Goal: Book appointment/travel/reservation

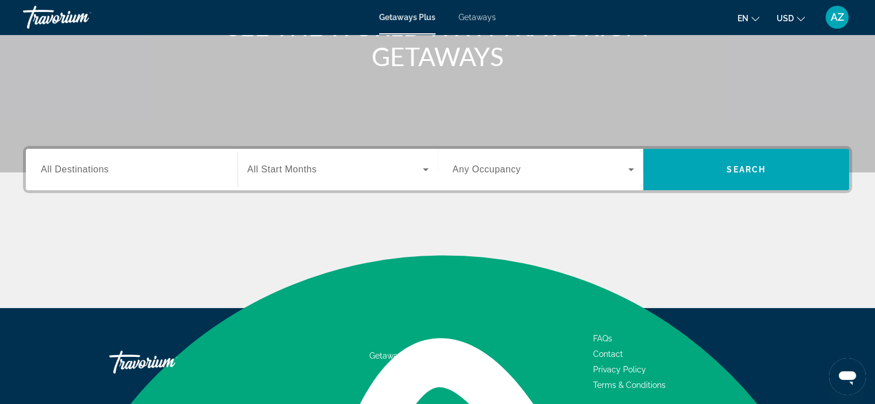
click at [155, 156] on div "Search widget" at bounding box center [132, 170] width 182 height 33
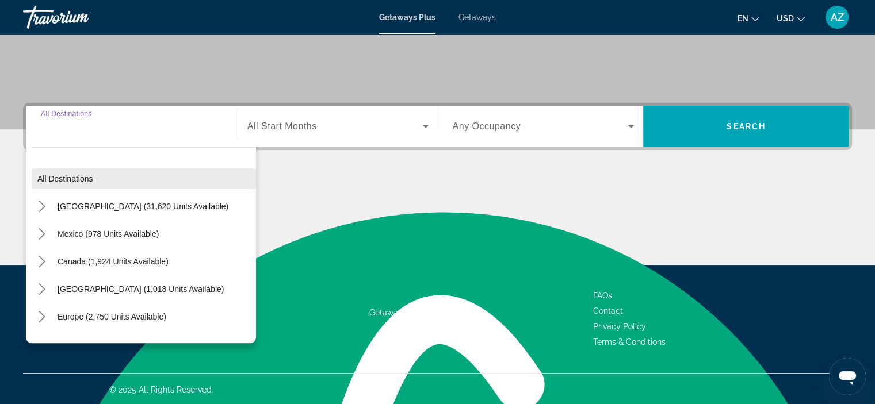
scroll to position [217, 0]
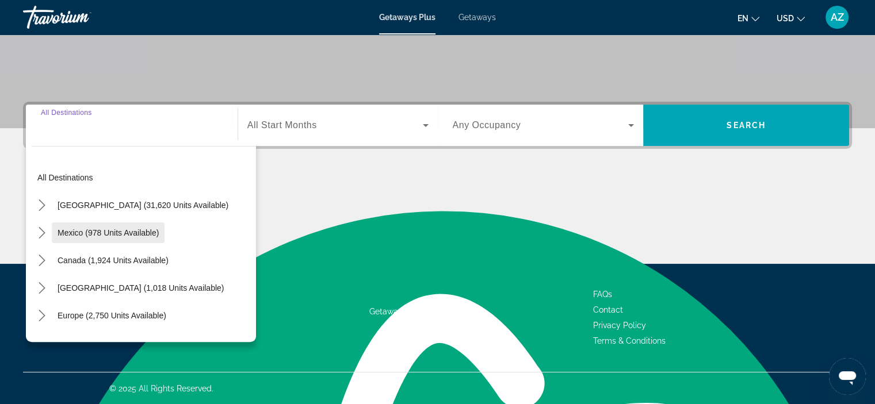
click at [125, 238] on span "Select destination: Mexico (978 units available)" at bounding box center [108, 233] width 113 height 28
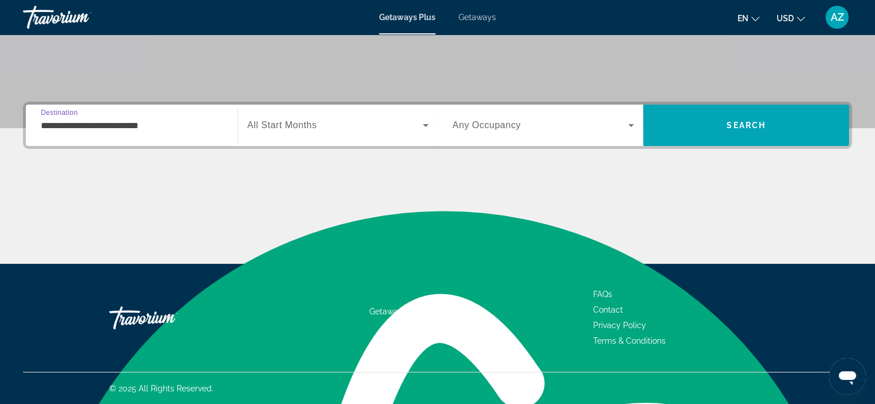
click at [168, 131] on input "**********" at bounding box center [132, 126] width 182 height 14
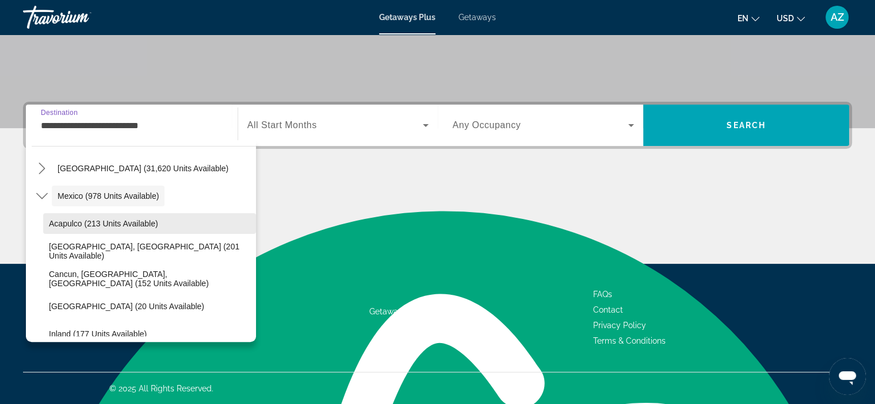
scroll to position [58, 0]
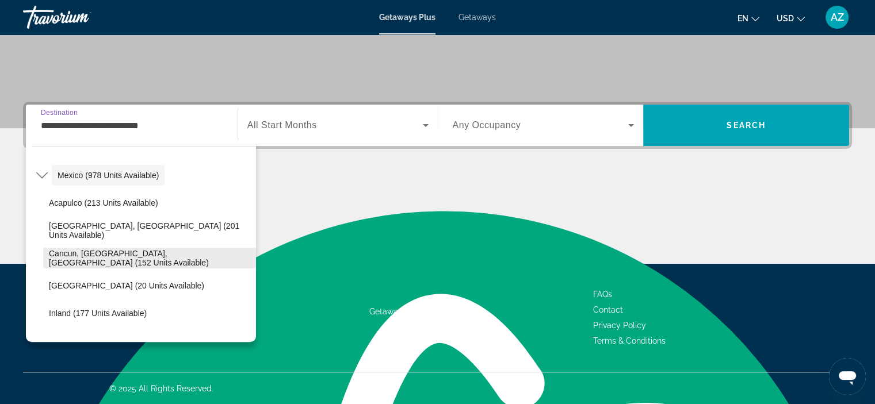
click at [133, 254] on span "Cancun, [GEOGRAPHIC_DATA], [GEOGRAPHIC_DATA] (152 units available)" at bounding box center [149, 258] width 201 height 18
type input "**********"
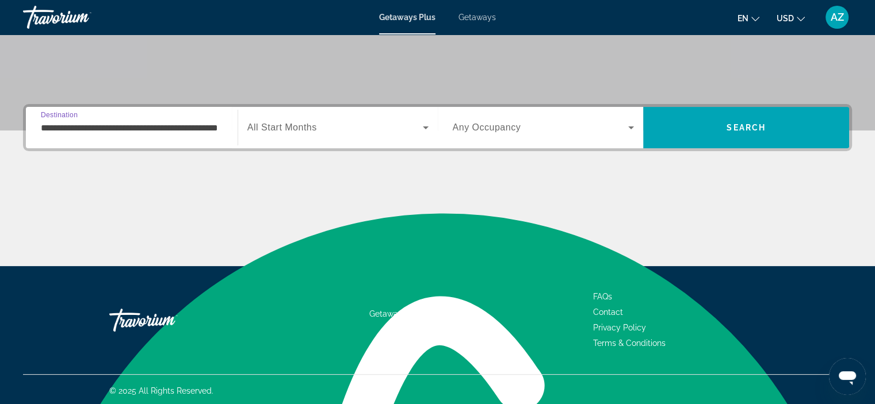
scroll to position [217, 0]
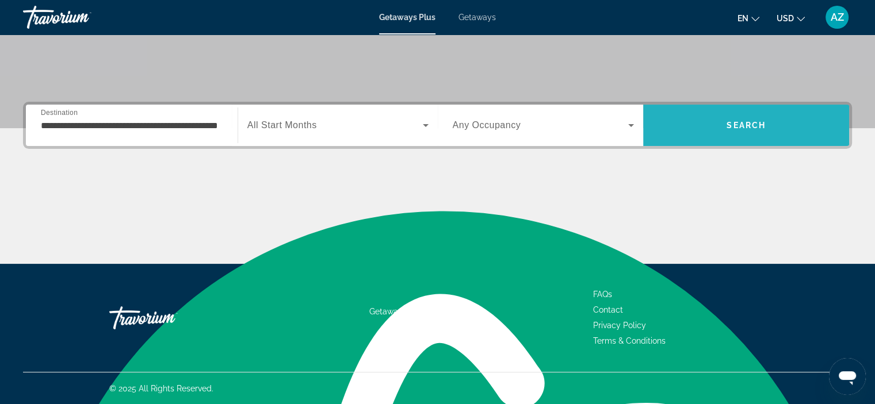
click at [782, 127] on span "Search" at bounding box center [746, 126] width 206 height 28
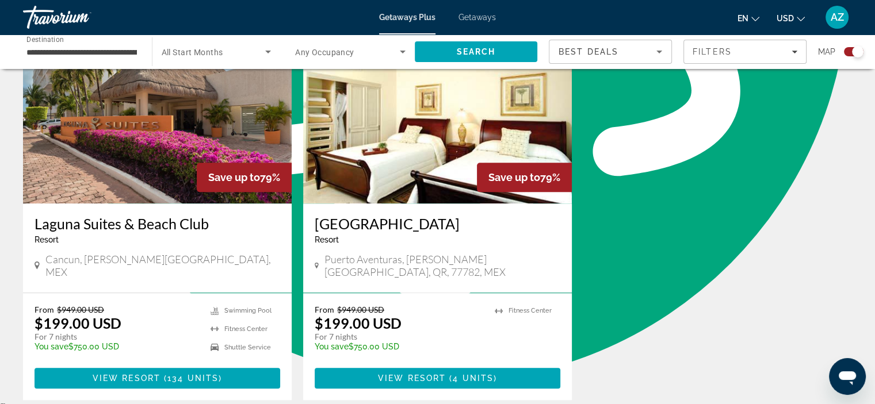
scroll to position [863, 0]
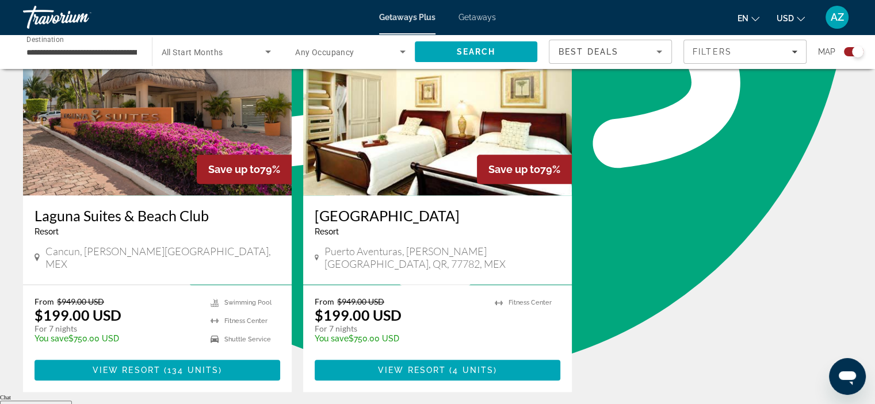
click at [73, 163] on img "Main content" at bounding box center [157, 104] width 269 height 184
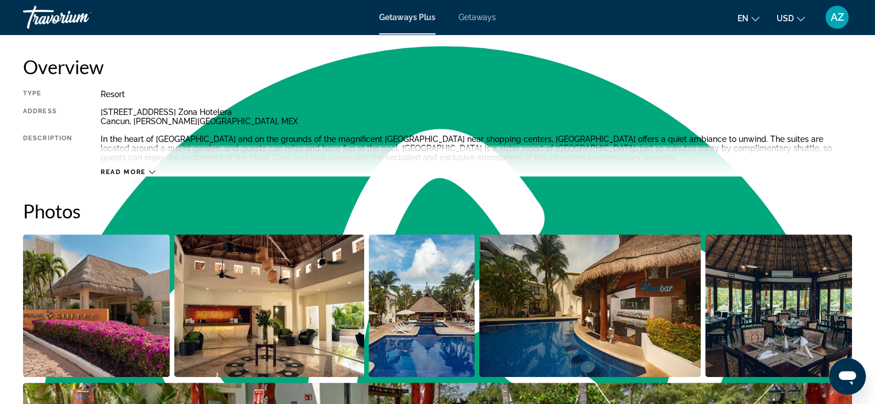
scroll to position [403, 0]
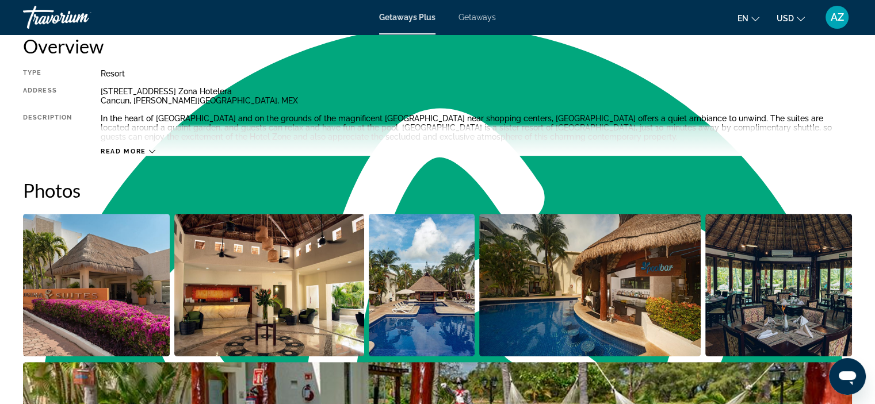
click at [135, 148] on span "Read more" at bounding box center [123, 151] width 45 height 7
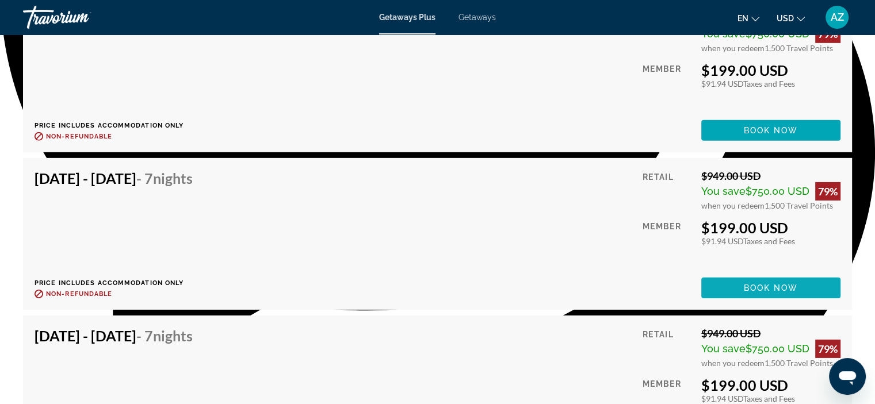
scroll to position [3567, 0]
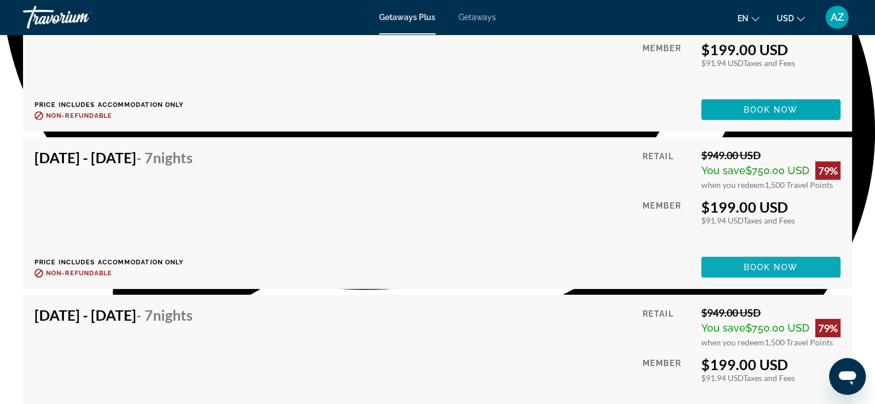
click at [736, 269] on span "Main content" at bounding box center [770, 268] width 139 height 28
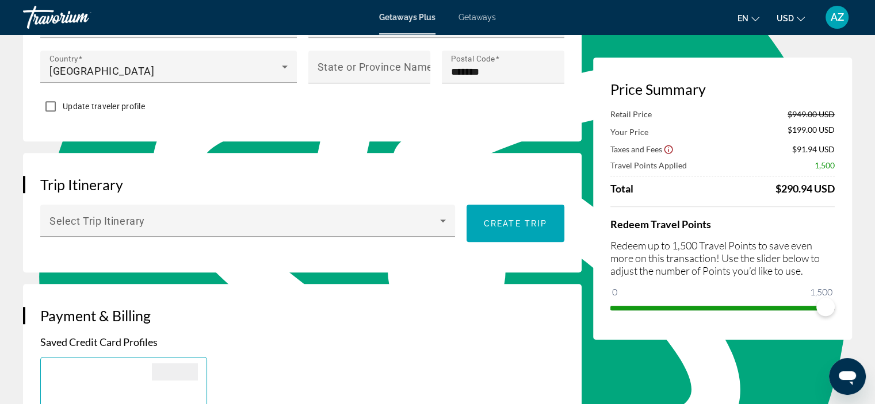
scroll to position [575, 0]
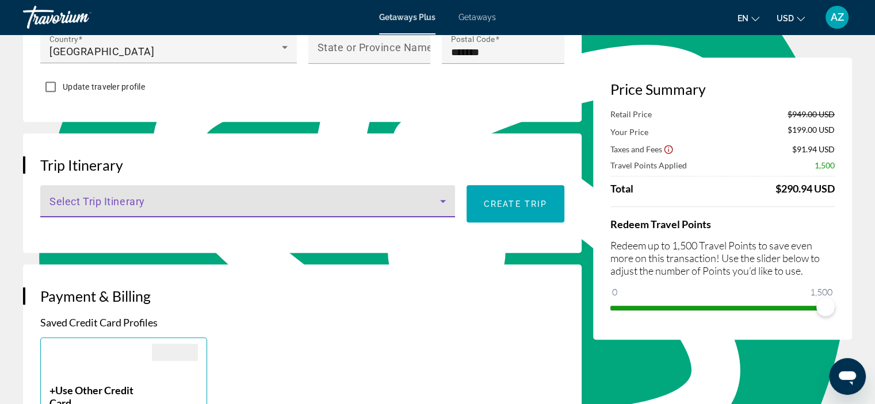
click at [449, 205] on icon "Main content" at bounding box center [443, 201] width 14 height 14
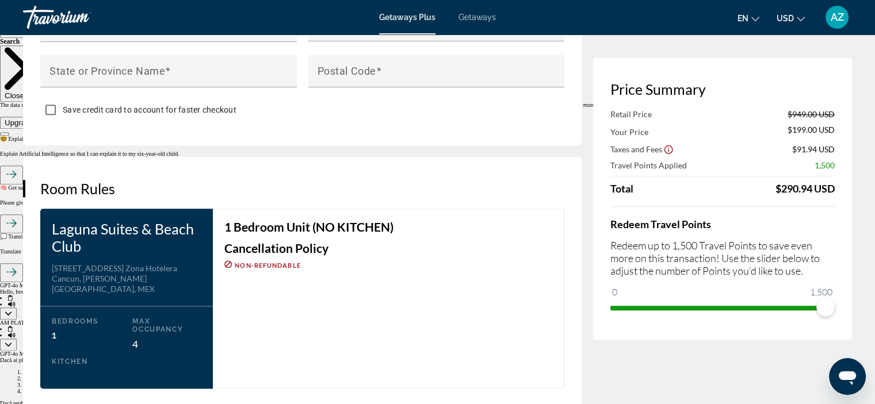
scroll to position [1323, 0]
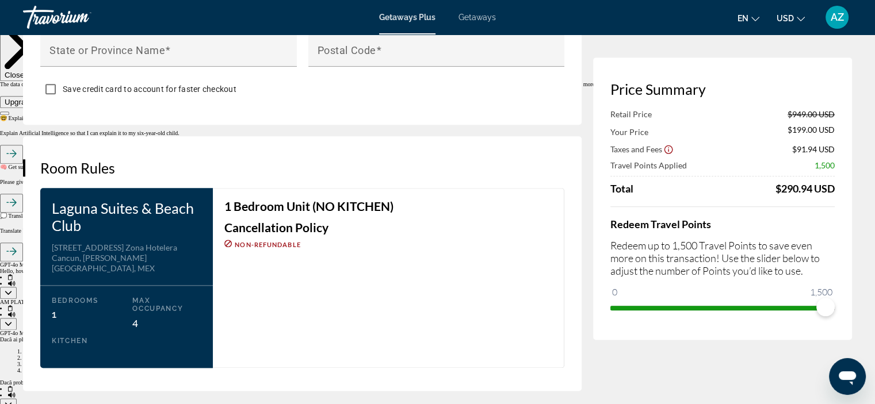
drag, startPoint x: 819, startPoint y: 304, endPoint x: 573, endPoint y: 310, distance: 246.3
click at [573, 310] on div at bounding box center [437, 202] width 875 height 404
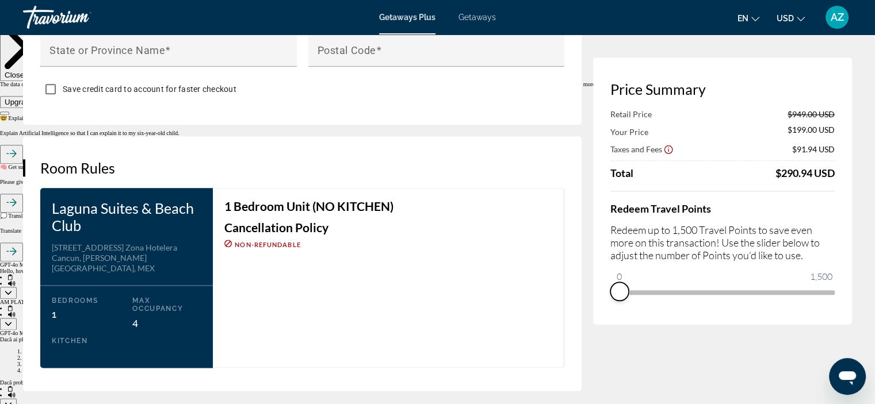
drag, startPoint x: 820, startPoint y: 304, endPoint x: 617, endPoint y: 300, distance: 203.1
click at [617, 301] on div "Price Summary Retail Price $949.00 USD Your Price $199.00 USD Taxes and Fees $9…" at bounding box center [722, 191] width 259 height 267
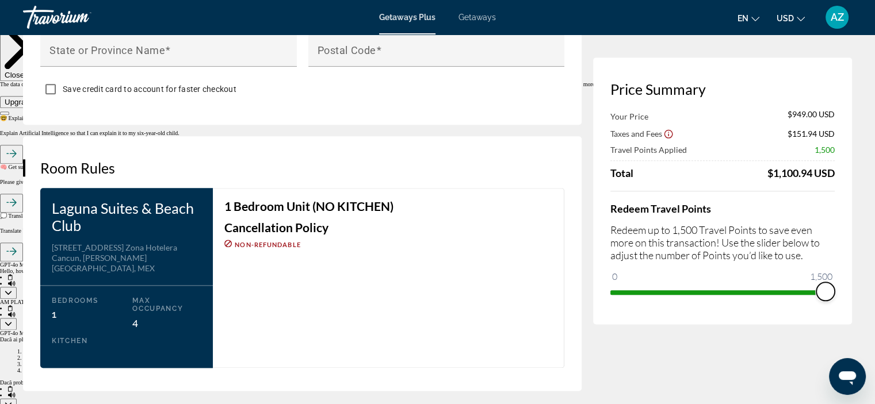
drag, startPoint x: 620, startPoint y: 278, endPoint x: 849, endPoint y: 266, distance: 229.9
click at [849, 266] on div "Price Summary Your Price $949.00 USD Taxes and Fees $151.94 USD Travel Points A…" at bounding box center [722, 191] width 259 height 267
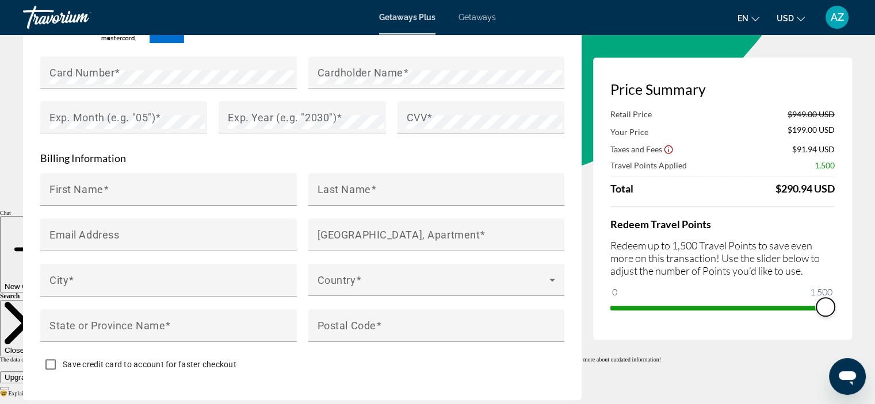
scroll to position [921, 0]
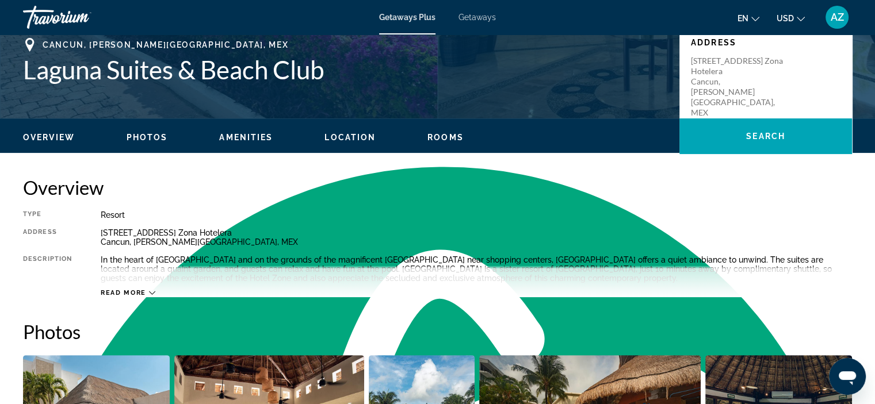
scroll to position [288, 0]
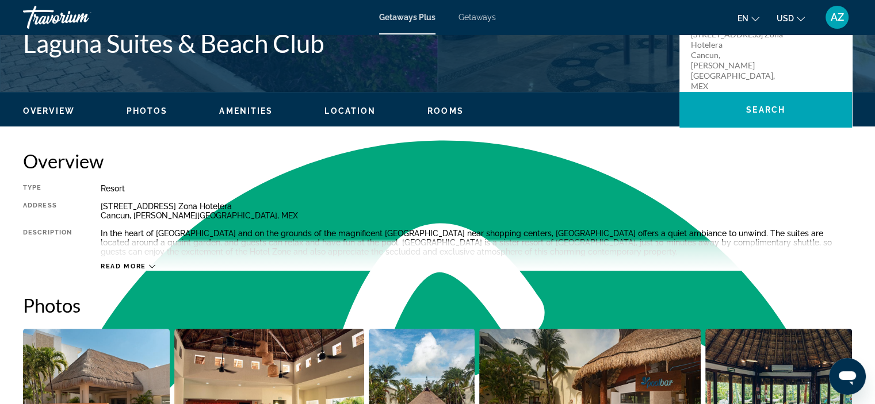
click at [455, 109] on span "Rooms" at bounding box center [446, 110] width 36 height 9
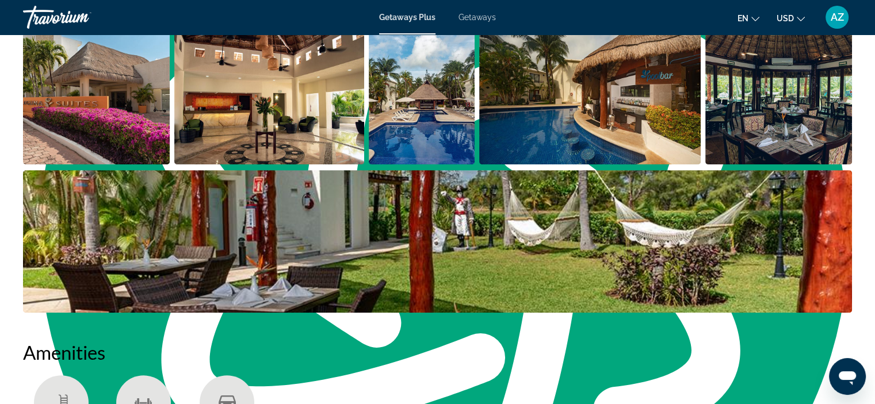
scroll to position [596, 0]
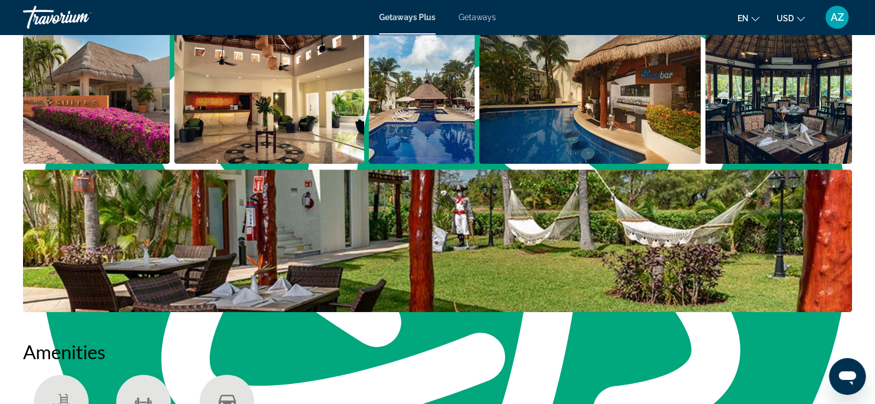
click at [212, 124] on img "Open full-screen image slider" at bounding box center [269, 92] width 190 height 143
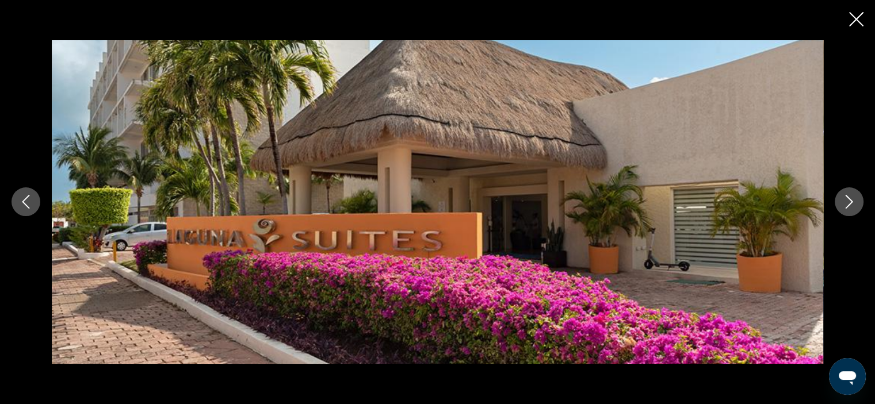
scroll to position [768, 0]
click at [849, 207] on icon "Next image" at bounding box center [849, 203] width 7 height 14
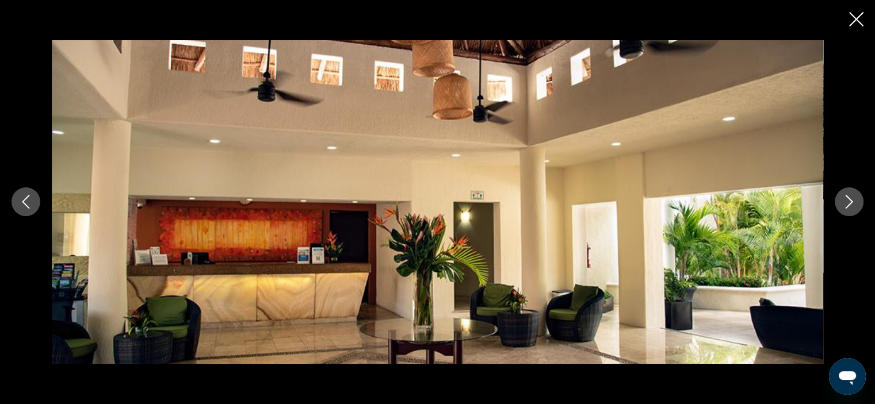
click at [847, 205] on icon "Next image" at bounding box center [849, 202] width 14 height 14
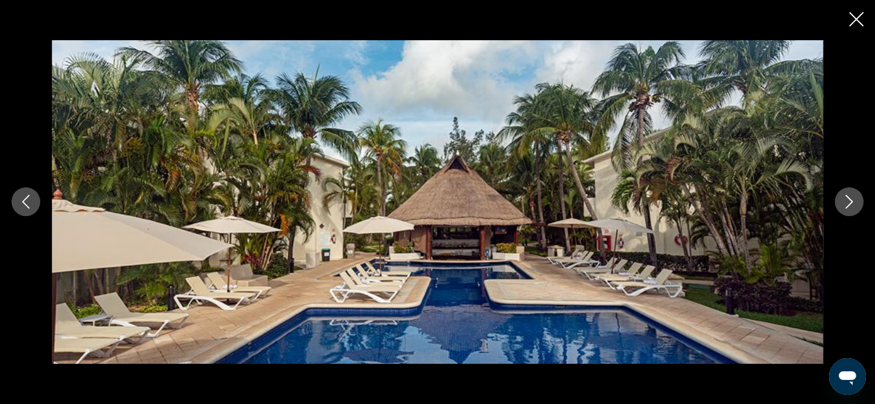
click at [846, 203] on icon "Next image" at bounding box center [849, 202] width 14 height 14
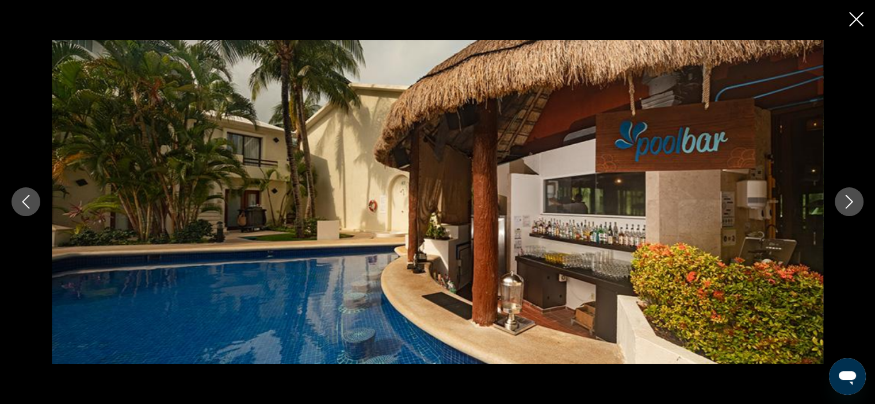
click at [846, 203] on icon "Next image" at bounding box center [849, 202] width 14 height 14
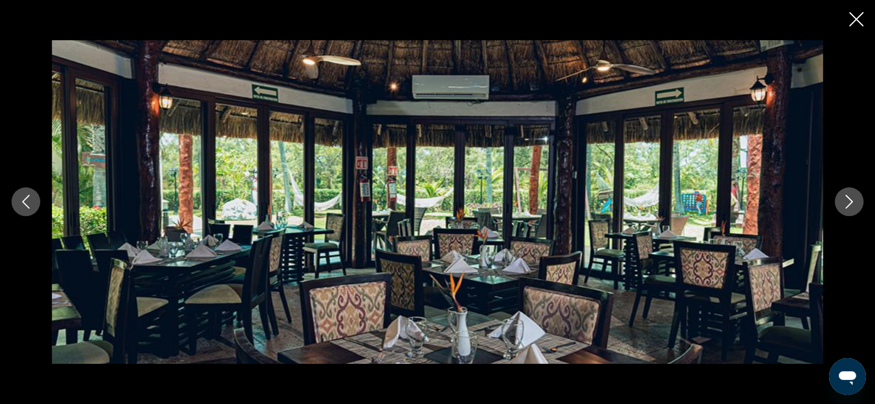
click at [846, 203] on icon "Next image" at bounding box center [849, 202] width 14 height 14
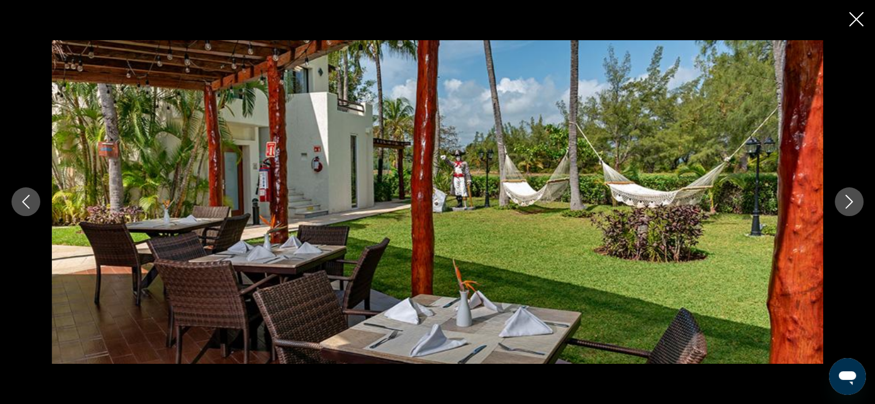
click at [846, 203] on icon "Next image" at bounding box center [849, 202] width 14 height 14
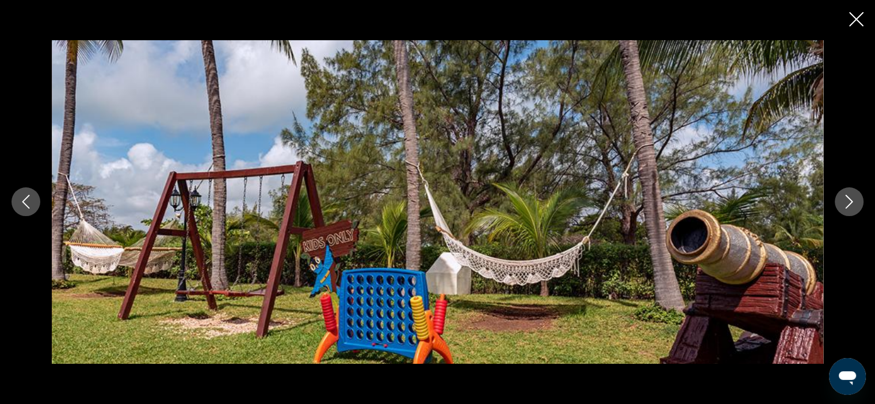
click at [846, 203] on icon "Next image" at bounding box center [849, 202] width 14 height 14
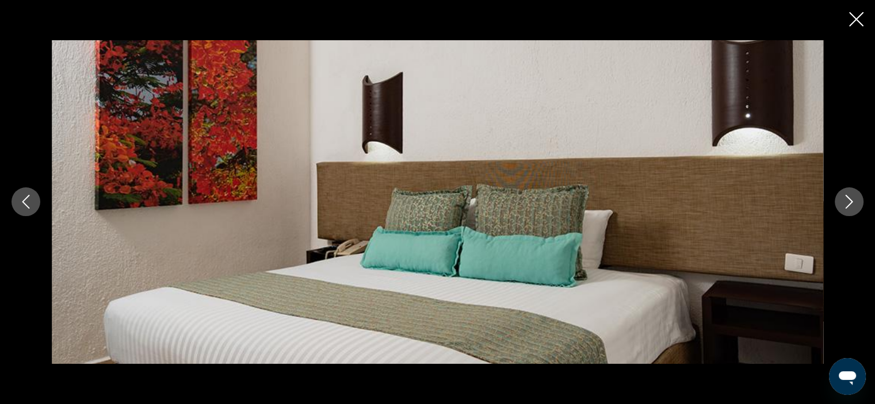
click at [844, 203] on icon "Next image" at bounding box center [849, 202] width 14 height 14
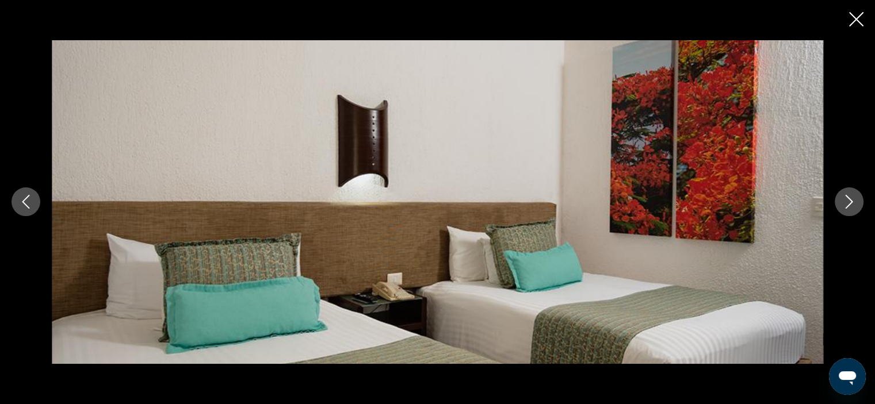
click at [844, 203] on icon "Next image" at bounding box center [849, 202] width 14 height 14
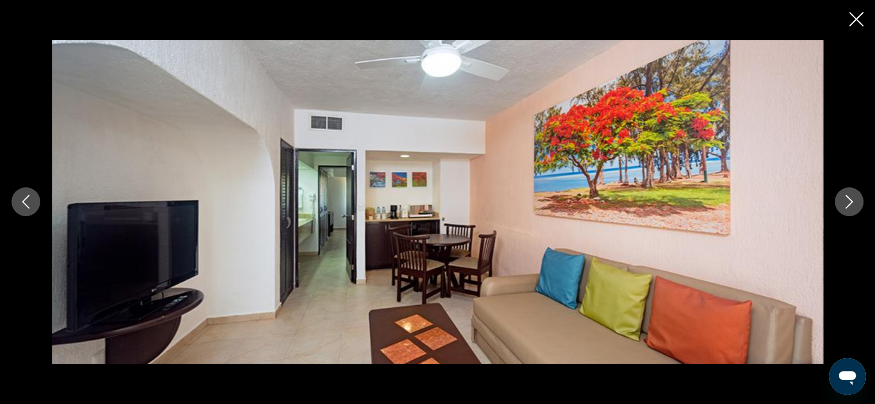
click at [844, 203] on icon "Next image" at bounding box center [849, 202] width 14 height 14
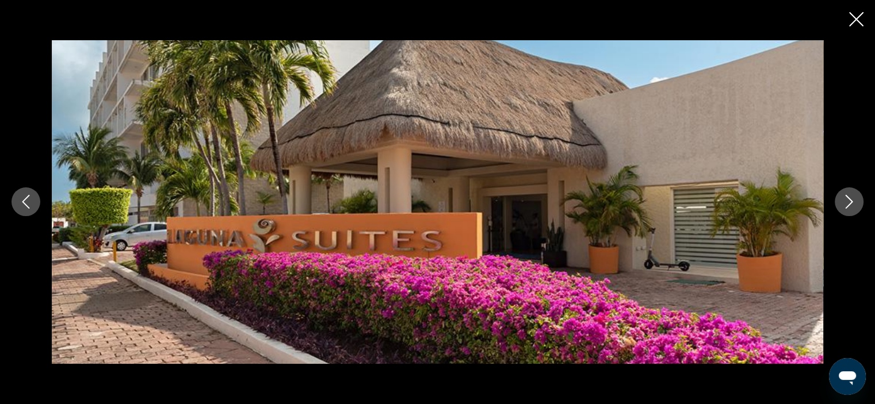
click at [844, 203] on icon "Next image" at bounding box center [849, 202] width 14 height 14
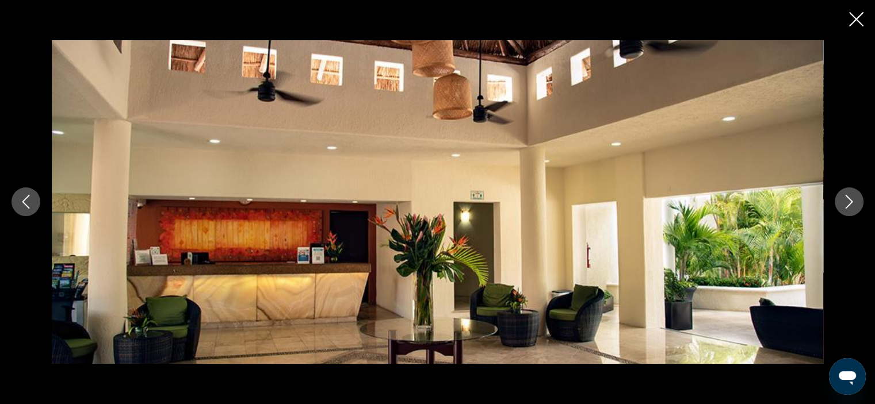
click at [844, 203] on icon "Next image" at bounding box center [849, 202] width 14 height 14
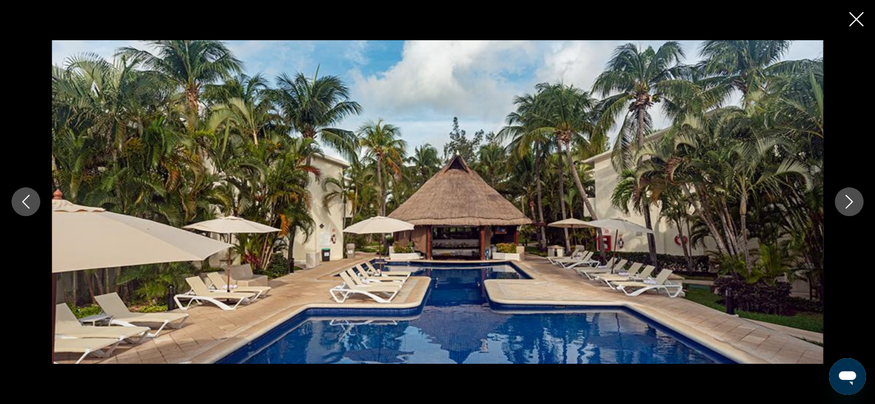
click at [844, 203] on icon "Next image" at bounding box center [849, 202] width 14 height 14
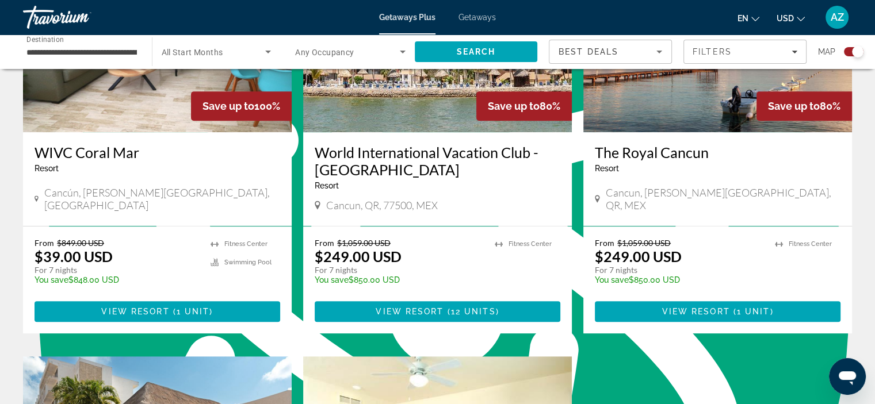
scroll to position [460, 0]
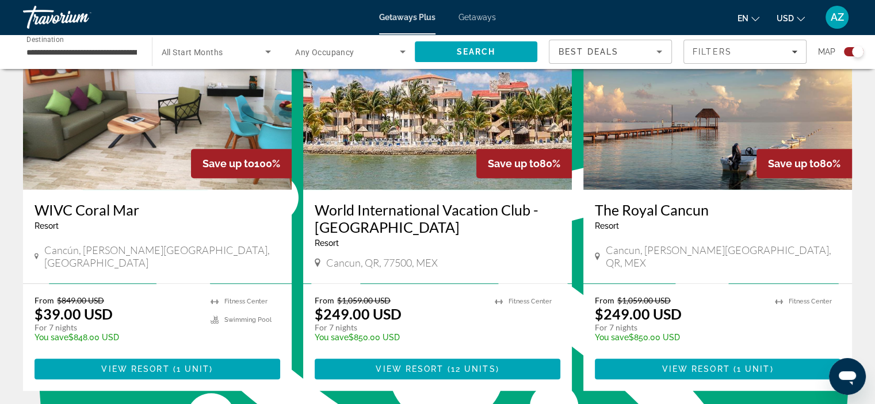
click at [389, 114] on img "Main content" at bounding box center [437, 98] width 269 height 184
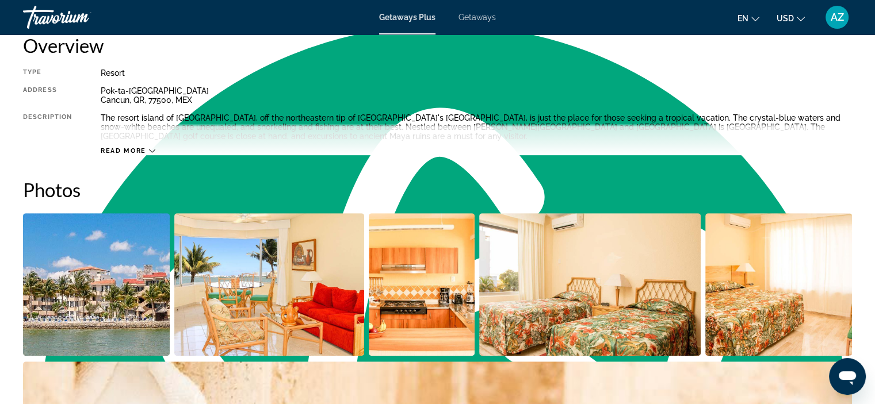
scroll to position [403, 0]
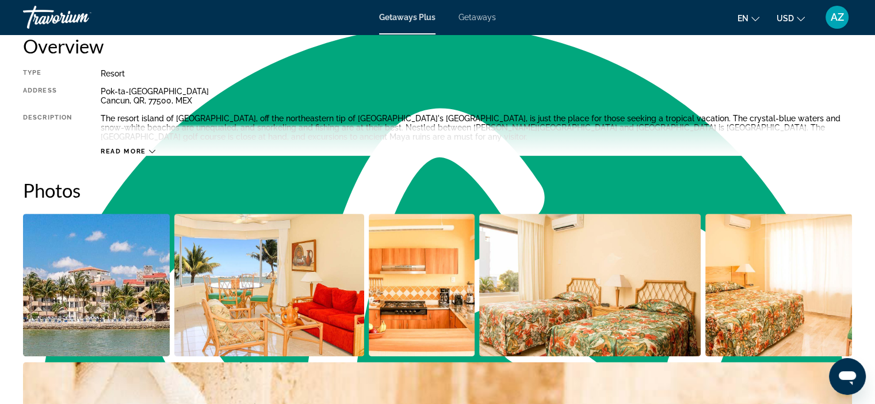
click at [236, 295] on img "Open full-screen image slider" at bounding box center [269, 285] width 190 height 143
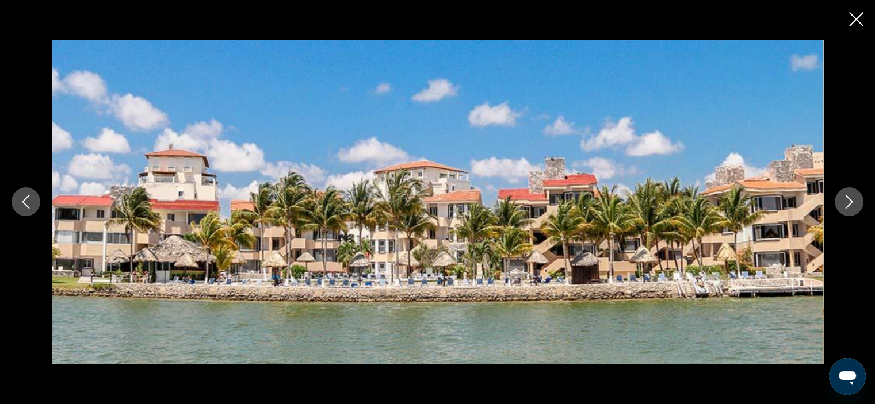
click at [855, 206] on icon "Next image" at bounding box center [849, 202] width 14 height 14
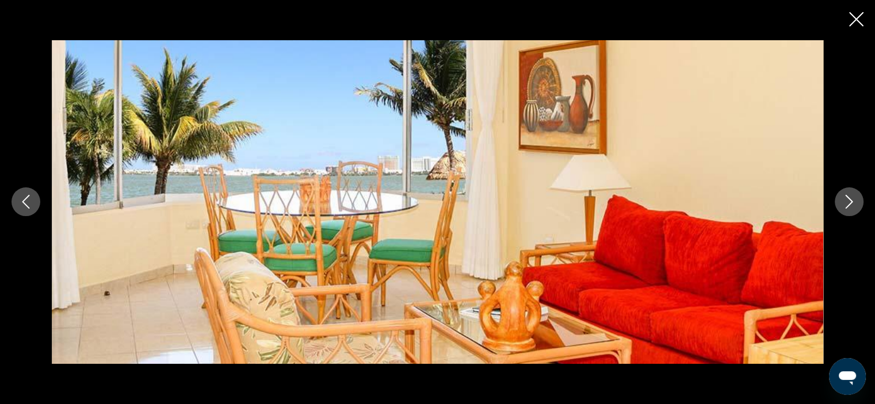
click at [855, 206] on icon "Next image" at bounding box center [849, 202] width 14 height 14
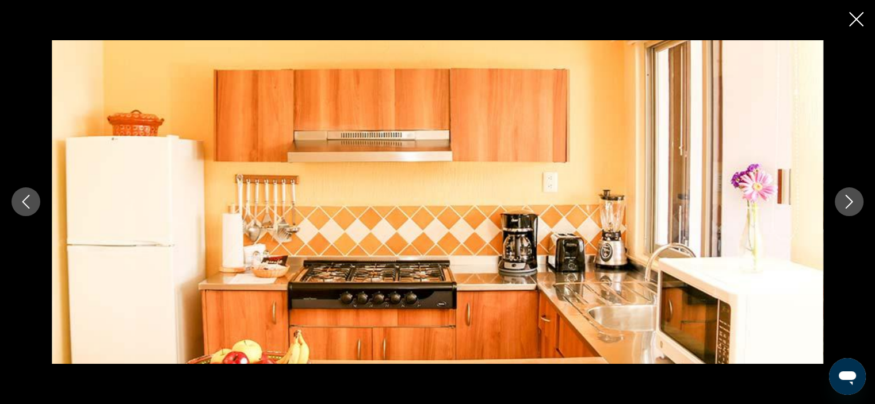
click at [855, 206] on icon "Next image" at bounding box center [849, 202] width 14 height 14
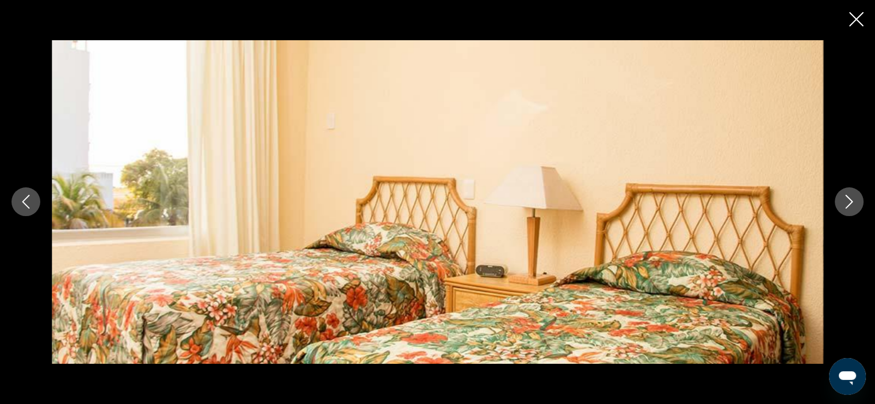
click at [855, 206] on icon "Next image" at bounding box center [849, 202] width 14 height 14
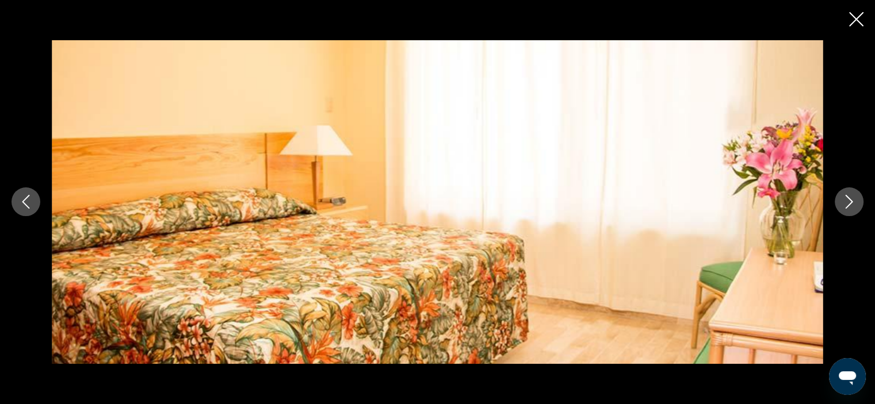
click at [855, 206] on icon "Next image" at bounding box center [849, 202] width 14 height 14
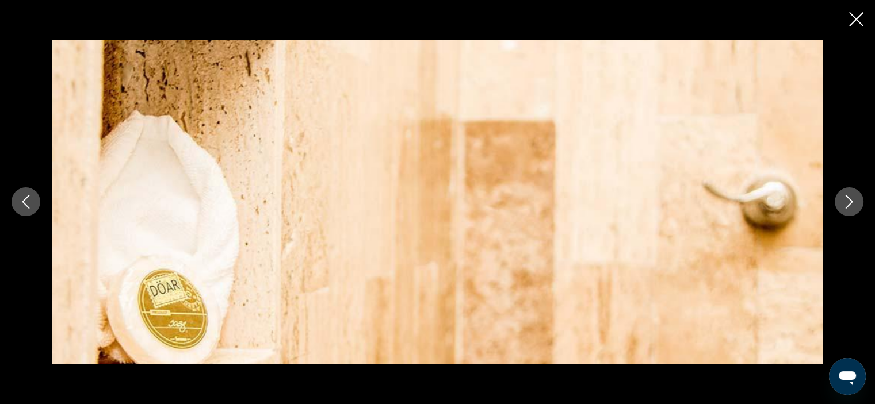
click at [855, 206] on icon "Next image" at bounding box center [849, 202] width 14 height 14
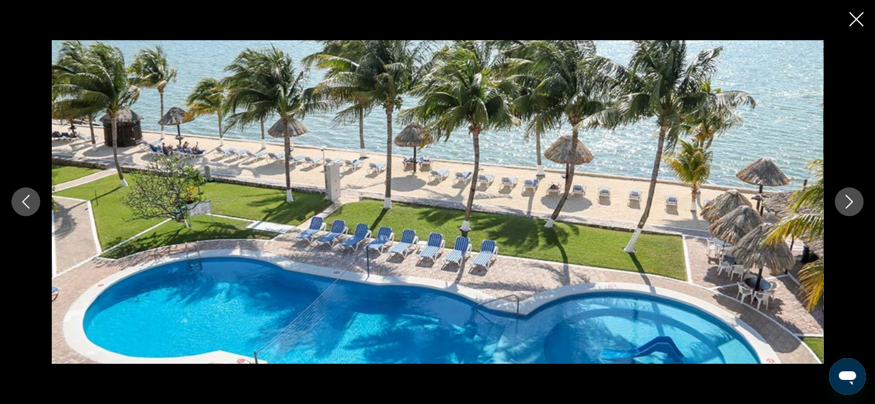
click at [843, 212] on button "Next image" at bounding box center [849, 202] width 29 height 29
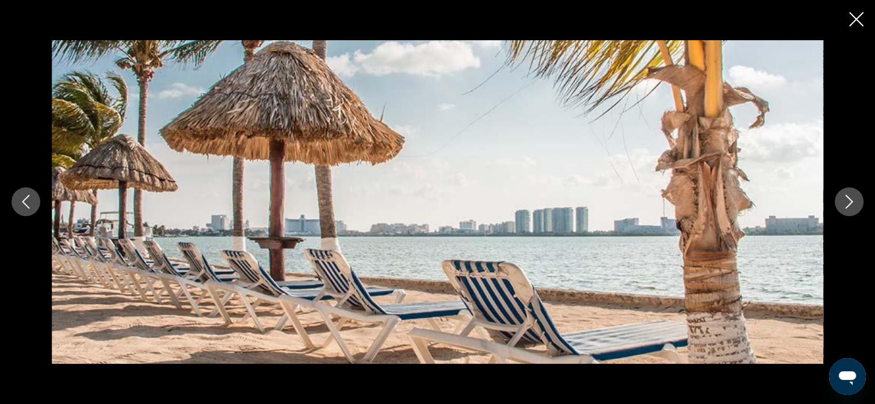
click at [843, 209] on icon "Next image" at bounding box center [849, 202] width 14 height 14
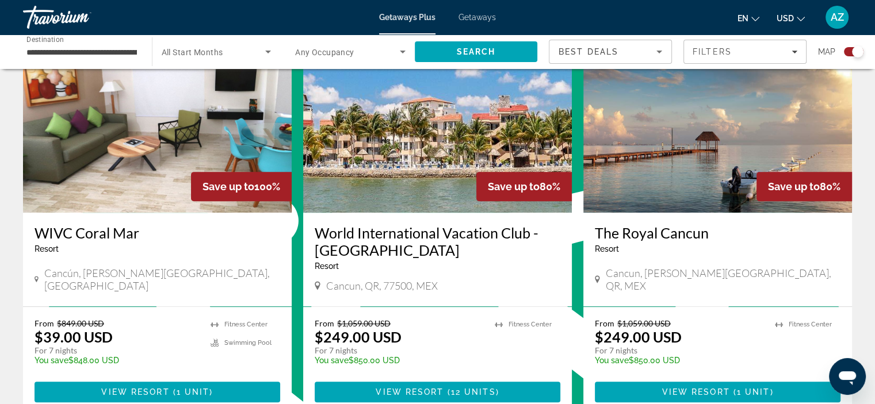
scroll to position [460, 0]
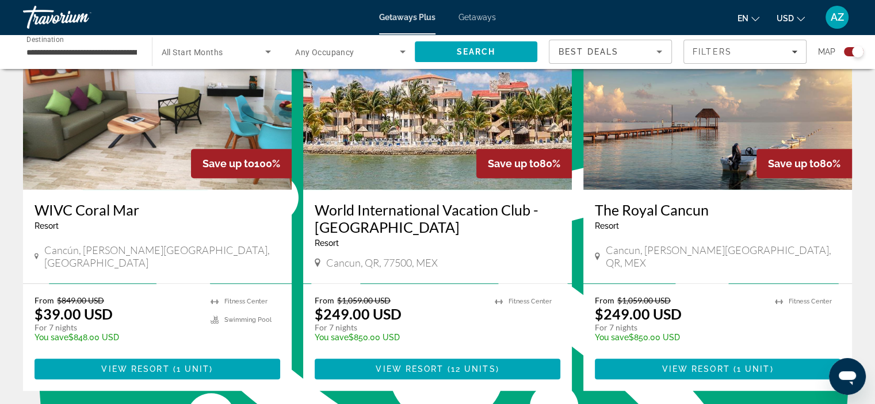
click at [650, 161] on img "Main content" at bounding box center [717, 98] width 269 height 184
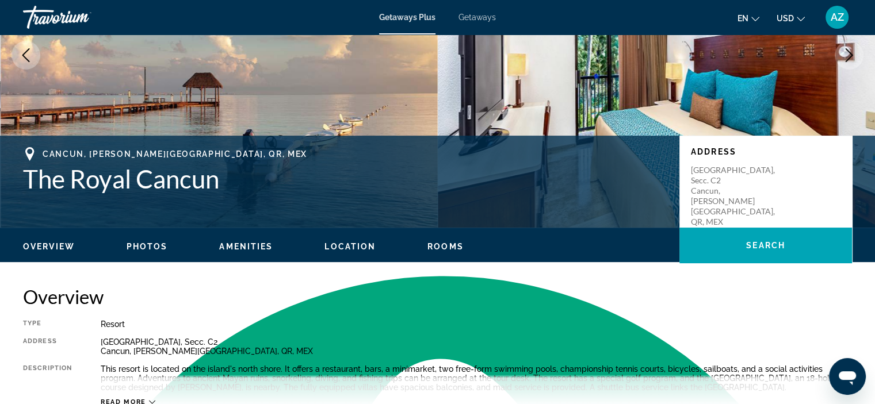
scroll to position [58, 0]
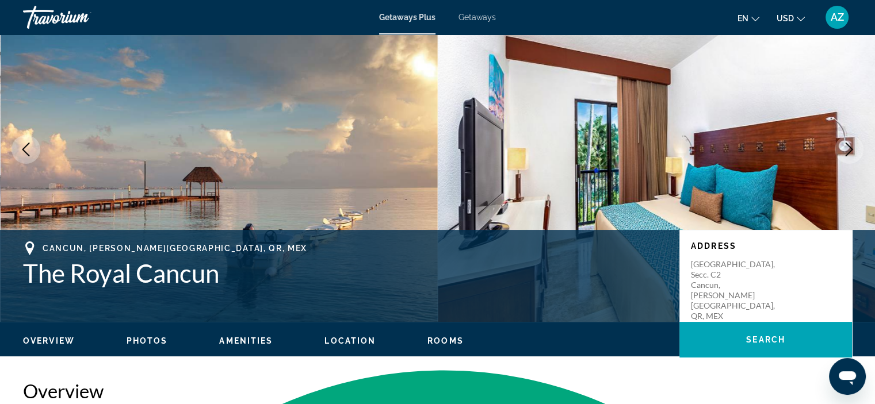
click at [854, 146] on icon "Next image" at bounding box center [849, 150] width 14 height 14
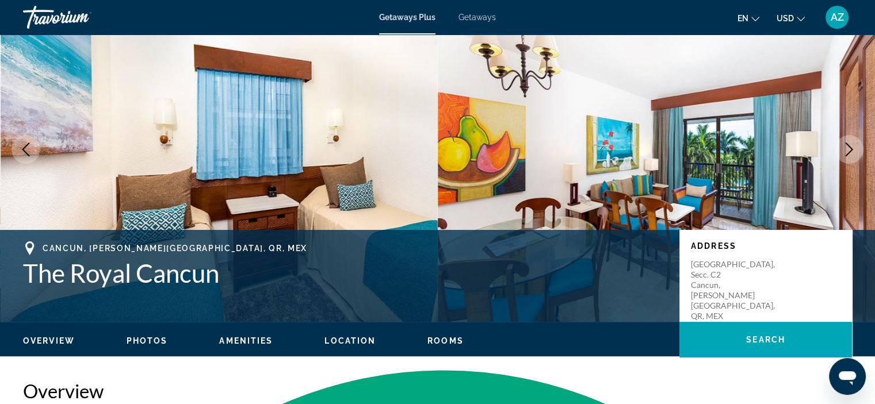
click at [838, 151] on button "Next image" at bounding box center [849, 149] width 29 height 29
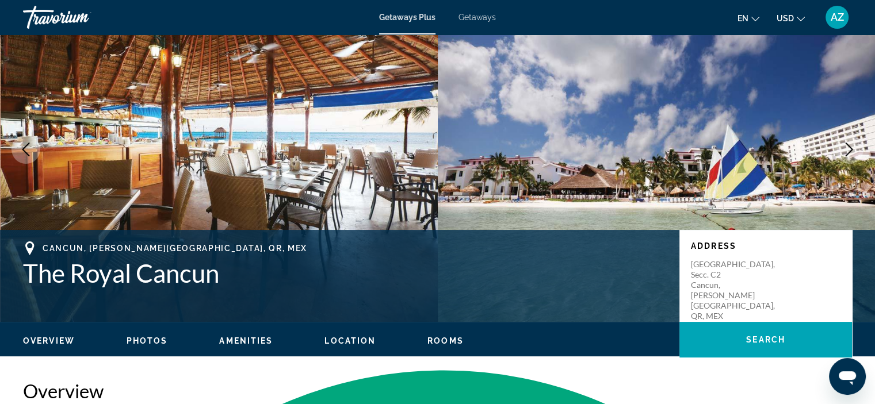
click at [838, 151] on button "Next image" at bounding box center [849, 149] width 29 height 29
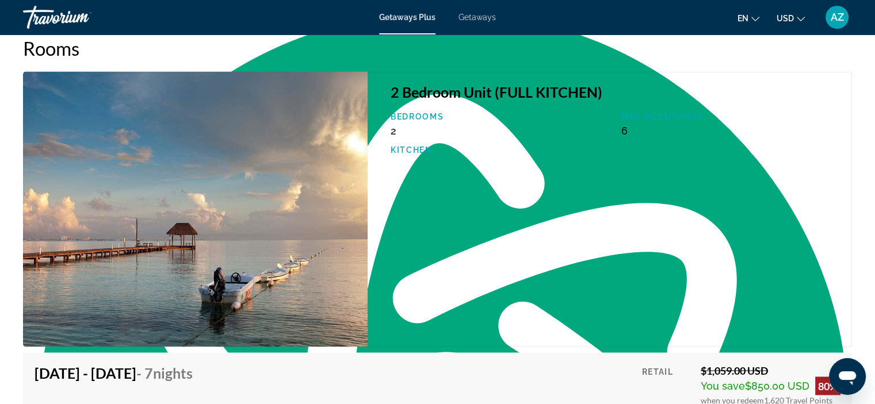
scroll to position [1859, 0]
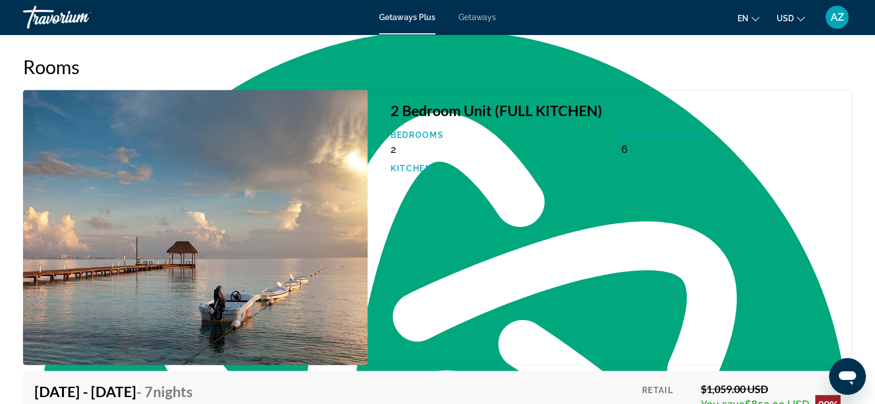
click at [292, 183] on img "Main content" at bounding box center [195, 228] width 345 height 276
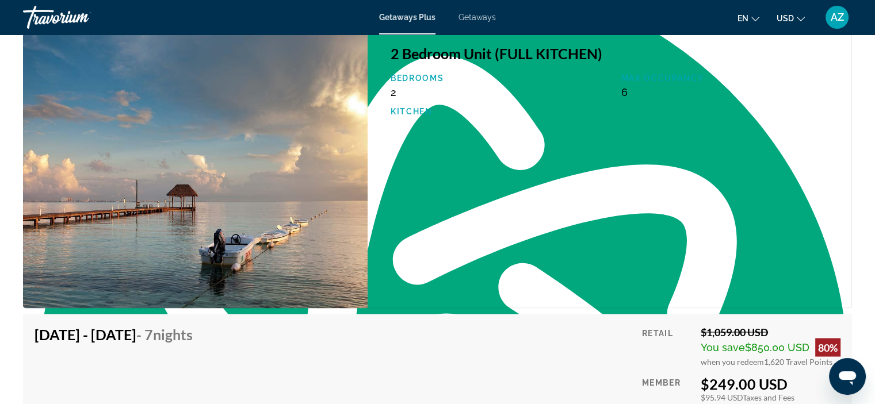
scroll to position [1917, 0]
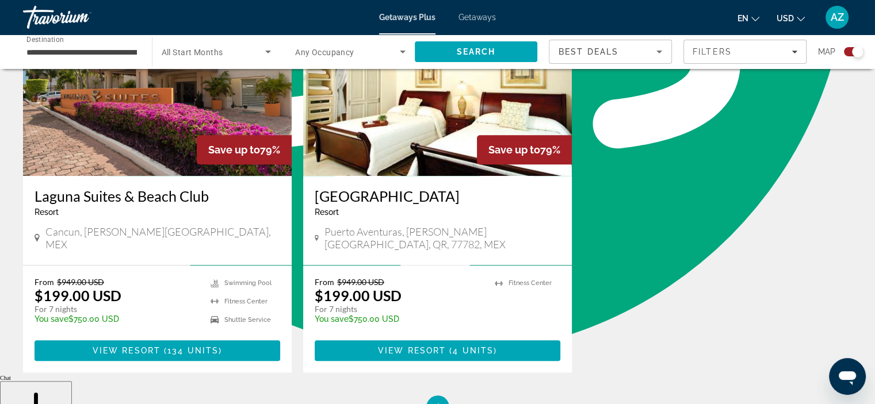
scroll to position [863, 0]
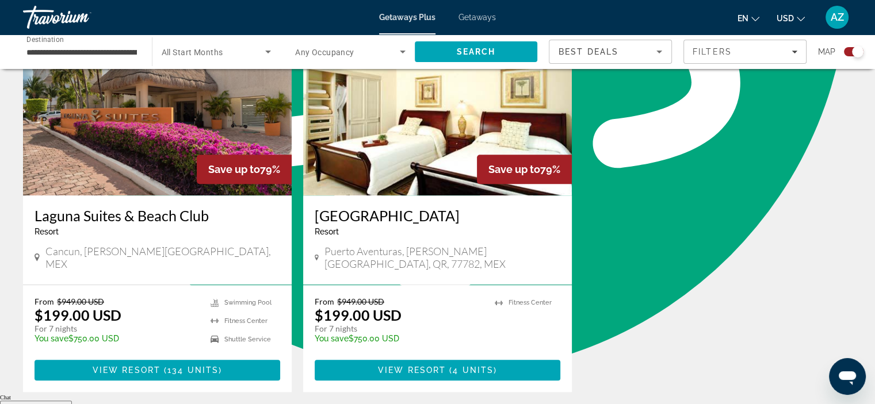
click at [453, 146] on img "Main content" at bounding box center [437, 104] width 269 height 184
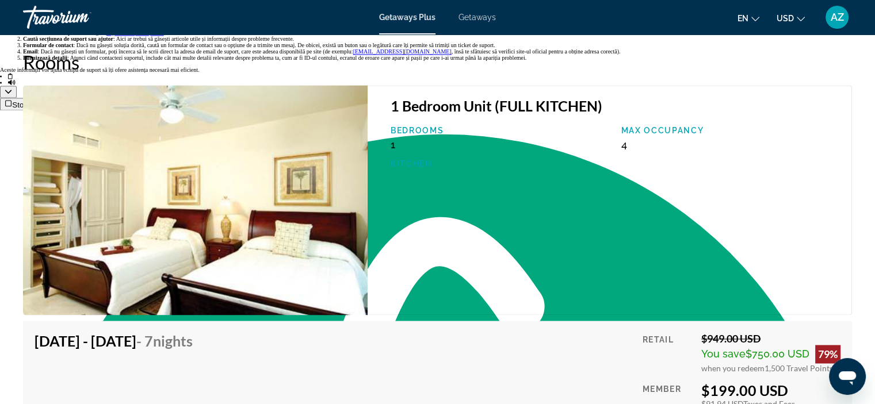
scroll to position [1774, 0]
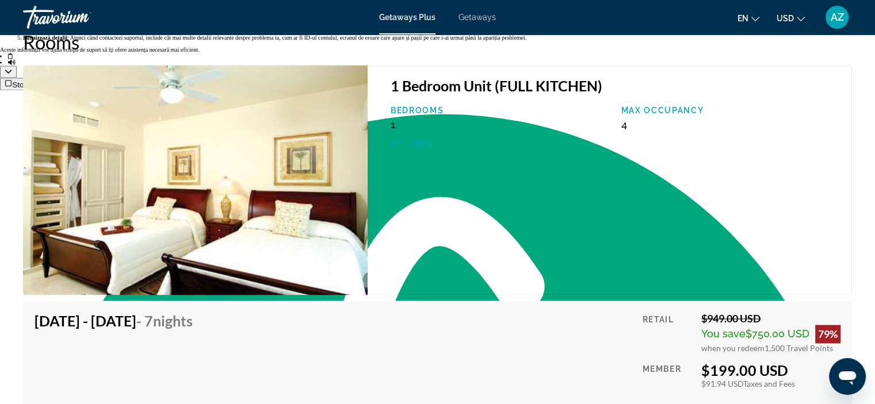
click at [329, 138] on img "Main content" at bounding box center [195, 180] width 345 height 230
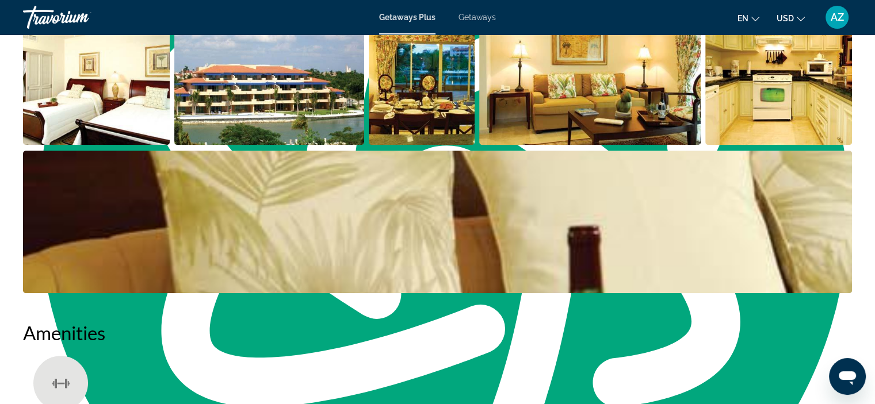
scroll to position [566, 0]
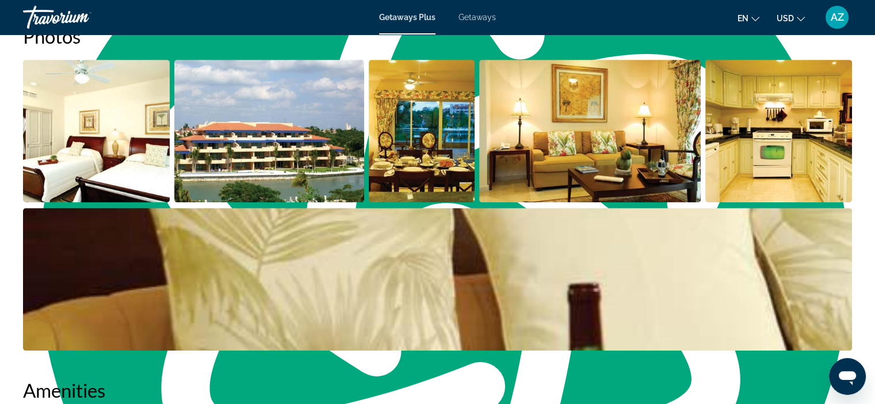
click at [242, 117] on img "Open full-screen image slider" at bounding box center [269, 131] width 190 height 143
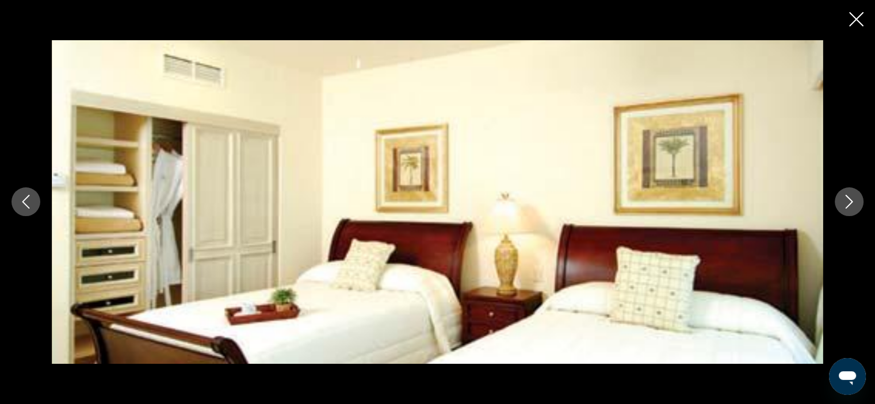
scroll to position [624, 0]
click at [847, 195] on icon "Next image" at bounding box center [849, 202] width 14 height 14
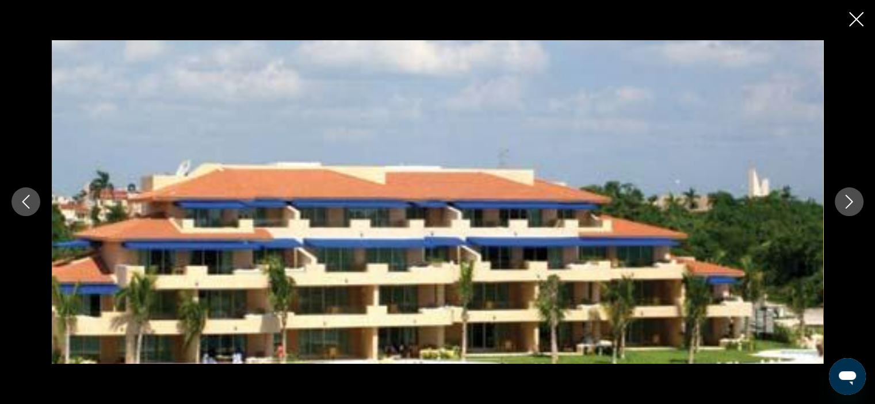
scroll to position [796, 0]
click at [840, 207] on button "Next image" at bounding box center [849, 202] width 29 height 29
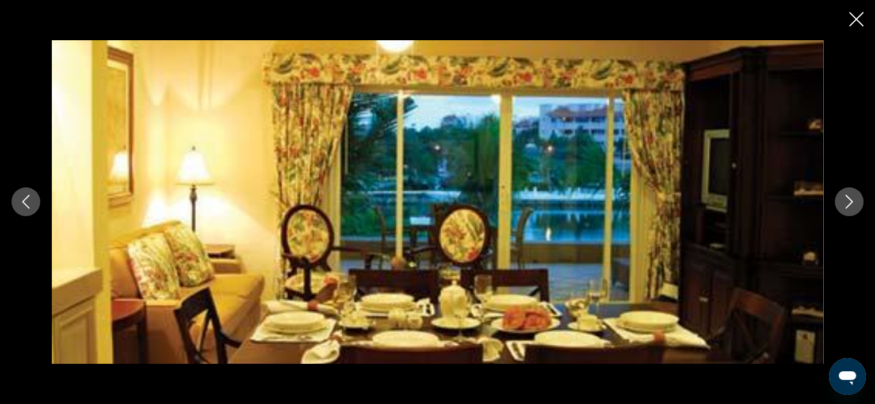
click at [840, 206] on button "Next image" at bounding box center [849, 202] width 29 height 29
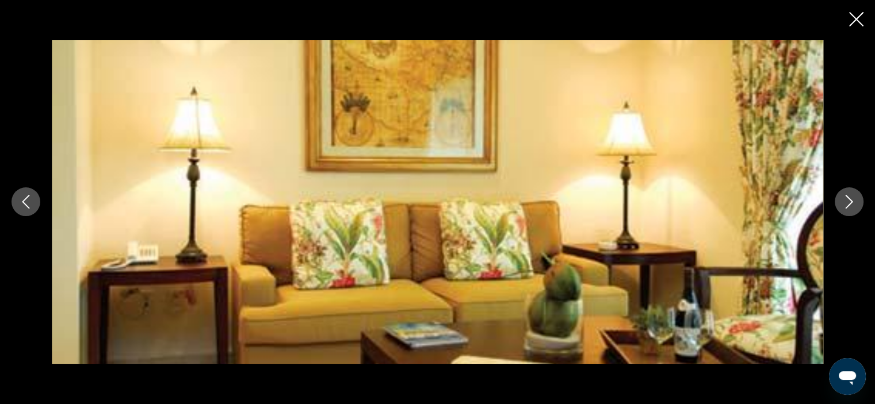
click at [840, 206] on button "Next image" at bounding box center [849, 202] width 29 height 29
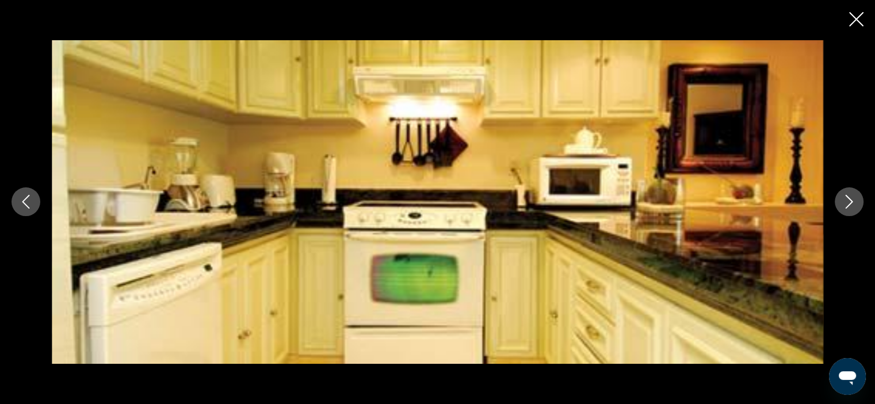
click at [862, 21] on icon "Close slideshow" at bounding box center [856, 19] width 14 height 14
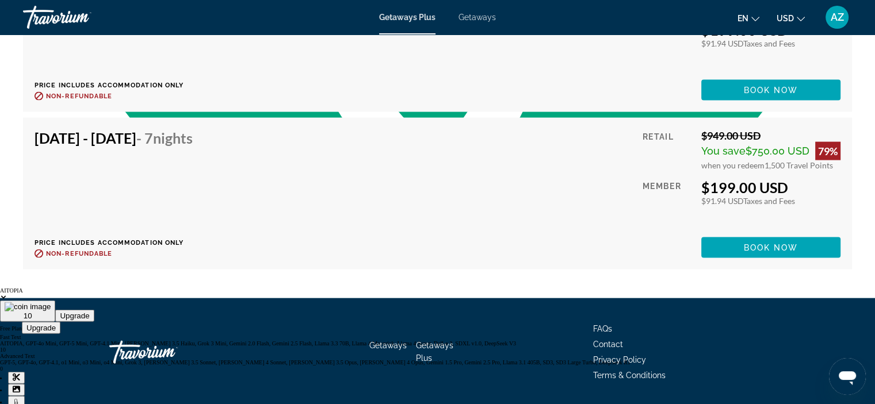
scroll to position [2465, 0]
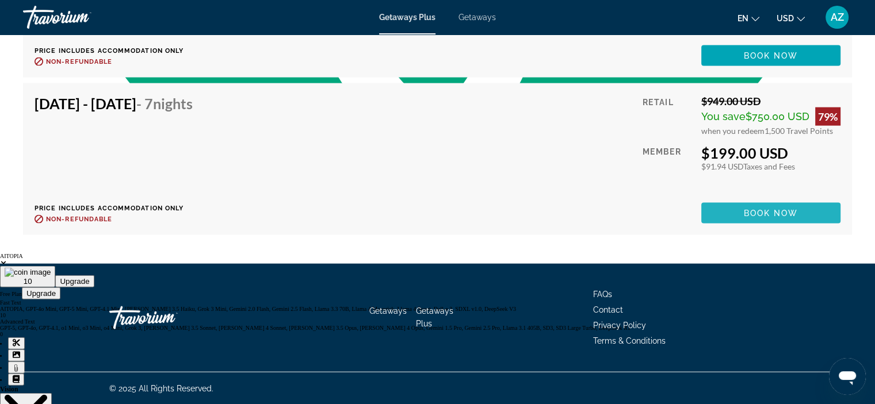
click at [773, 209] on span "Book now" at bounding box center [771, 213] width 55 height 9
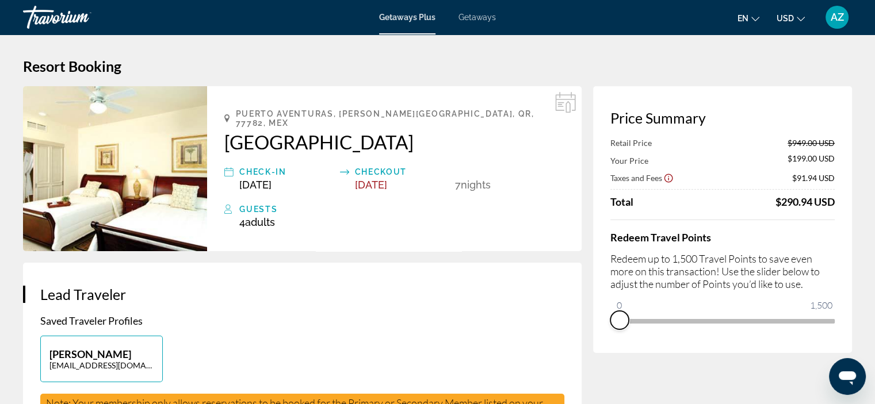
drag, startPoint x: 834, startPoint y: 335, endPoint x: 585, endPoint y: 312, distance: 250.2
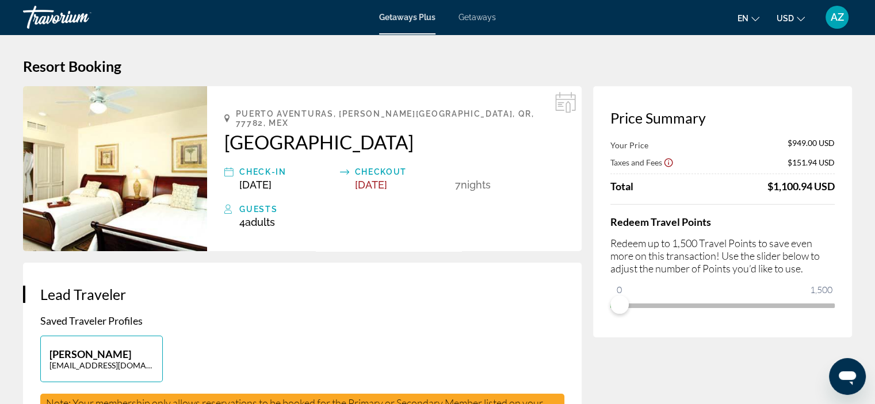
click at [801, 13] on mat-icon "Change currency" at bounding box center [801, 17] width 8 height 8
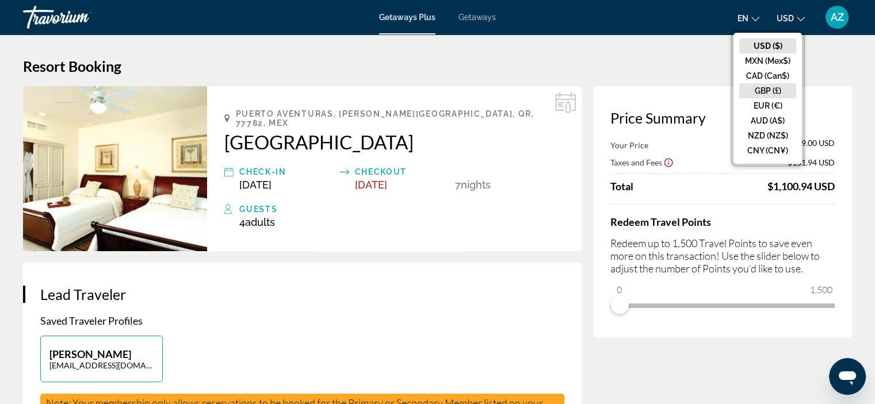
click at [778, 88] on button "GBP (£)" at bounding box center [767, 90] width 57 height 15
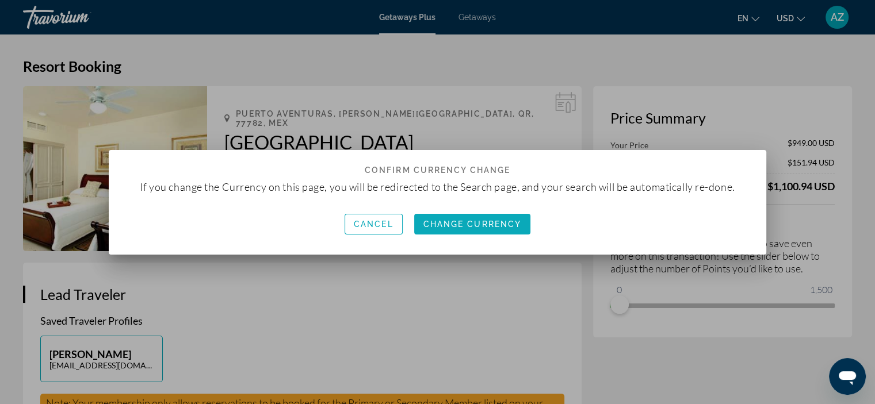
click at [484, 216] on span "button" at bounding box center [472, 225] width 117 height 28
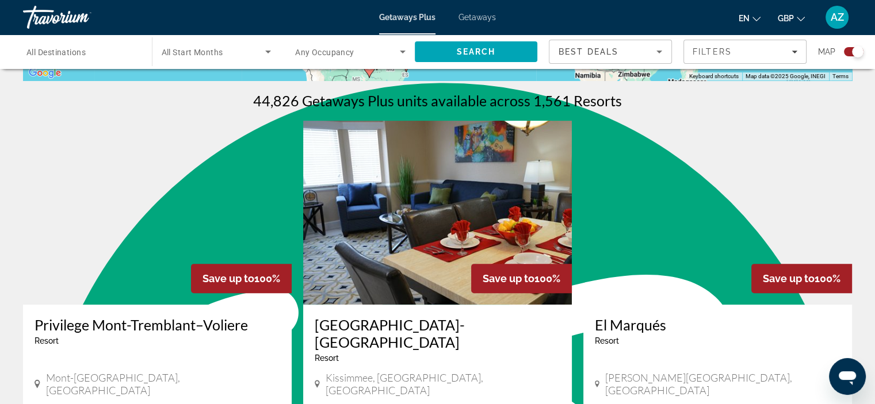
scroll to position [460, 0]
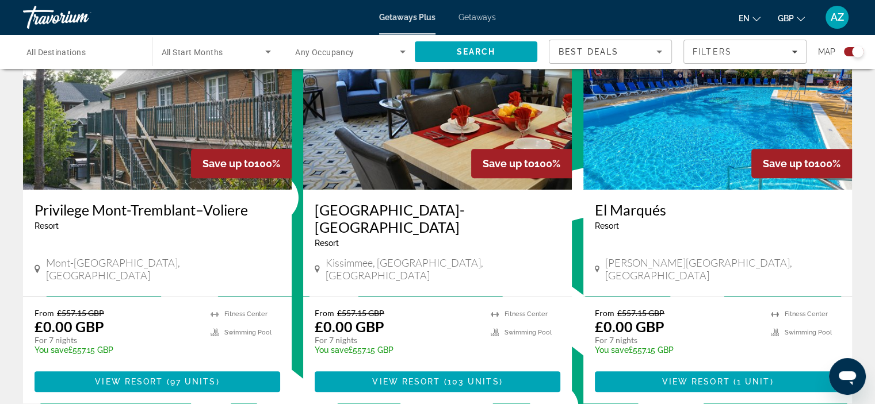
click at [50, 52] on span "All Destinations" at bounding box center [55, 52] width 59 height 9
click at [50, 52] on input "Destination All Destinations" at bounding box center [81, 52] width 110 height 14
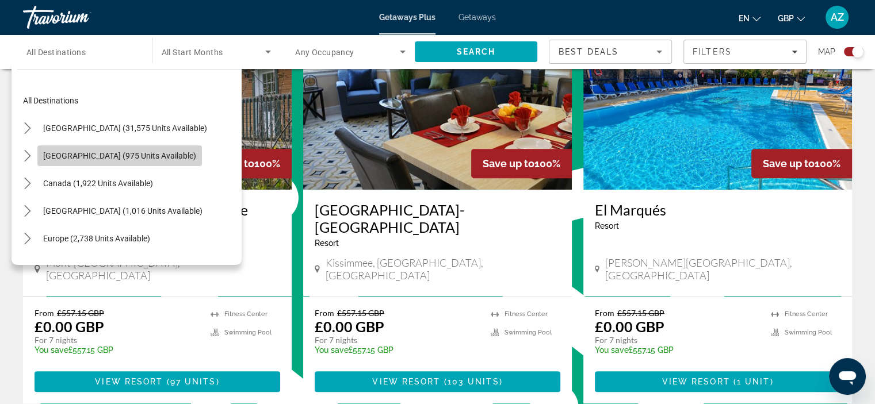
click at [139, 159] on span "[GEOGRAPHIC_DATA] (975 units available)" at bounding box center [119, 155] width 153 height 9
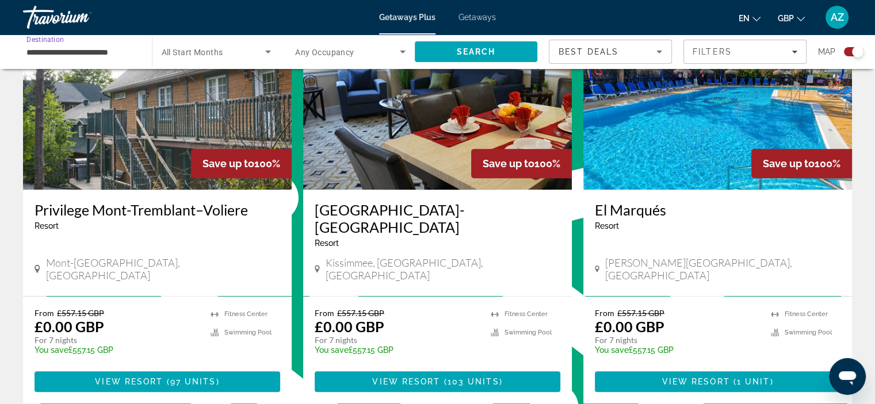
click at [116, 51] on input "**********" at bounding box center [81, 52] width 110 height 14
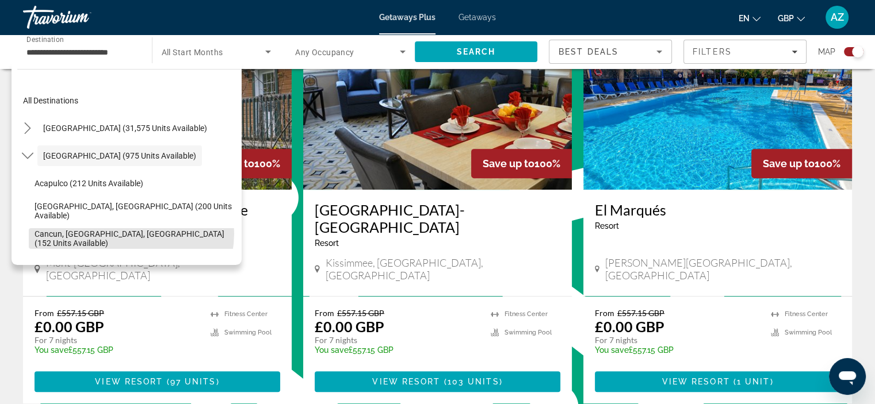
click at [128, 234] on span "Cancun, [GEOGRAPHIC_DATA], [GEOGRAPHIC_DATA] (152 units available)" at bounding box center [135, 239] width 201 height 18
type input "**********"
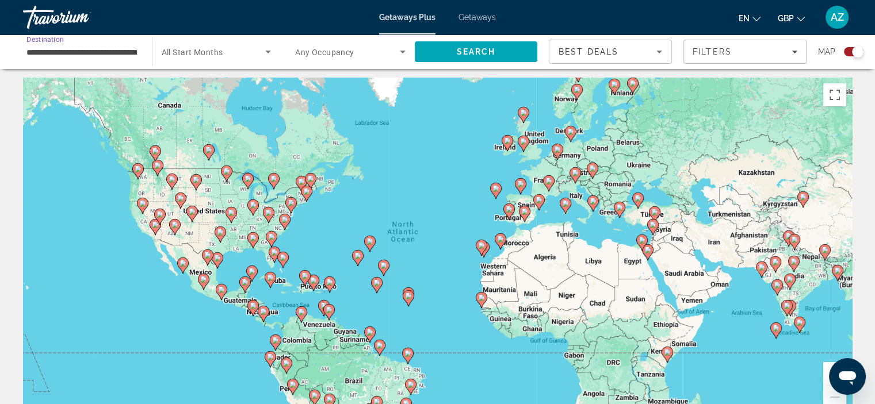
scroll to position [0, 0]
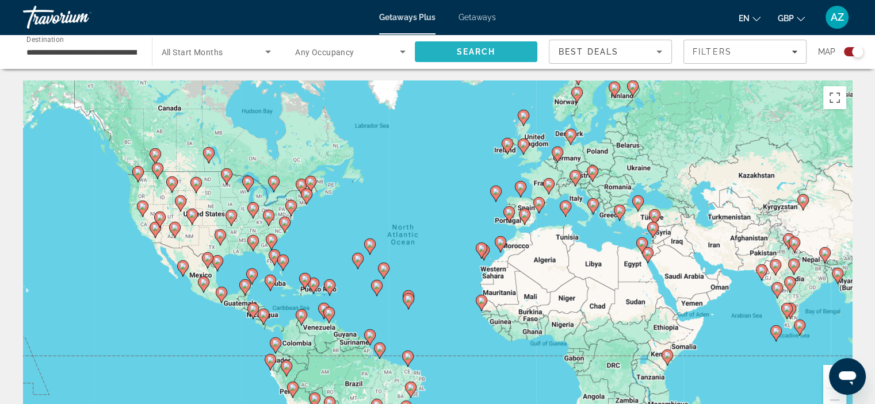
click at [497, 48] on span "Search" at bounding box center [476, 52] width 123 height 28
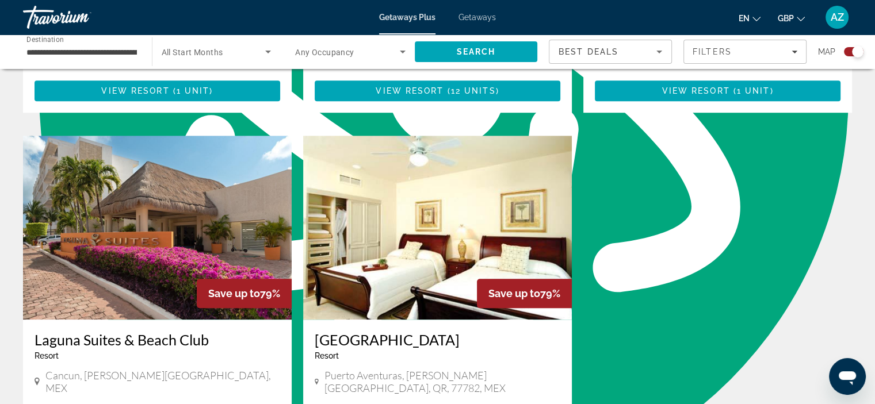
scroll to position [748, 0]
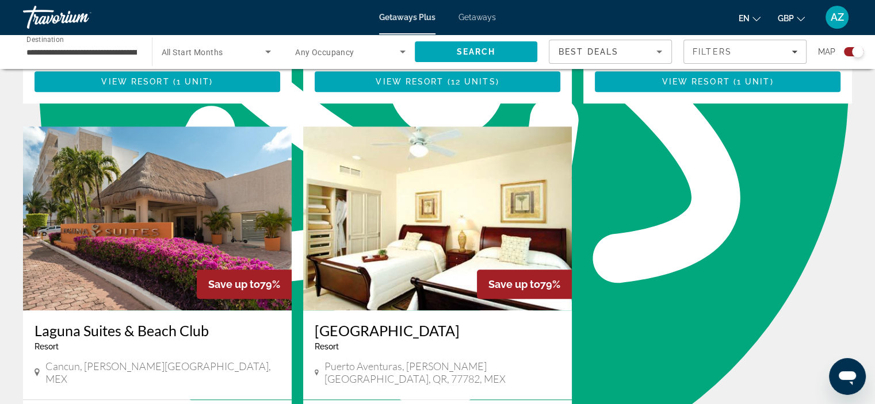
click at [417, 271] on img "Main content" at bounding box center [437, 219] width 269 height 184
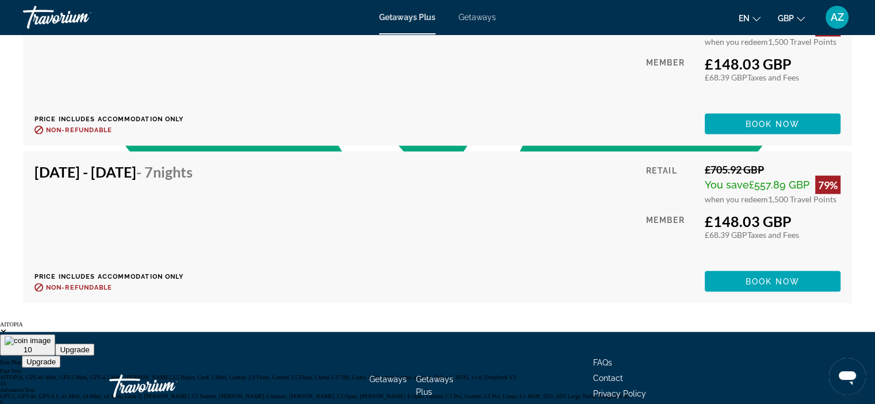
scroll to position [2417, 0]
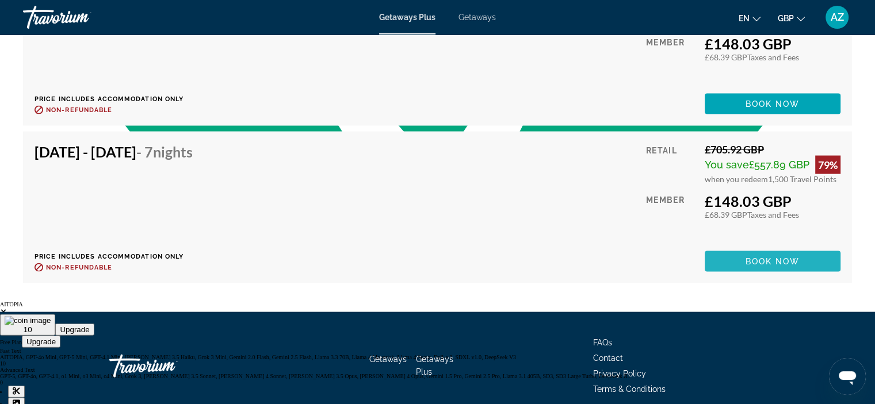
click at [755, 255] on span "Main content" at bounding box center [773, 262] width 136 height 28
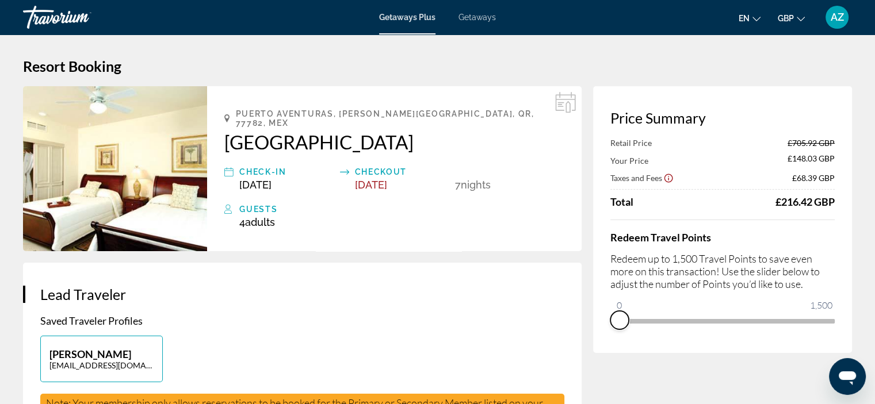
drag, startPoint x: 826, startPoint y: 335, endPoint x: 611, endPoint y: 340, distance: 215.3
click at [611, 340] on div "Price Summary Retail Price £705.92 GBP Your Price £148.03 GBP Taxes and Fees £6…" at bounding box center [722, 219] width 259 height 267
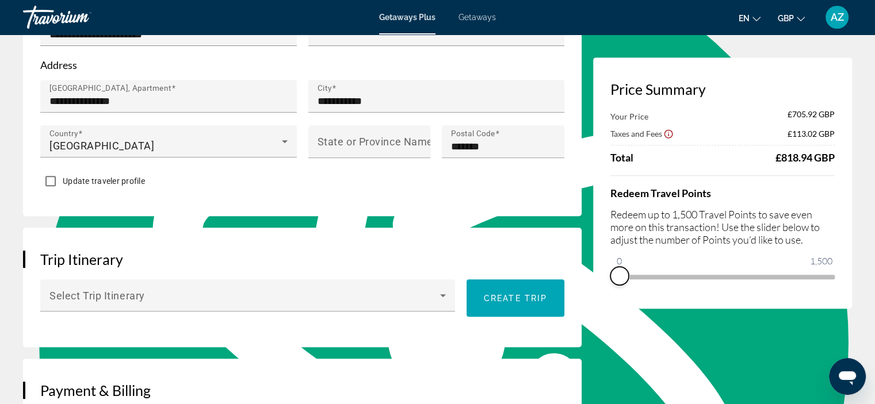
scroll to position [518, 0]
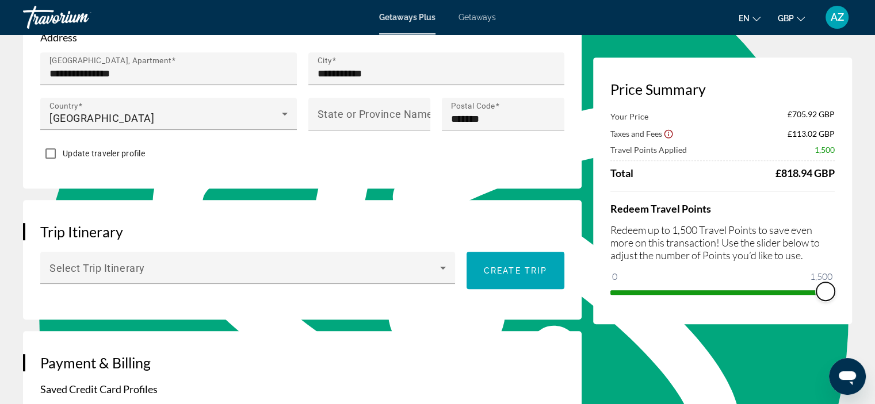
drag, startPoint x: 625, startPoint y: 274, endPoint x: 844, endPoint y: 293, distance: 220.0
click at [844, 293] on div "Price Summary Your Price £705.92 GBP Taxes and Fees £113.02 GBP Travel Points A…" at bounding box center [722, 191] width 259 height 267
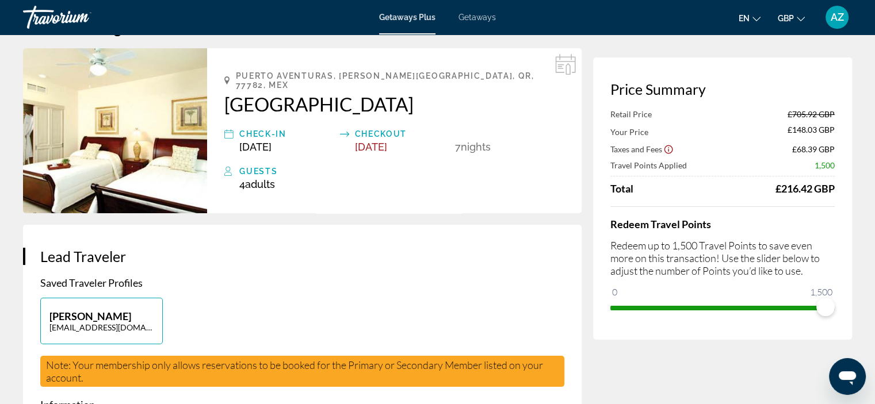
scroll to position [58, 0]
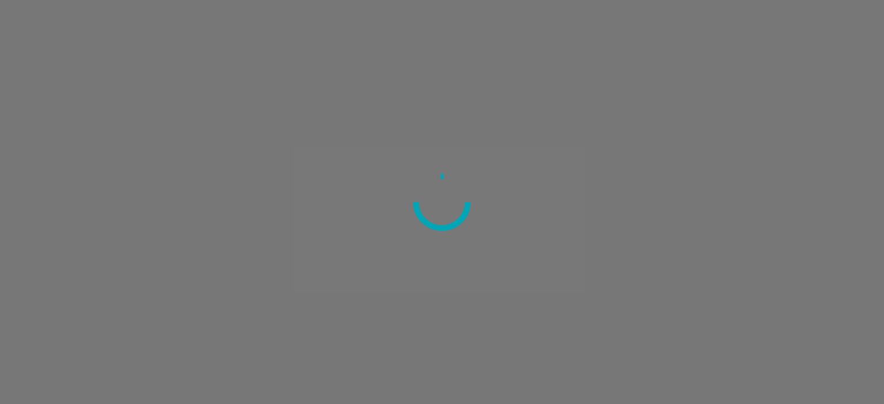
scroll to position [925, 0]
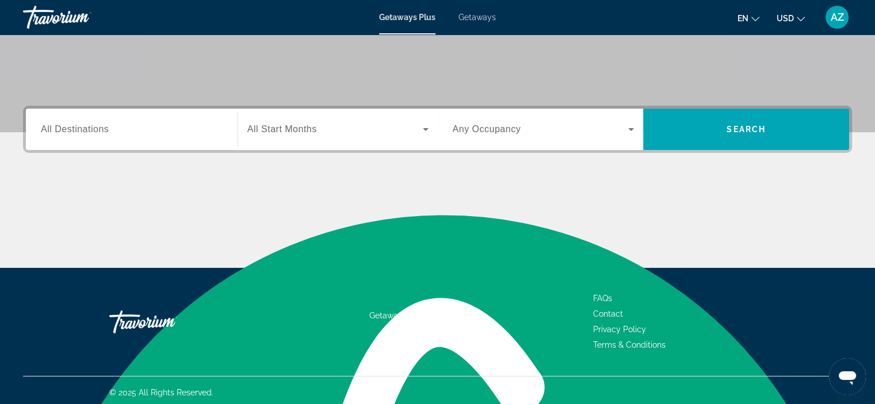
scroll to position [217, 0]
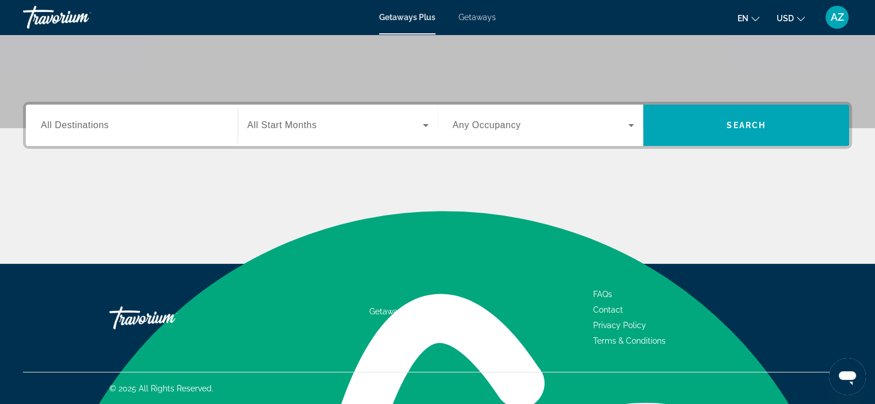
click at [168, 115] on div "Search widget" at bounding box center [132, 125] width 182 height 33
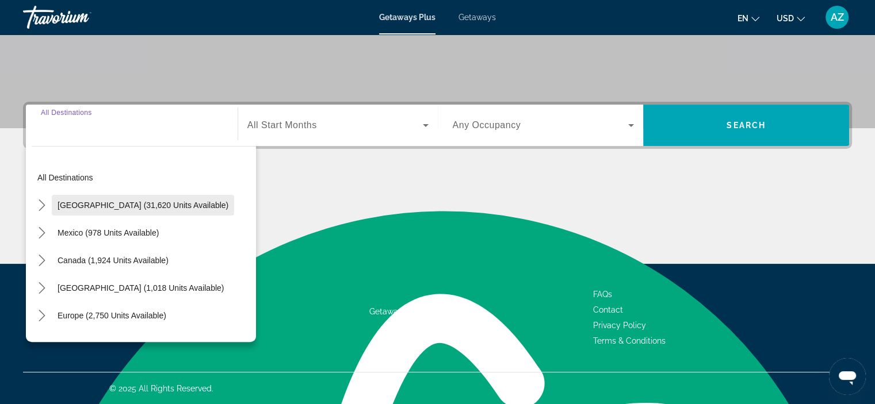
scroll to position [58, 0]
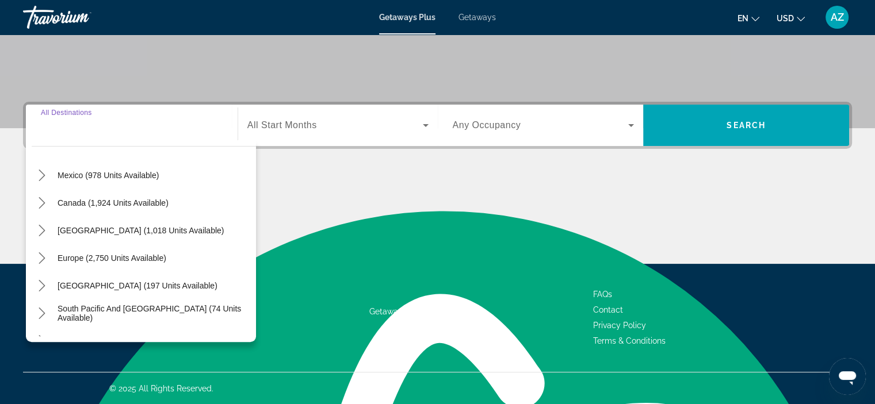
click at [169, 227] on span "[GEOGRAPHIC_DATA] (1,018 units available)" at bounding box center [141, 230] width 166 height 9
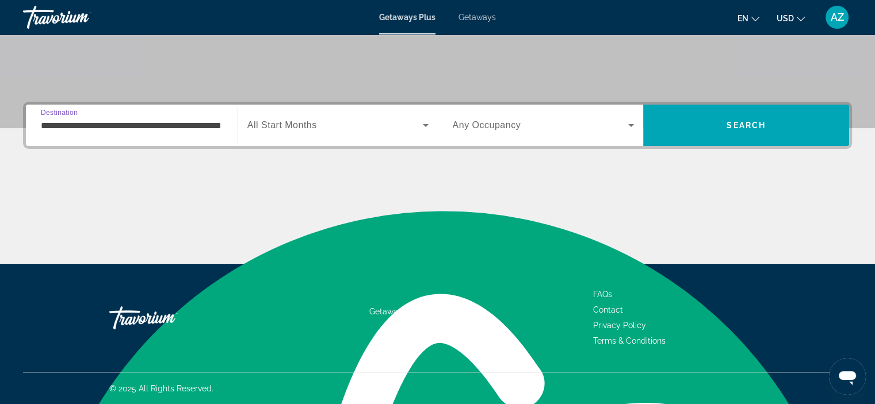
click at [166, 121] on input "**********" at bounding box center [132, 126] width 182 height 14
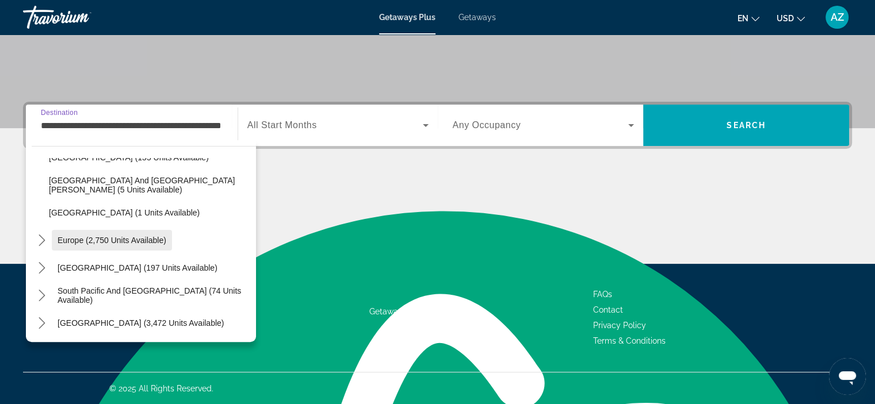
scroll to position [156, 0]
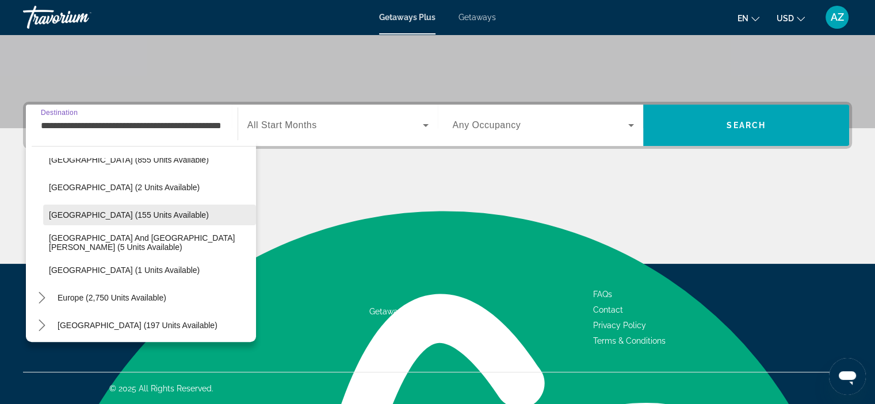
click at [109, 207] on span "Select destination: Dominican Republic (155 units available)" at bounding box center [149, 215] width 213 height 28
type input "**********"
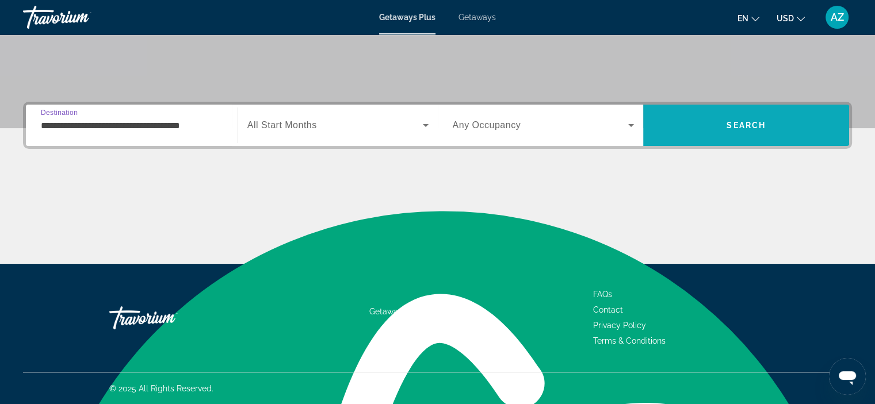
click at [757, 133] on span "Search" at bounding box center [746, 126] width 206 height 28
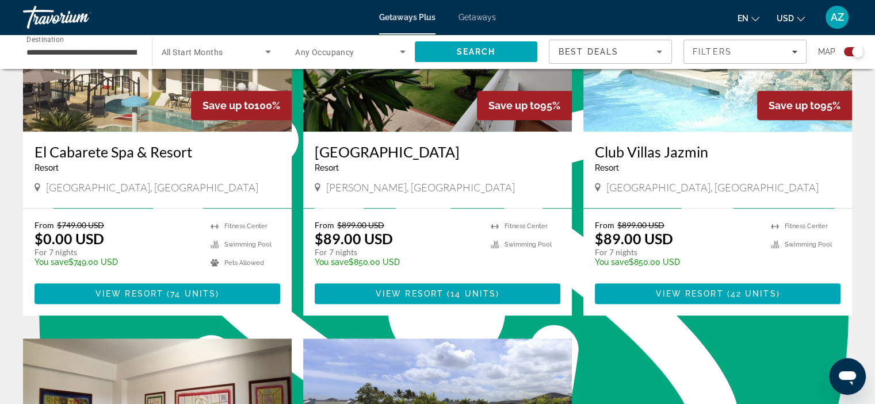
scroll to position [518, 0]
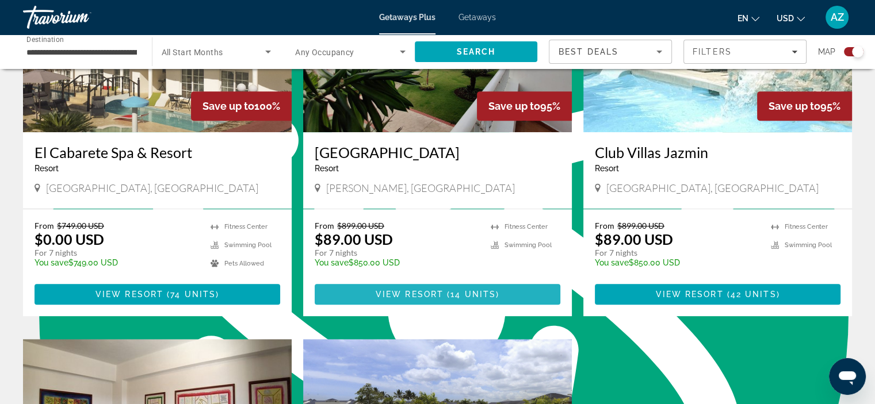
click at [453, 295] on span "14 units" at bounding box center [473, 294] width 45 height 9
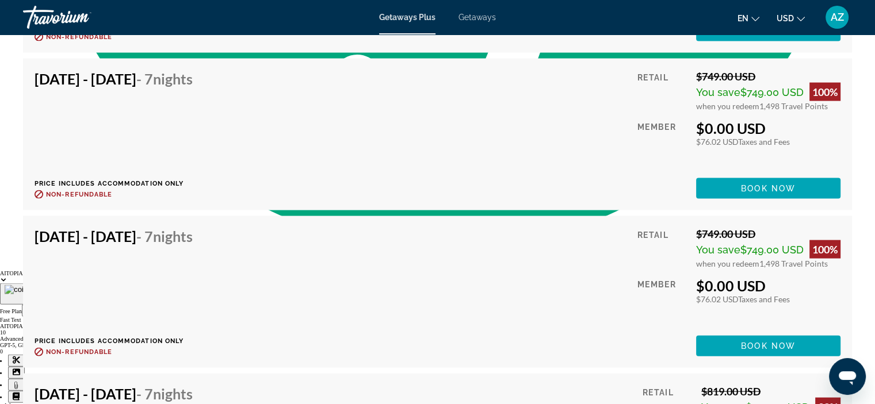
scroll to position [2474, 0]
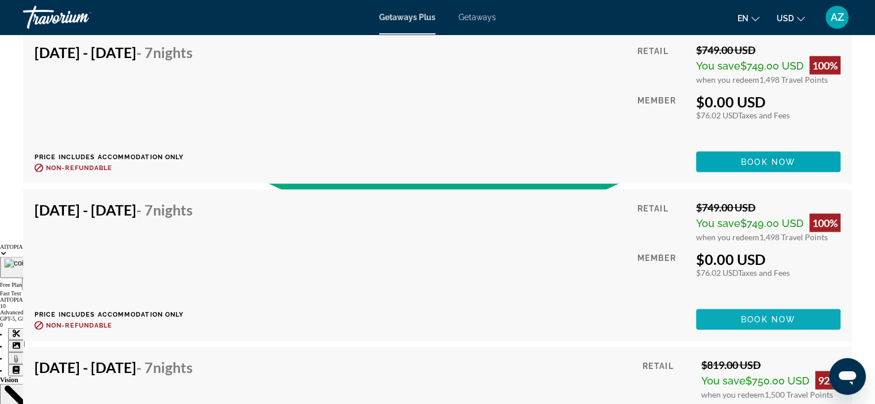
click at [757, 315] on span "Book now" at bounding box center [768, 319] width 55 height 9
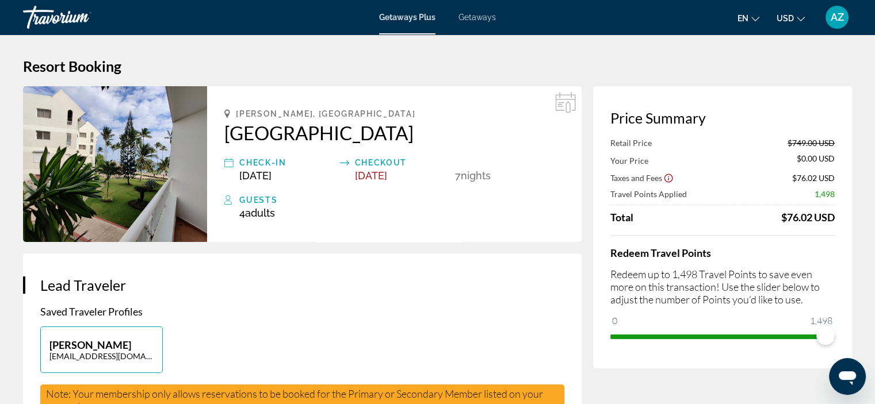
click at [172, 192] on img "Main content" at bounding box center [115, 164] width 184 height 156
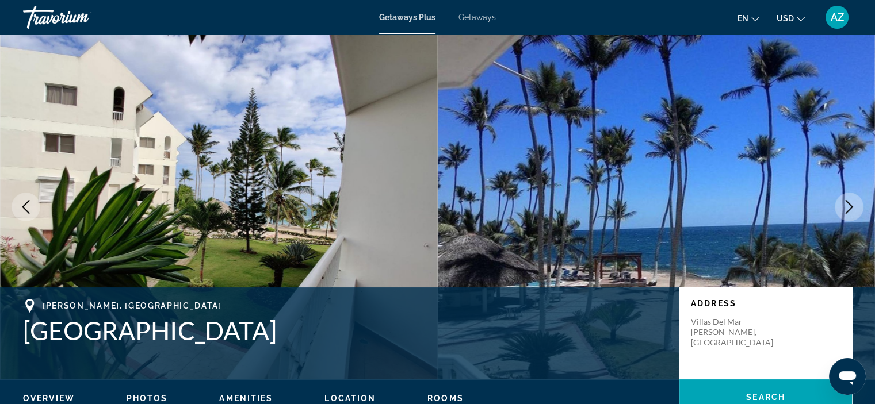
click at [847, 207] on icon "Next image" at bounding box center [849, 207] width 14 height 14
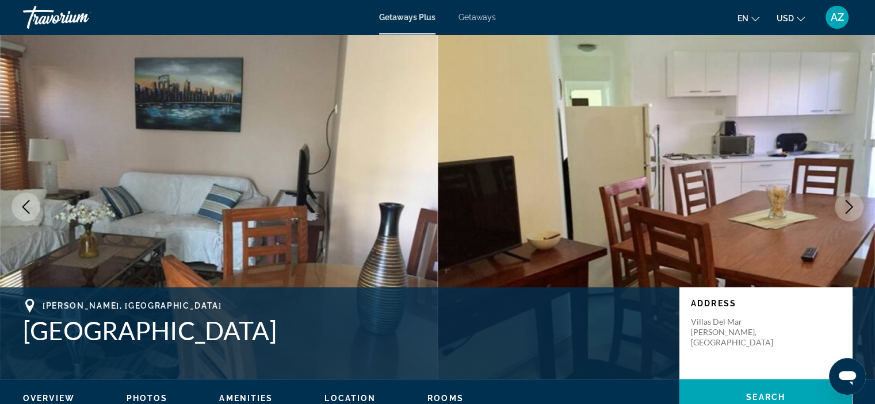
click at [847, 207] on icon "Next image" at bounding box center [849, 207] width 14 height 14
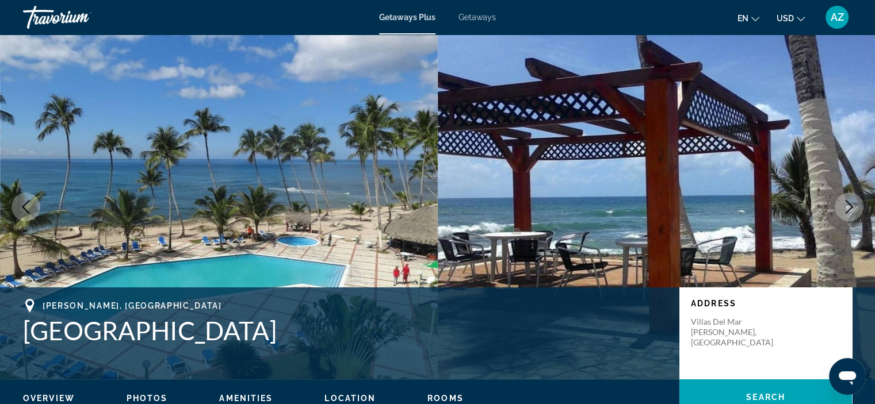
click at [847, 207] on icon "Next image" at bounding box center [849, 207] width 14 height 14
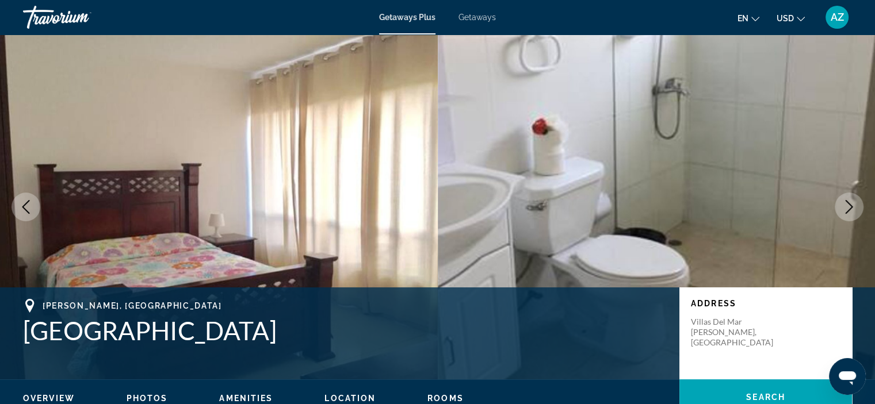
click at [847, 207] on icon "Next image" at bounding box center [849, 207] width 14 height 14
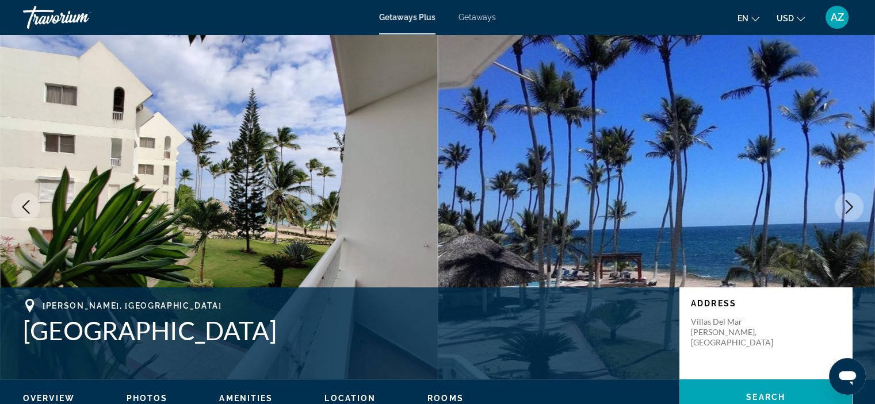
click at [847, 211] on icon "Next image" at bounding box center [849, 207] width 14 height 14
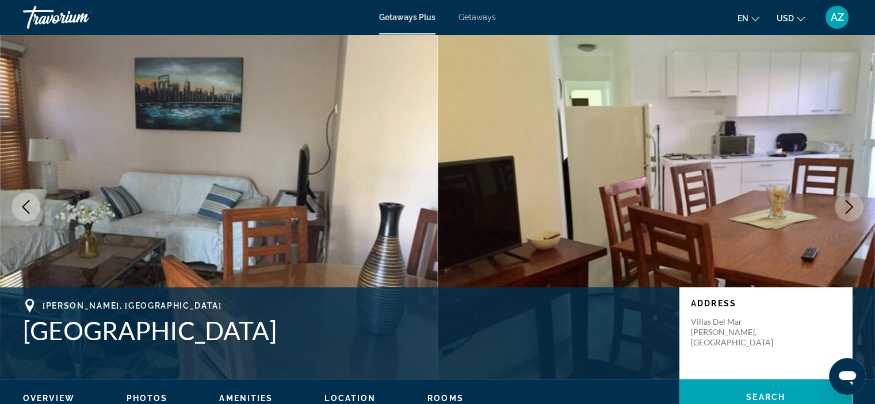
click at [847, 211] on icon "Next image" at bounding box center [849, 207] width 14 height 14
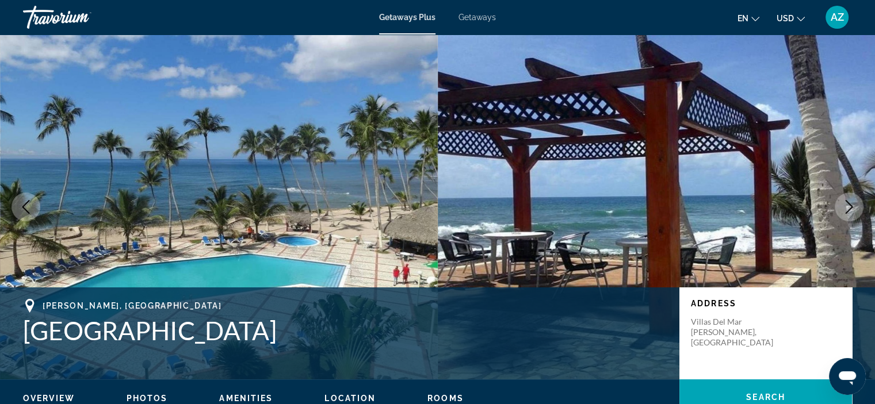
click at [846, 217] on button "Next image" at bounding box center [849, 207] width 29 height 29
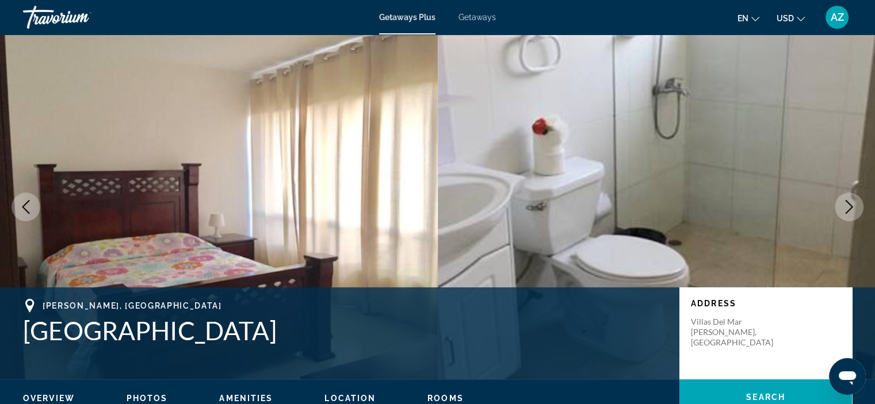
click at [847, 212] on icon "Next image" at bounding box center [849, 207] width 7 height 14
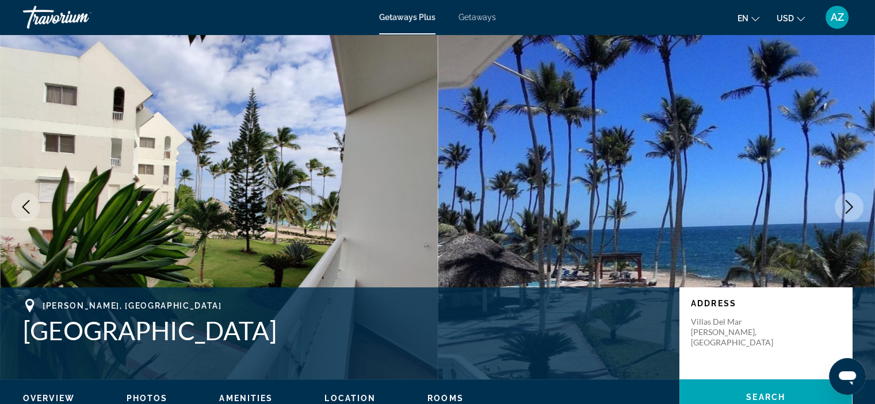
click at [847, 212] on icon "Next image" at bounding box center [849, 207] width 7 height 14
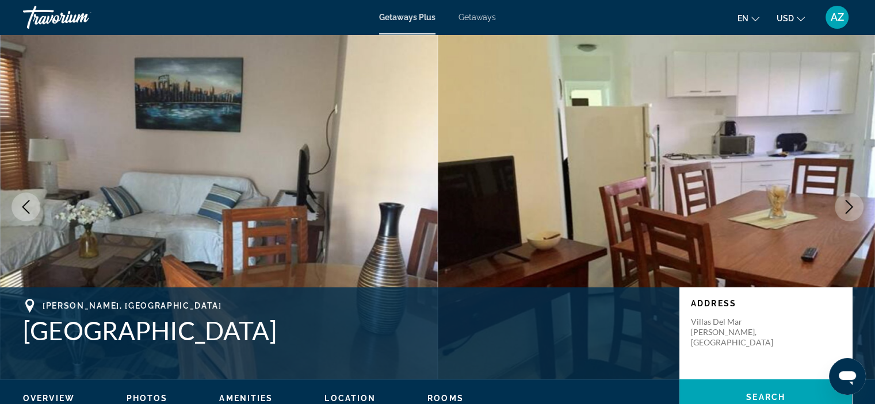
click at [847, 212] on icon "Next image" at bounding box center [849, 207] width 7 height 14
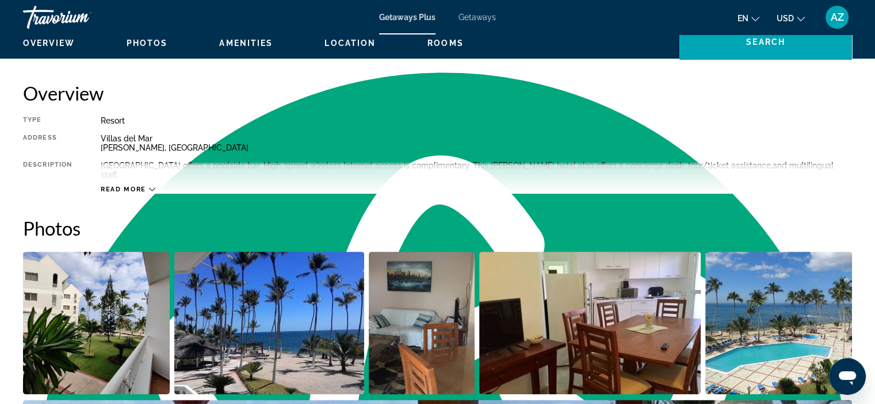
scroll to position [354, 0]
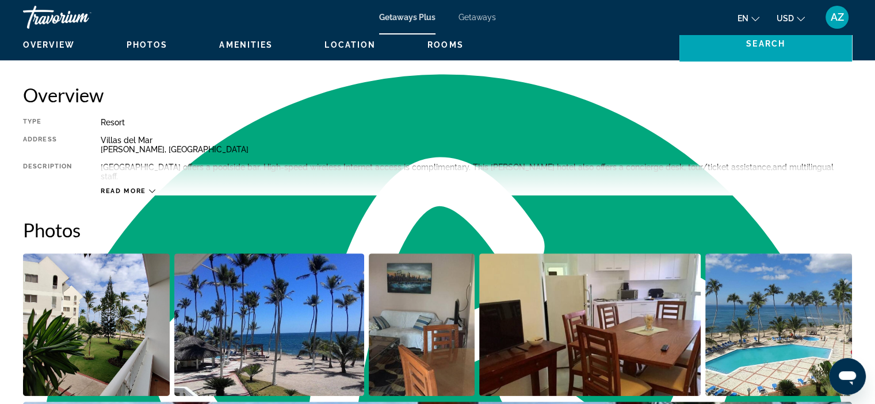
click at [148, 177] on div "Read more" at bounding box center [476, 180] width 751 height 32
click at [152, 188] on icon "Main content" at bounding box center [152, 191] width 6 height 6
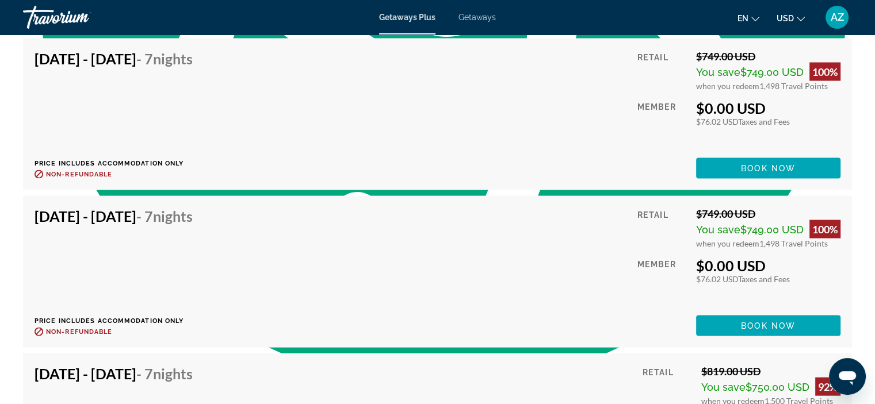
scroll to position [2253, 0]
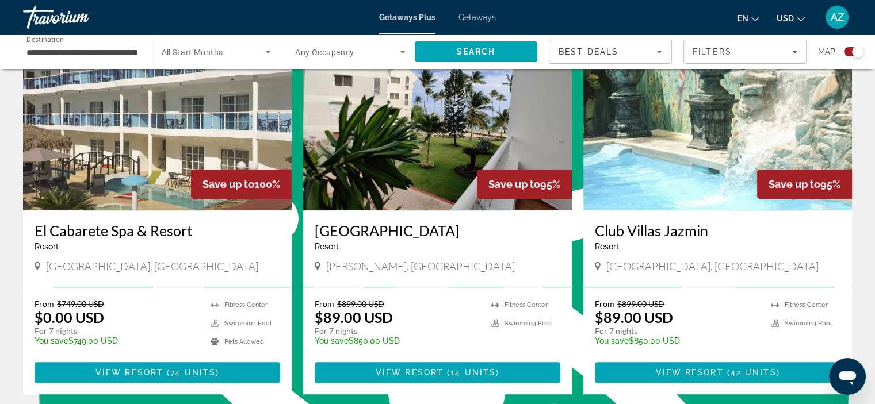
scroll to position [460, 0]
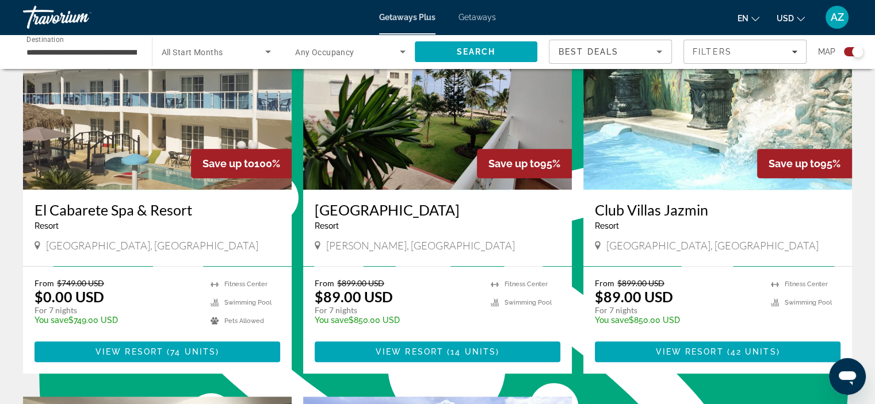
click at [662, 151] on img "Main content" at bounding box center [717, 98] width 269 height 184
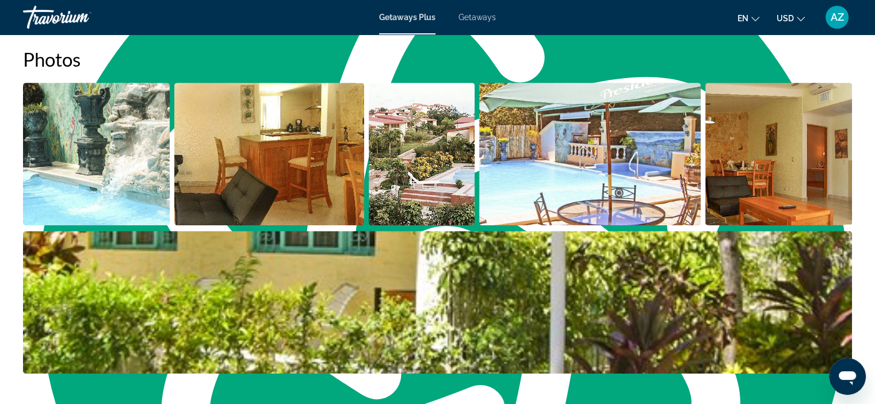
scroll to position [518, 0]
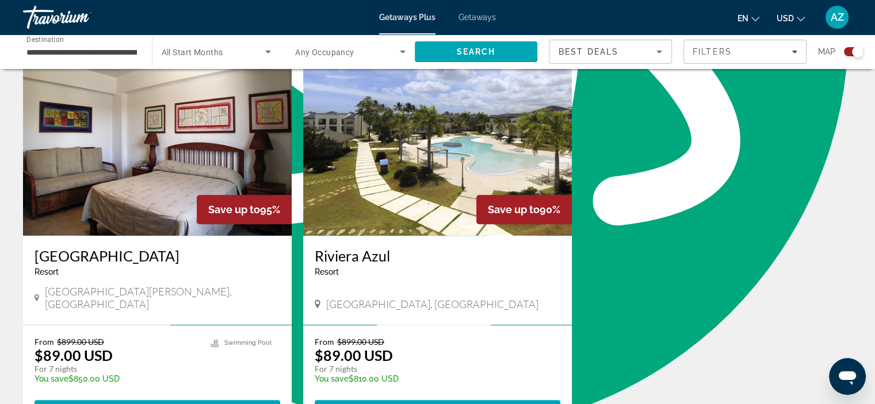
scroll to position [863, 0]
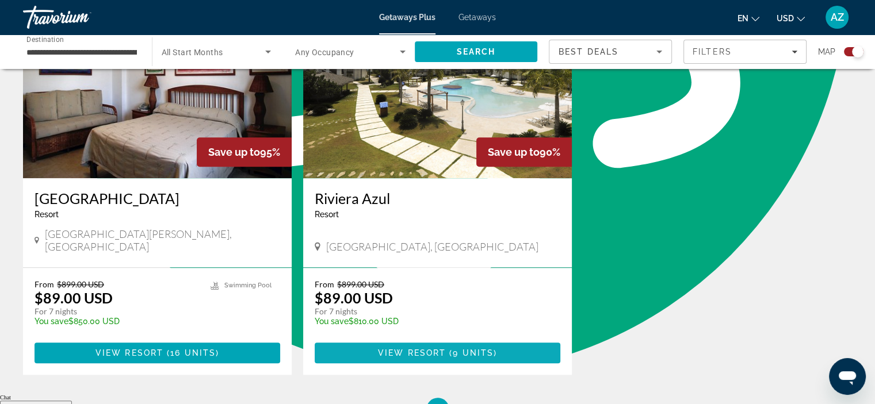
click at [446, 349] on span "Main content" at bounding box center [447, 353] width 3 height 9
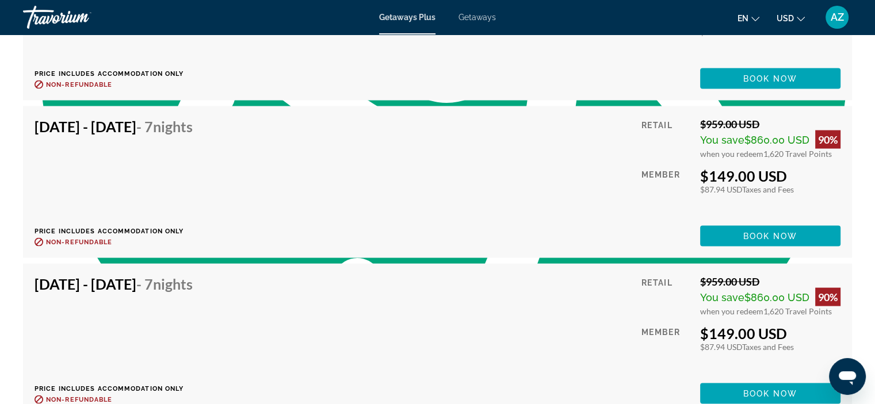
scroll to position [2071, 0]
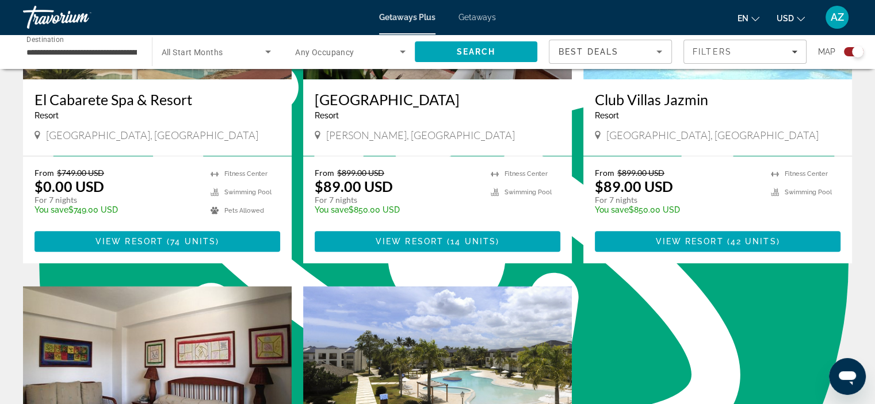
scroll to position [570, 0]
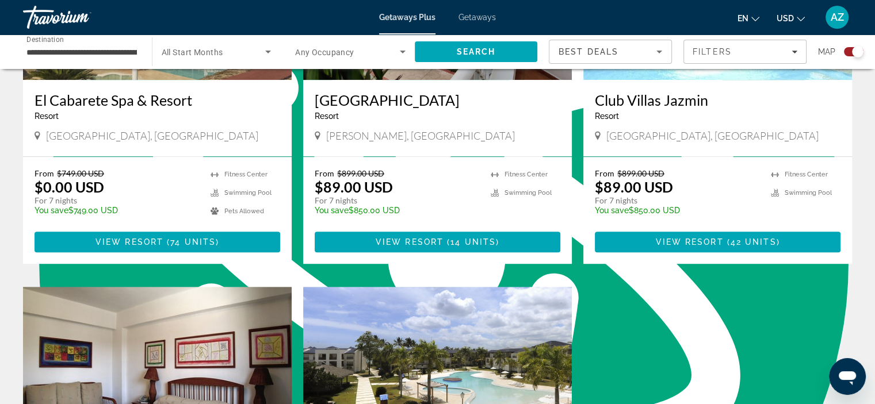
click at [126, 57] on input "**********" at bounding box center [81, 52] width 110 height 14
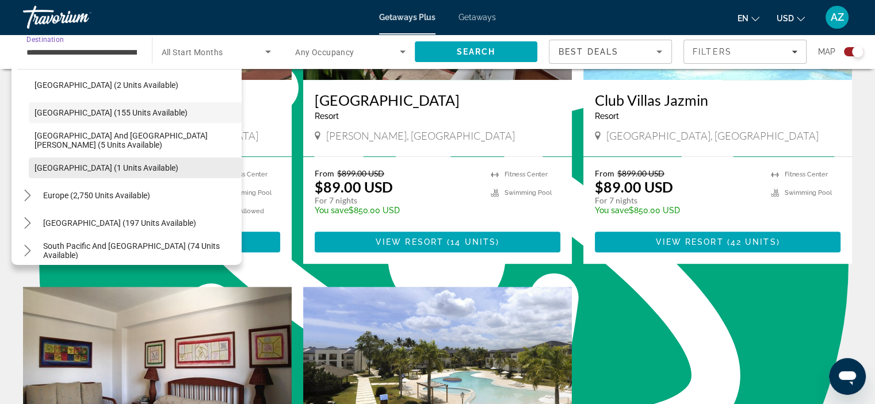
scroll to position [239, 0]
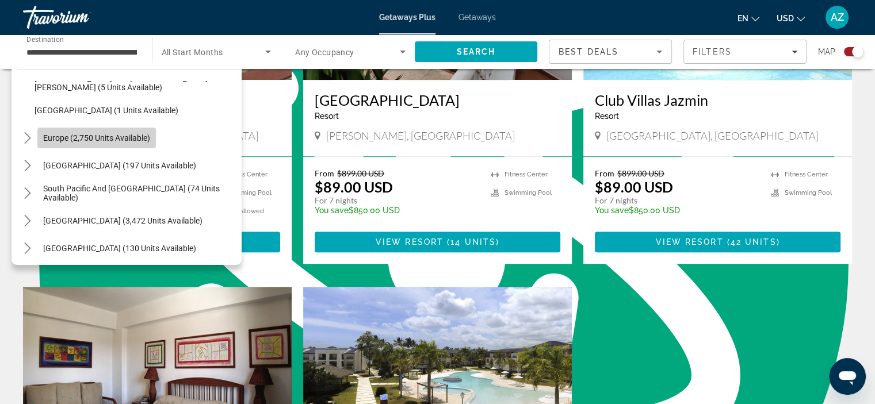
click at [117, 130] on span "Select destination: Europe (2,750 units available)" at bounding box center [96, 138] width 119 height 28
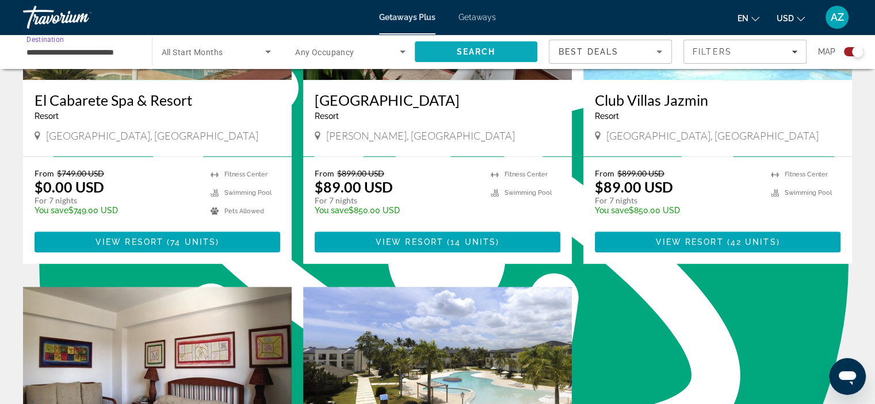
click at [436, 48] on span "Search" at bounding box center [476, 52] width 123 height 28
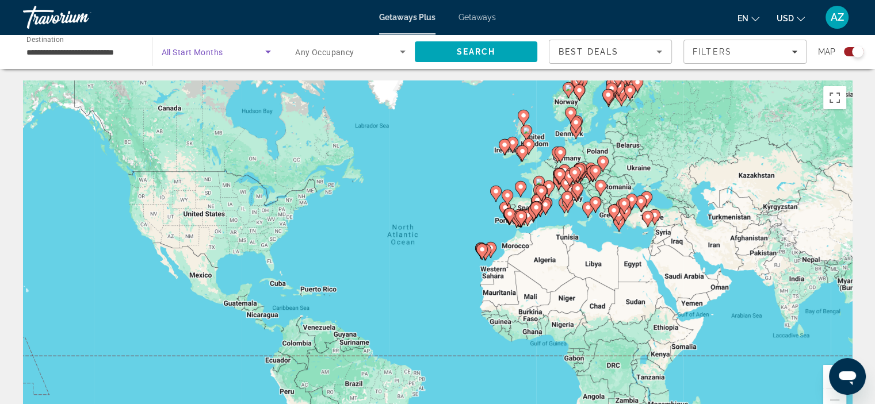
click at [232, 48] on span "Search widget" at bounding box center [214, 52] width 104 height 14
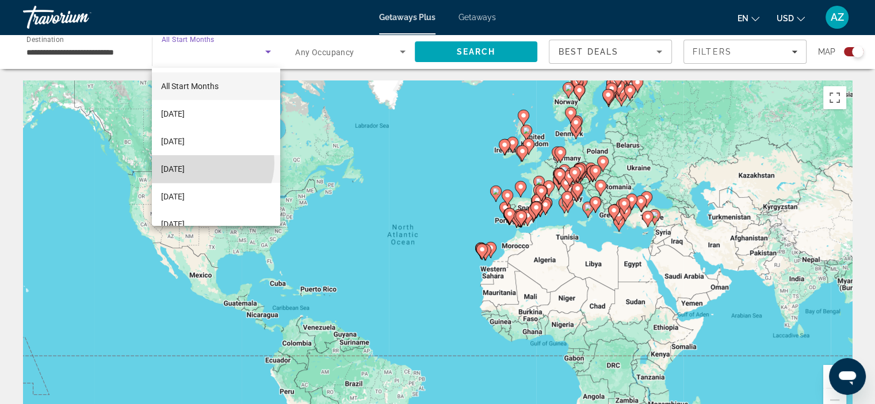
click at [185, 163] on span "December 2025" at bounding box center [173, 169] width 24 height 14
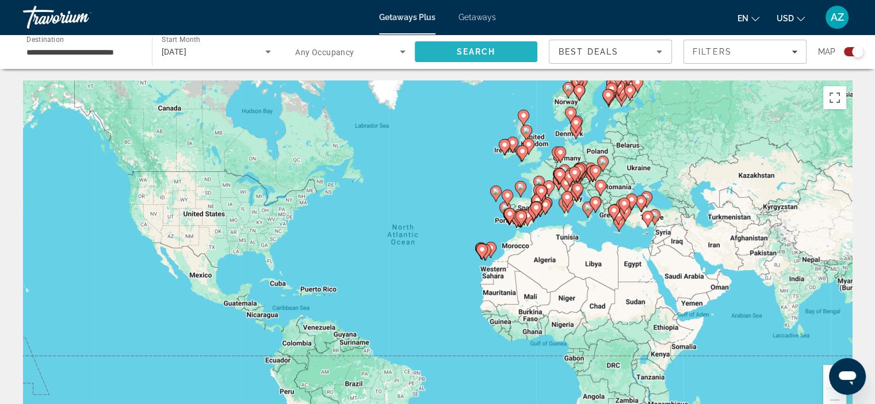
click at [510, 53] on span "Search" at bounding box center [476, 52] width 123 height 28
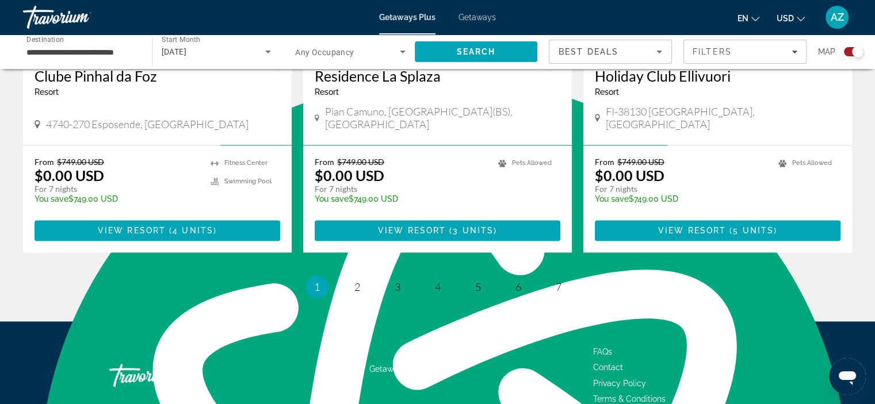
scroll to position [1813, 0]
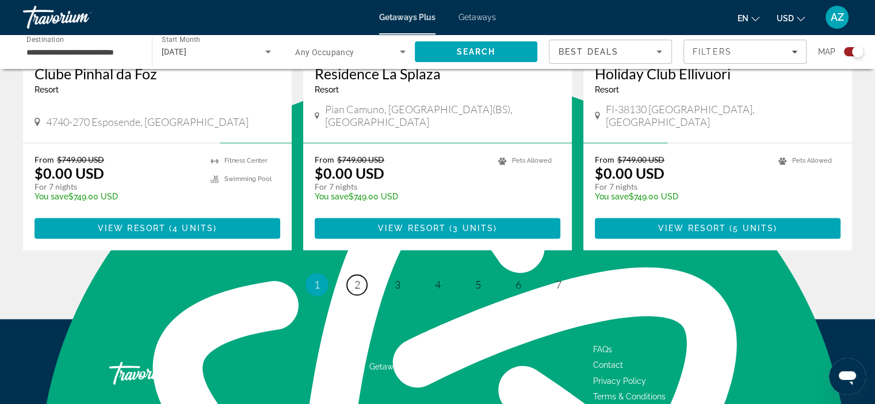
click at [359, 275] on link "page 2" at bounding box center [357, 285] width 20 height 20
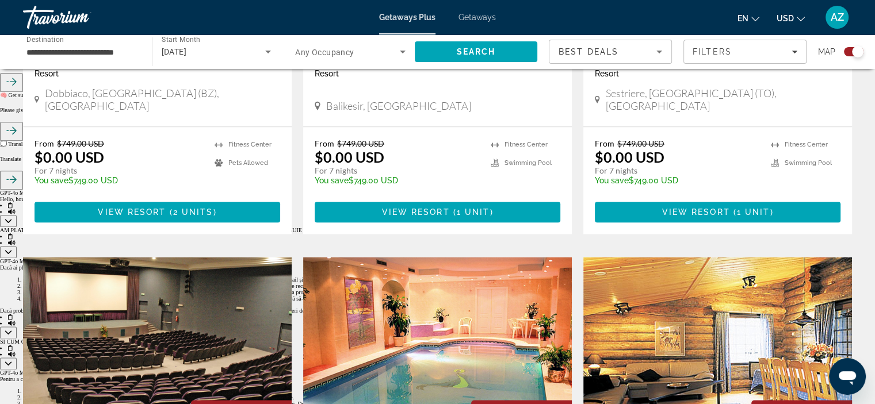
scroll to position [1266, 0]
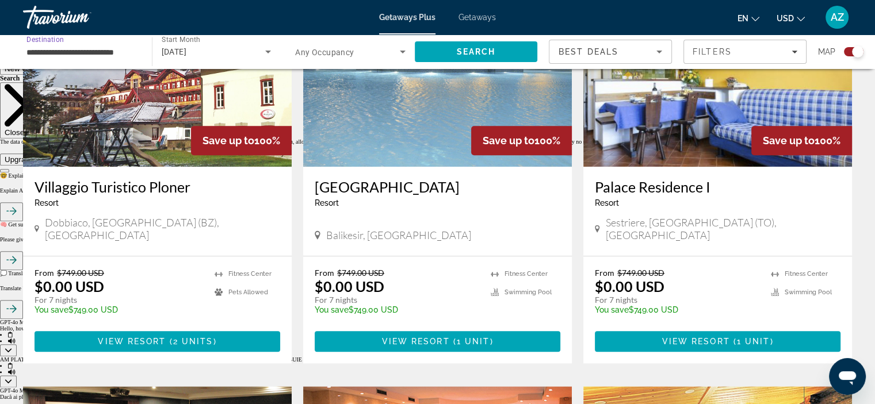
click at [117, 47] on input "**********" at bounding box center [81, 52] width 110 height 14
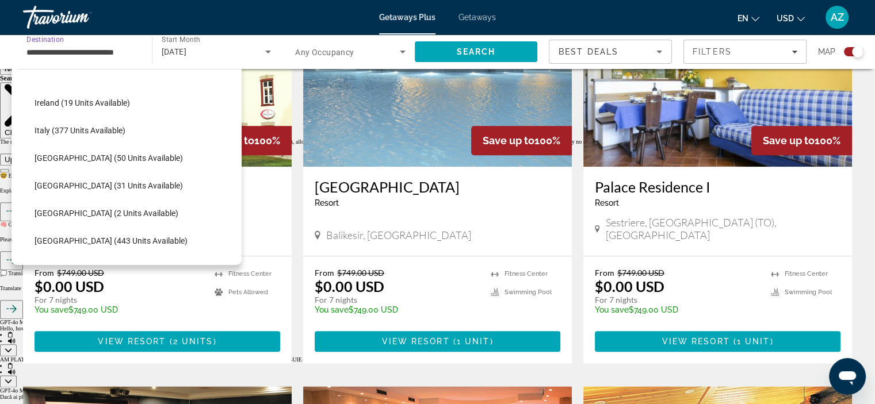
scroll to position [414, 0]
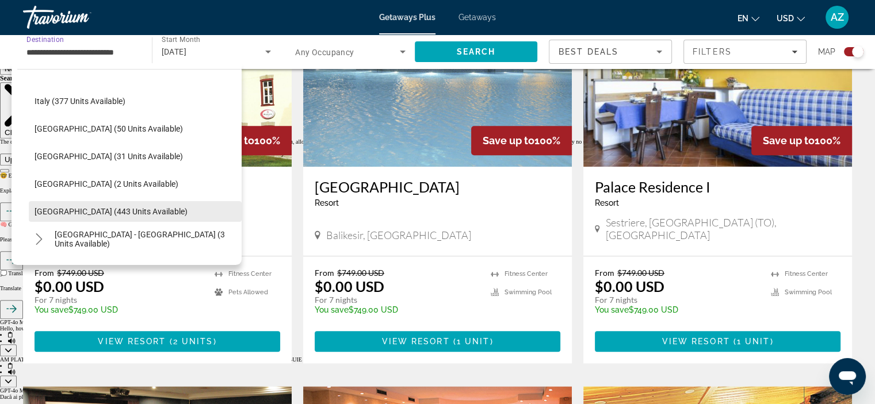
click at [79, 216] on span "Spain (443 units available)" at bounding box center [111, 211] width 153 height 9
type input "**********"
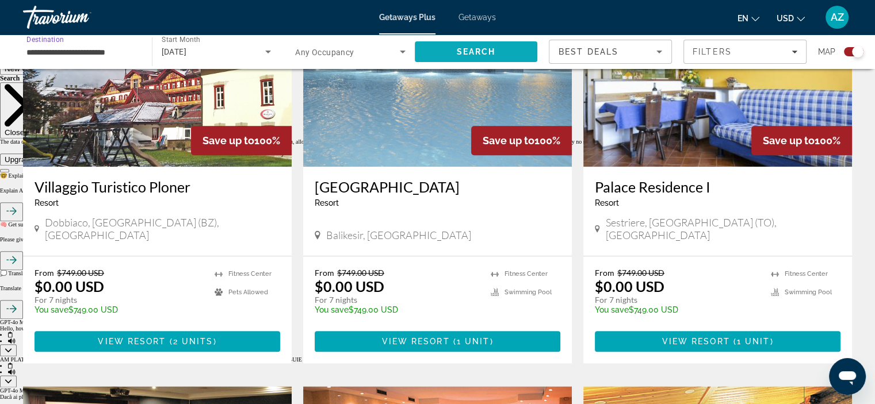
click at [510, 52] on span "Search" at bounding box center [476, 52] width 123 height 28
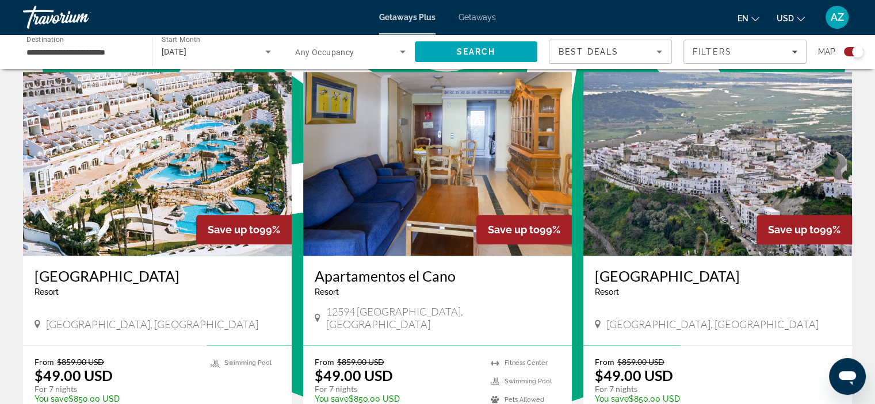
scroll to position [806, 0]
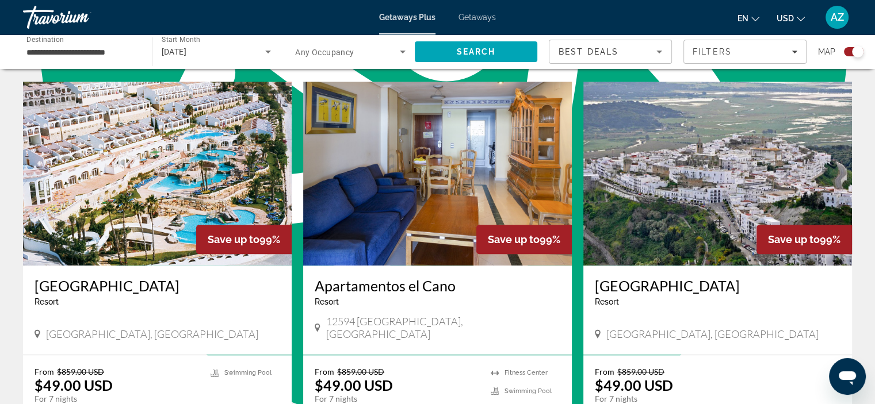
click at [120, 138] on img "Main content" at bounding box center [157, 174] width 269 height 184
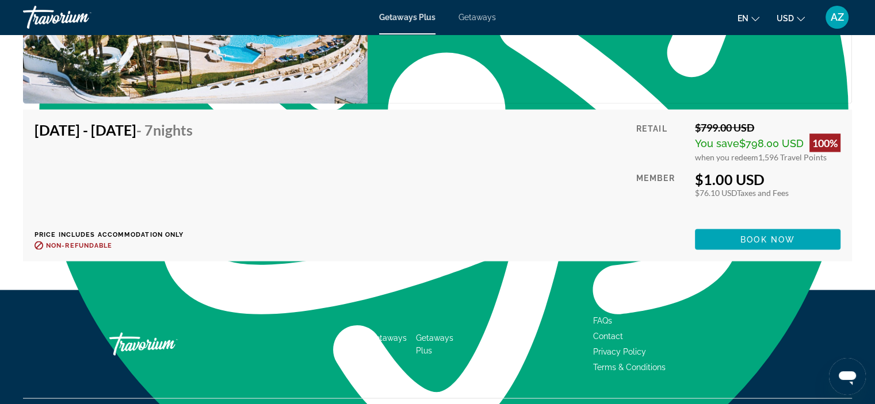
scroll to position [2157, 0]
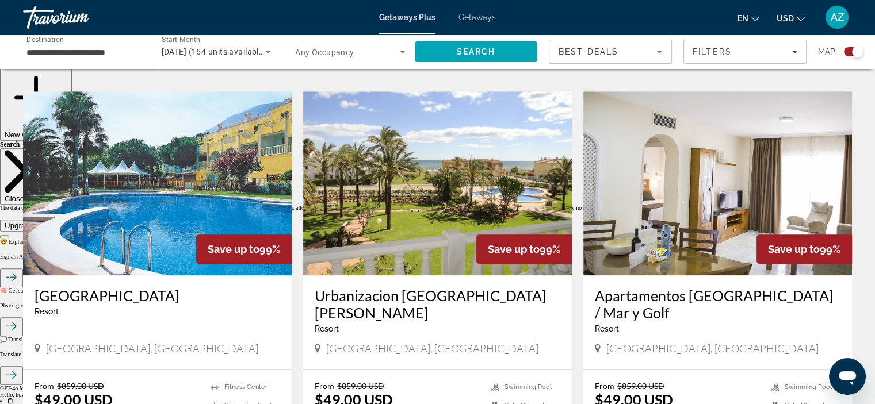
scroll to position [1151, 0]
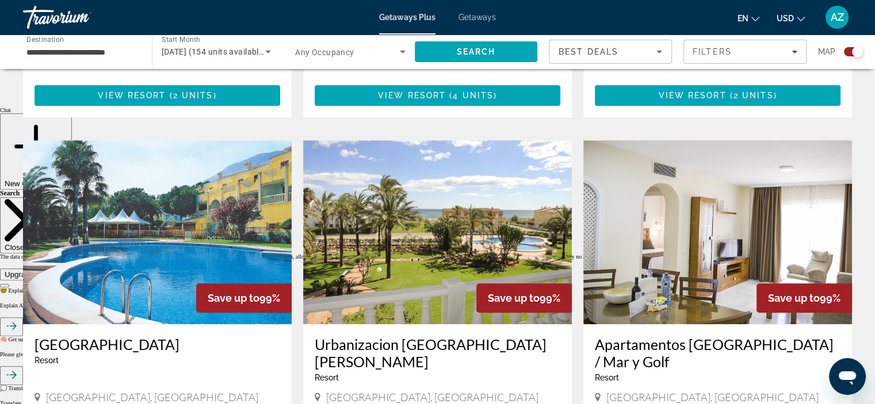
click at [191, 190] on img "Main content" at bounding box center [157, 232] width 269 height 184
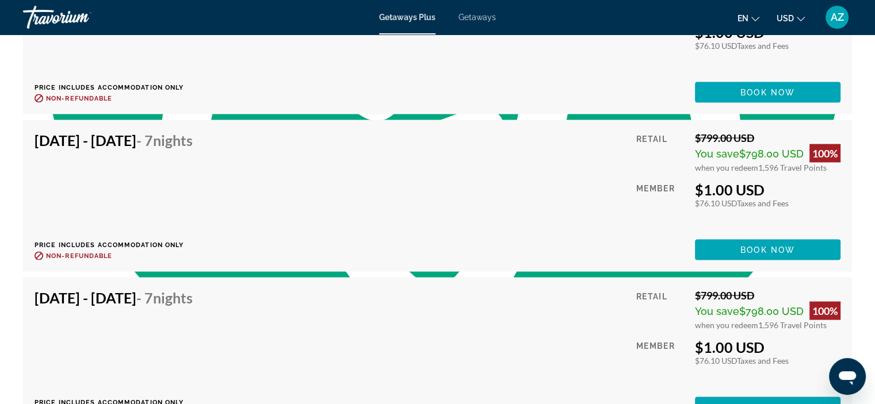
scroll to position [2359, 0]
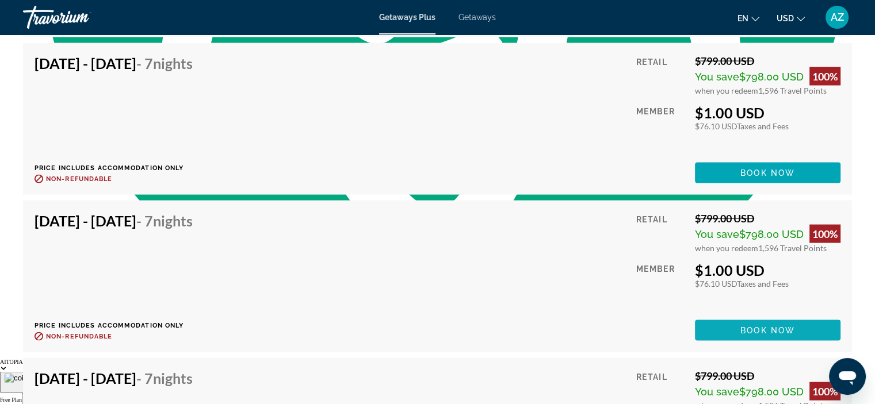
click at [766, 317] on span "Main content" at bounding box center [768, 331] width 146 height 28
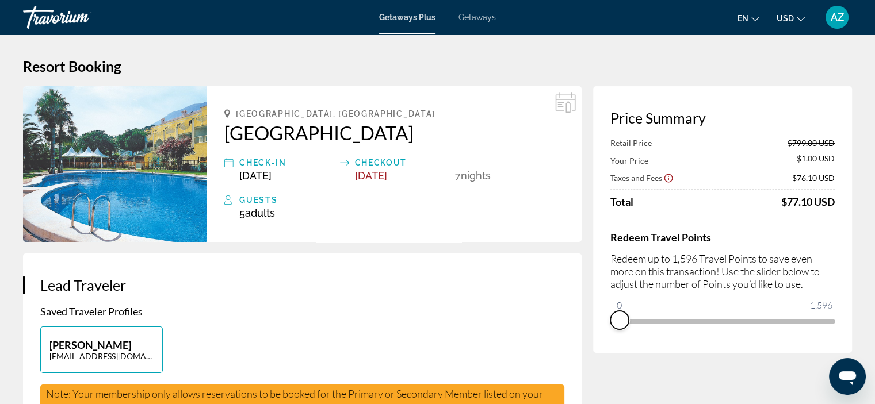
drag, startPoint x: 829, startPoint y: 333, endPoint x: 615, endPoint y: 320, distance: 213.8
click at [616, 322] on span "ngx-slider" at bounding box center [619, 320] width 18 height 18
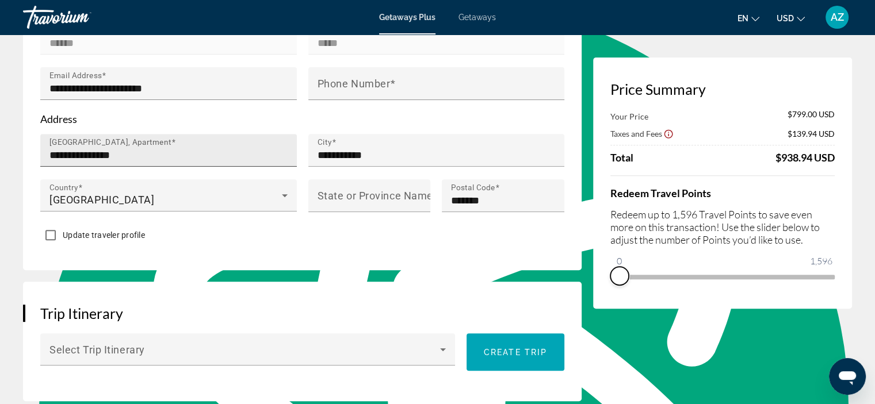
scroll to position [345, 0]
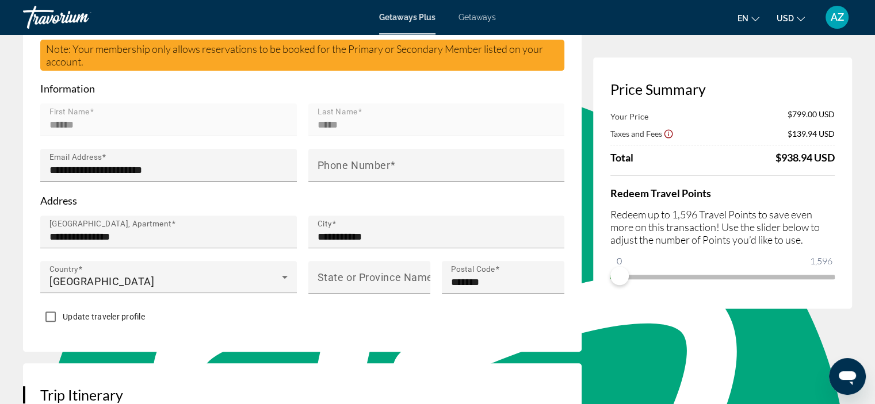
drag, startPoint x: 609, startPoint y: 269, endPoint x: 670, endPoint y: 282, distance: 61.8
click at [735, 300] on div "Price Summary Your Price $799.00 USD Taxes and Fees $139.94 USD Total $938.94 U…" at bounding box center [722, 183] width 259 height 251
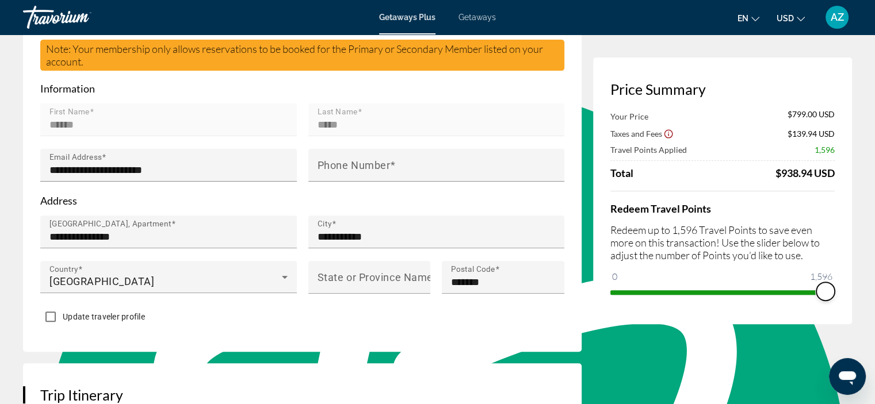
drag, startPoint x: 624, startPoint y: 273, endPoint x: 883, endPoint y: 336, distance: 266.5
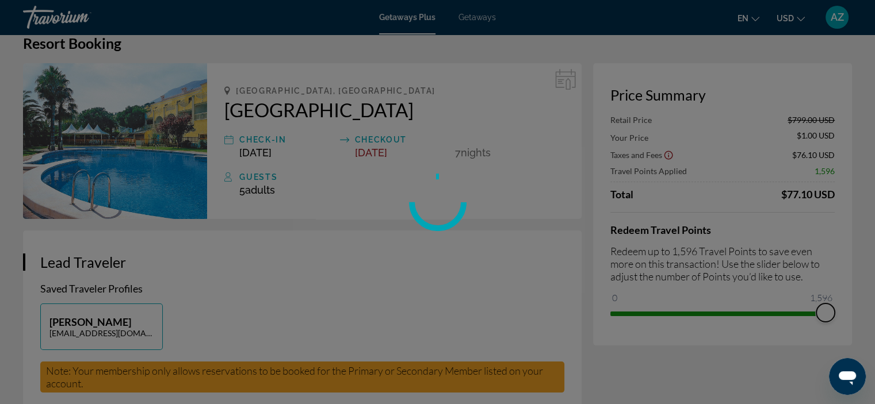
scroll to position [0, 0]
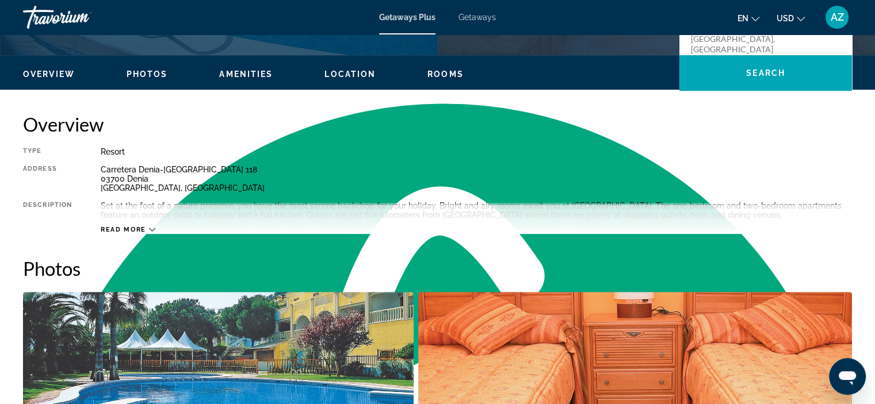
scroll to position [288, 0]
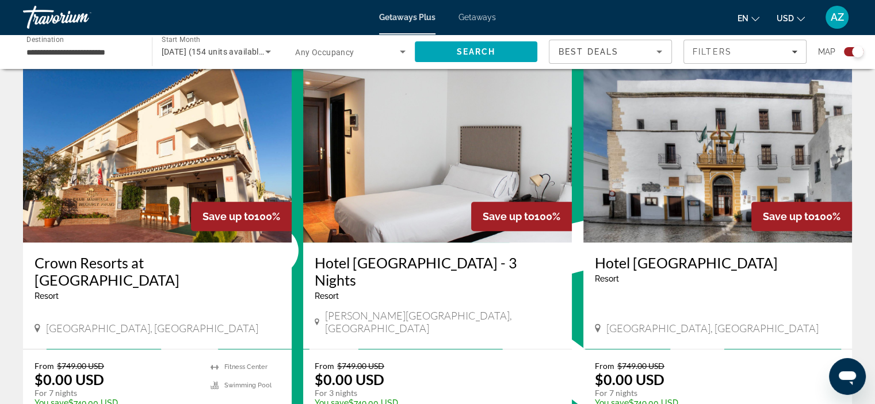
scroll to position [403, 0]
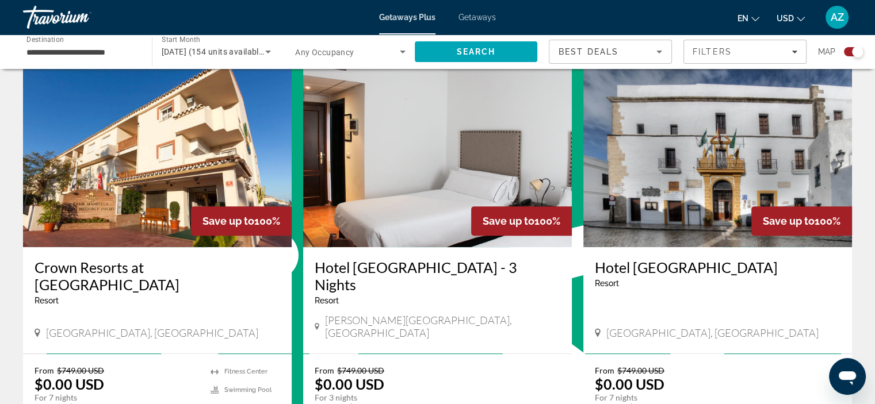
click at [184, 157] on img "Main content" at bounding box center [157, 155] width 269 height 184
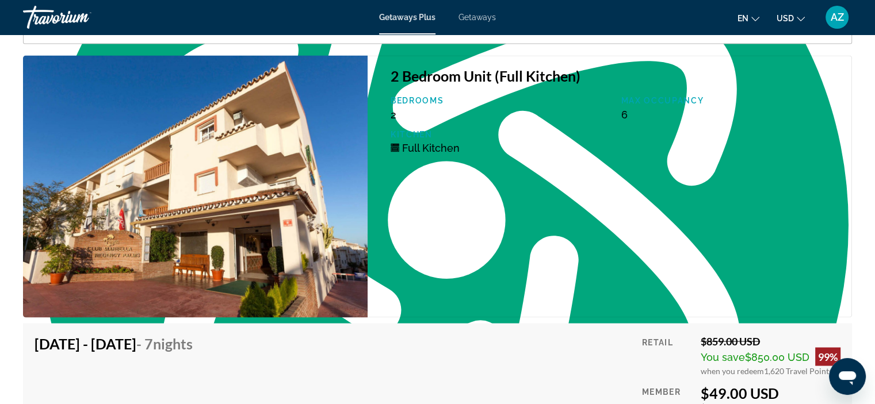
scroll to position [2071, 0]
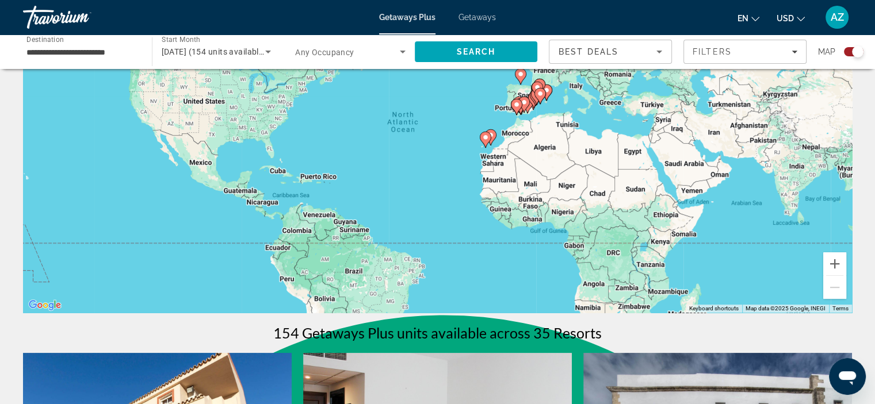
scroll to position [115, 0]
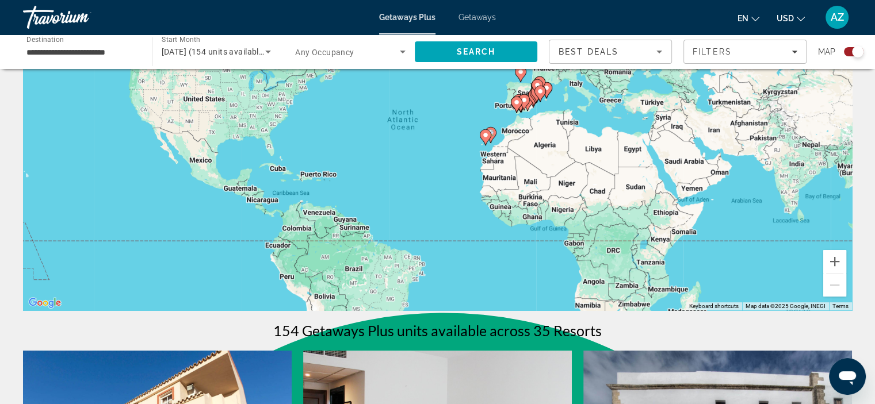
click at [95, 51] on input "**********" at bounding box center [81, 52] width 110 height 14
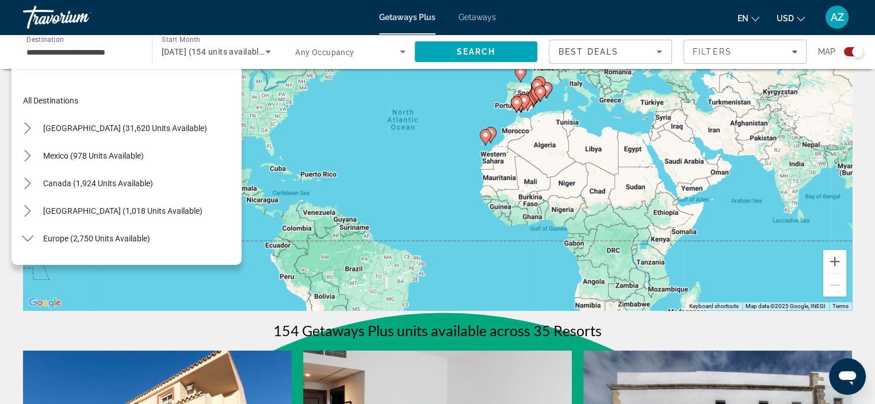
scroll to position [455, 0]
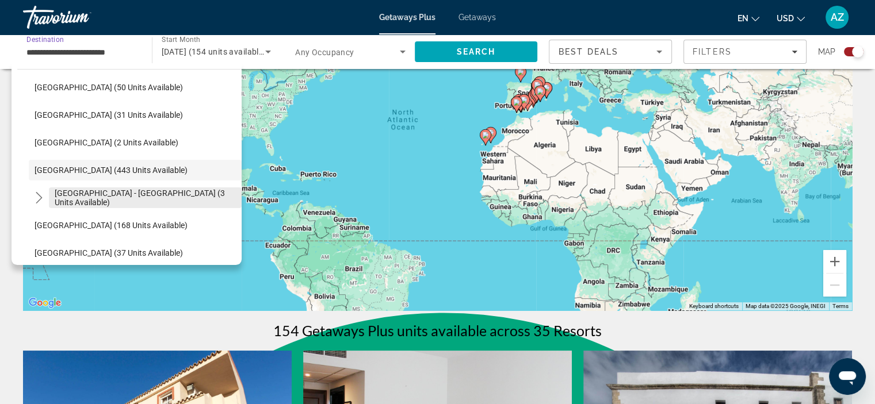
click at [167, 197] on span "Spain - Canary Islands (3 units available)" at bounding box center [145, 198] width 181 height 18
type input "**********"
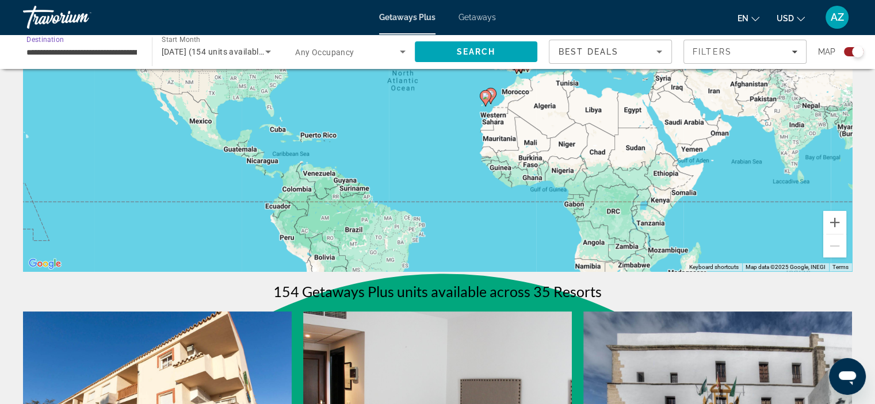
scroll to position [173, 0]
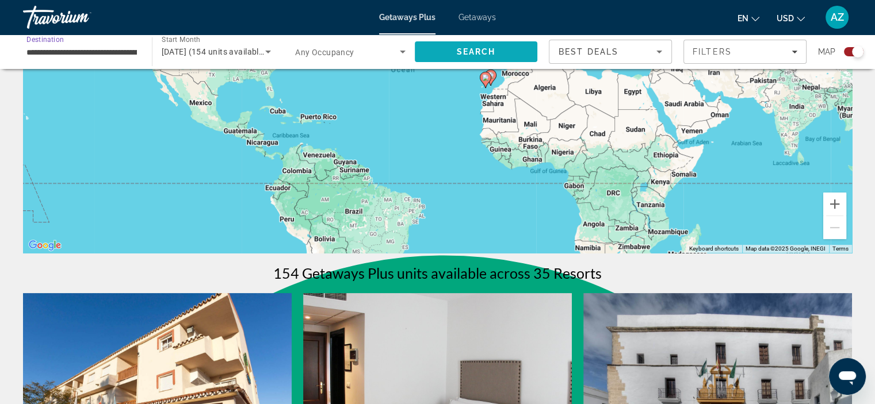
click at [451, 47] on span "Search" at bounding box center [476, 52] width 123 height 28
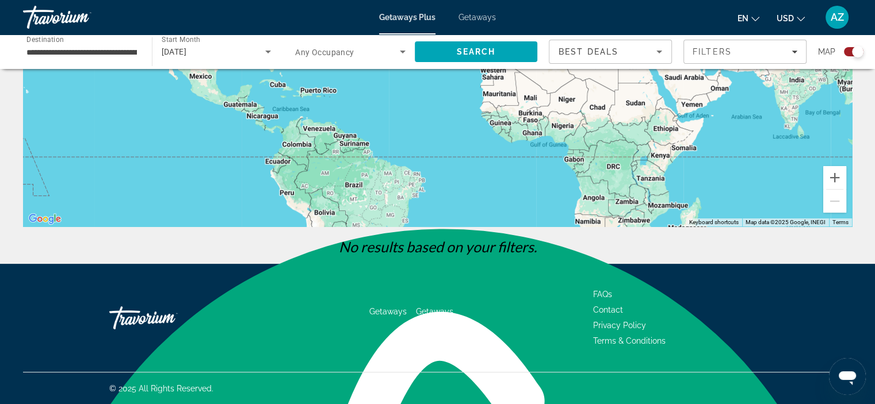
scroll to position [26, 0]
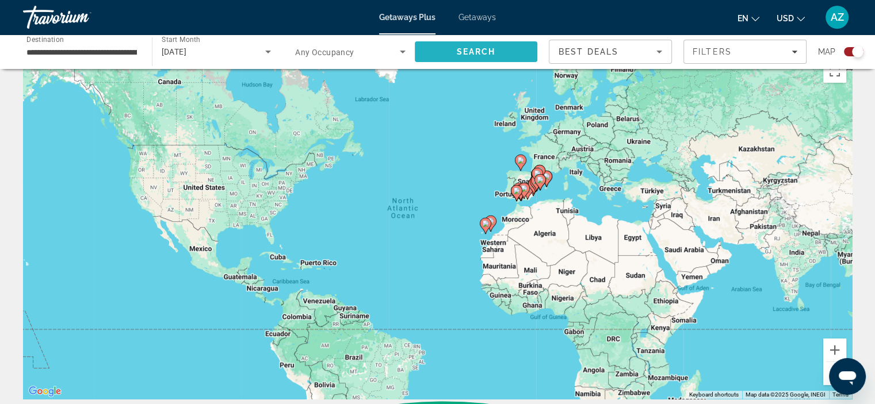
click at [466, 51] on span "Search" at bounding box center [475, 51] width 39 height 9
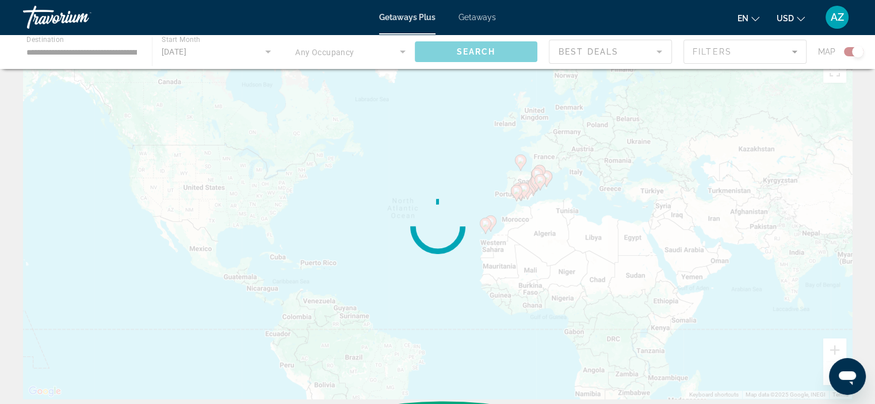
scroll to position [0, 0]
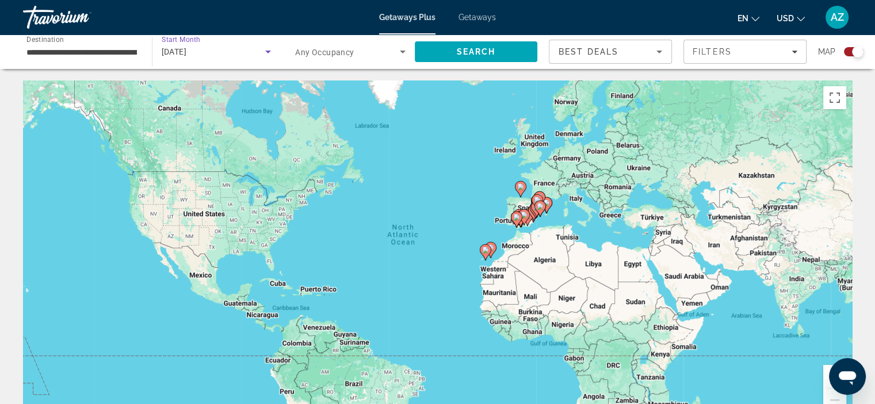
click at [187, 51] on span "December 2025" at bounding box center [174, 51] width 25 height 9
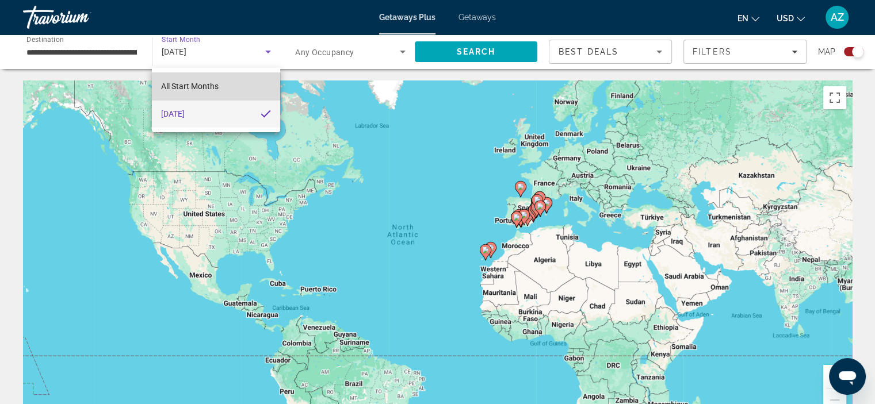
click at [216, 78] on mat-option "All Start Months" at bounding box center [216, 86] width 128 height 28
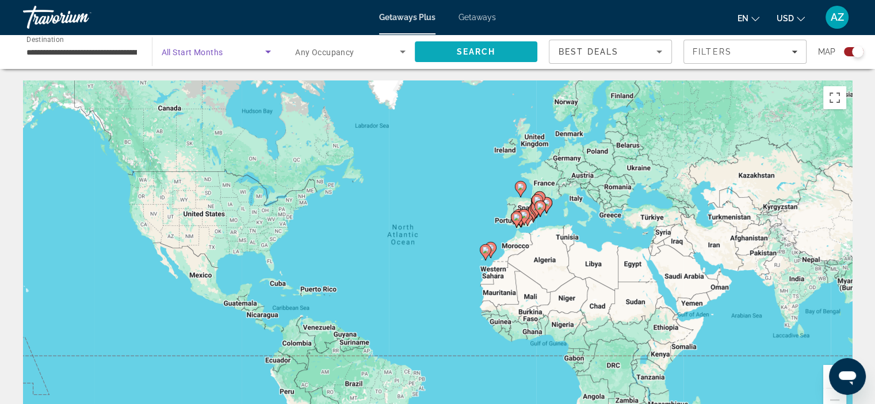
click at [445, 52] on span "Search" at bounding box center [476, 52] width 123 height 28
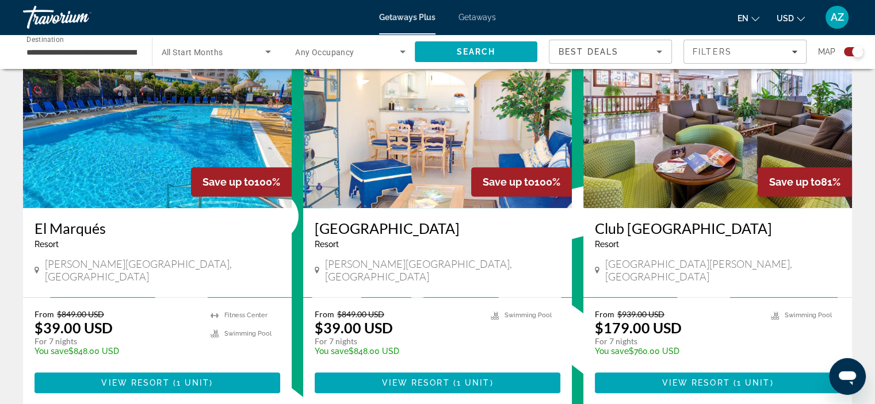
scroll to position [460, 0]
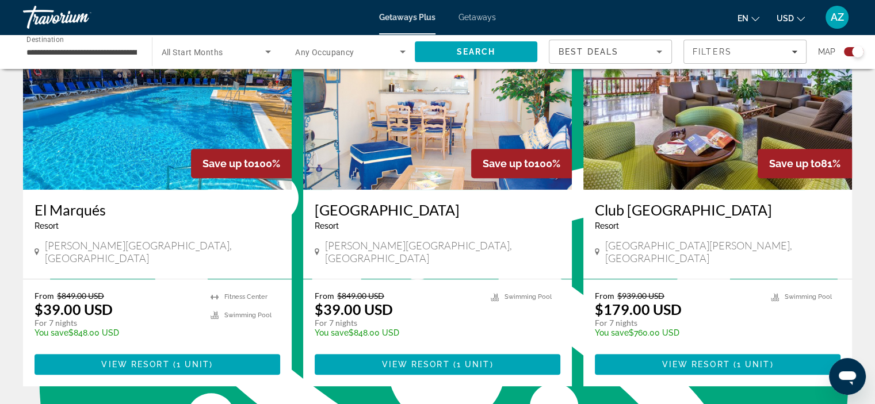
click at [685, 81] on img "Main content" at bounding box center [717, 98] width 269 height 184
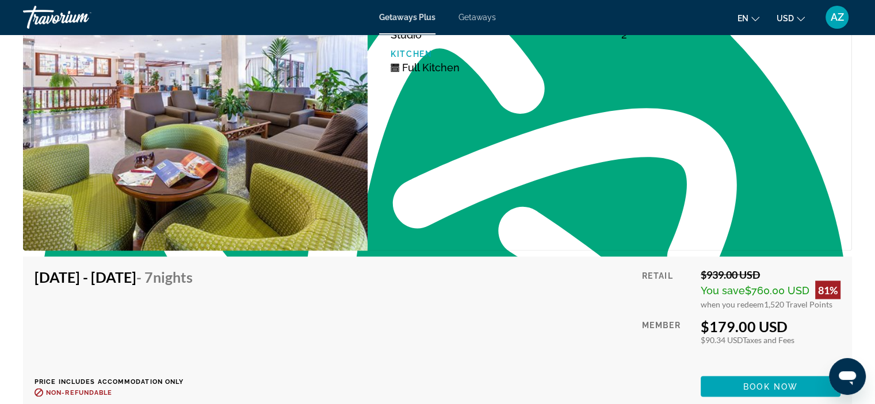
scroll to position [2145, 0]
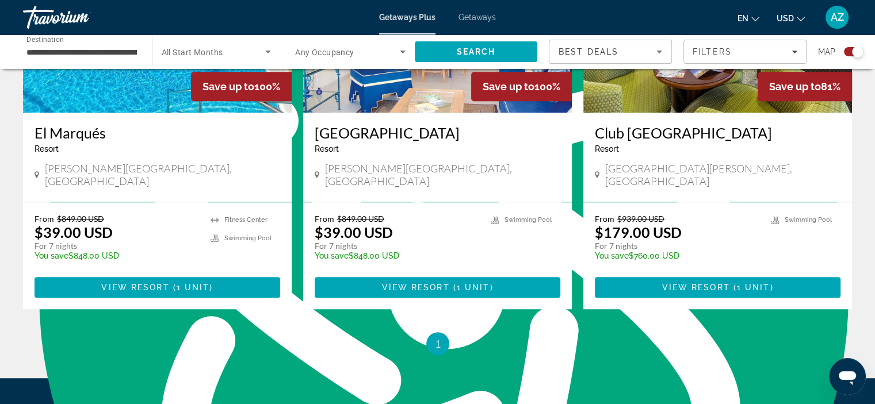
scroll to position [403, 0]
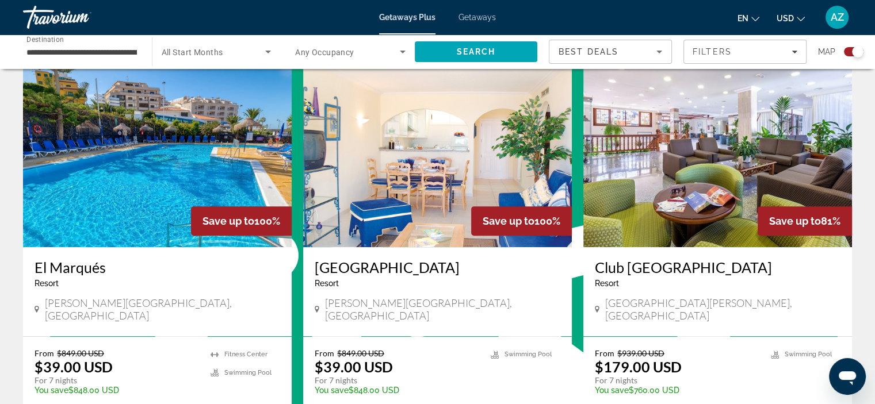
click at [219, 118] on img "Main content" at bounding box center [157, 155] width 269 height 184
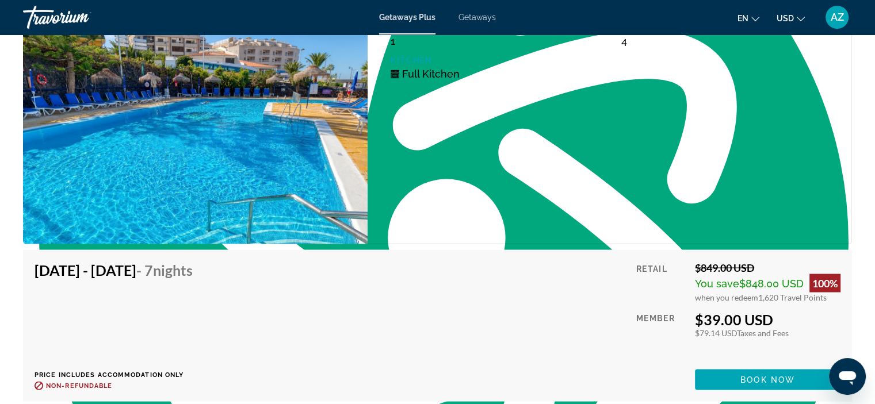
scroll to position [2071, 0]
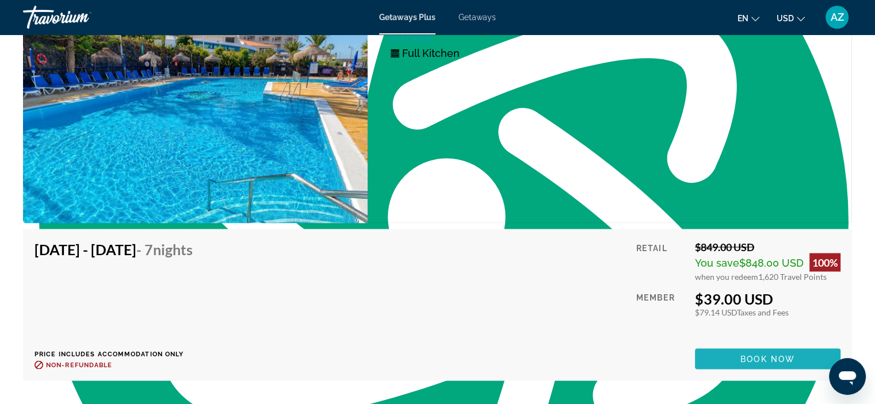
click at [763, 359] on span "Book now" at bounding box center [768, 358] width 55 height 9
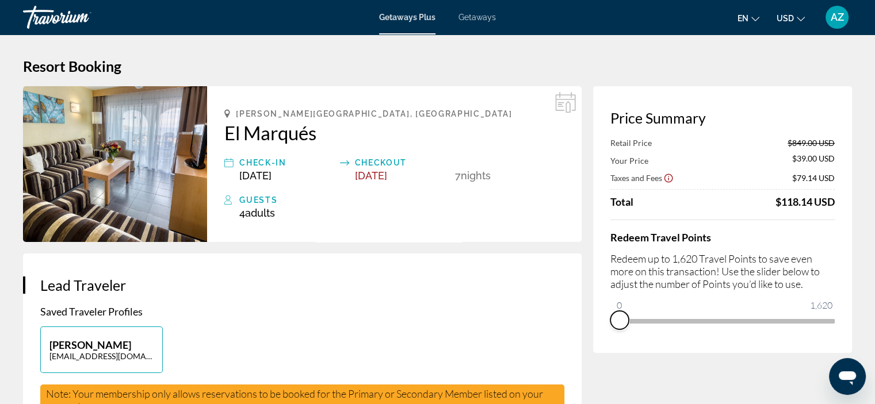
drag, startPoint x: 831, startPoint y: 335, endPoint x: 615, endPoint y: 330, distance: 215.8
click at [615, 331] on div "Price Summary Retail Price $849.00 USD Your Price $39.00 USD Taxes and Fees $79…" at bounding box center [722, 219] width 259 height 267
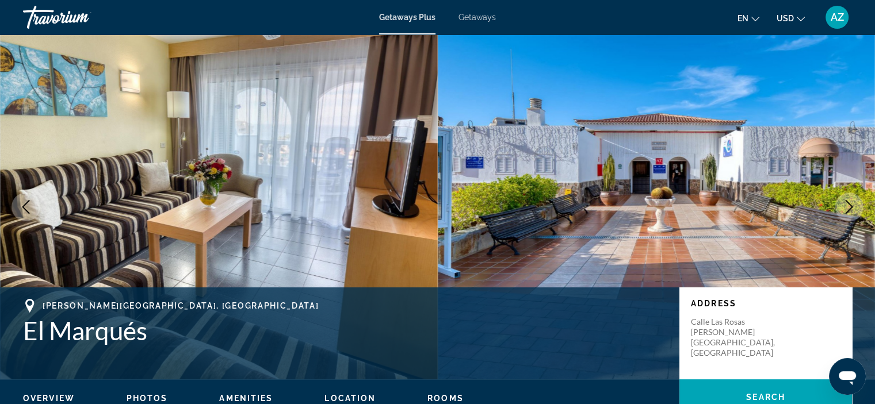
click at [863, 208] on button "Next image" at bounding box center [849, 207] width 29 height 29
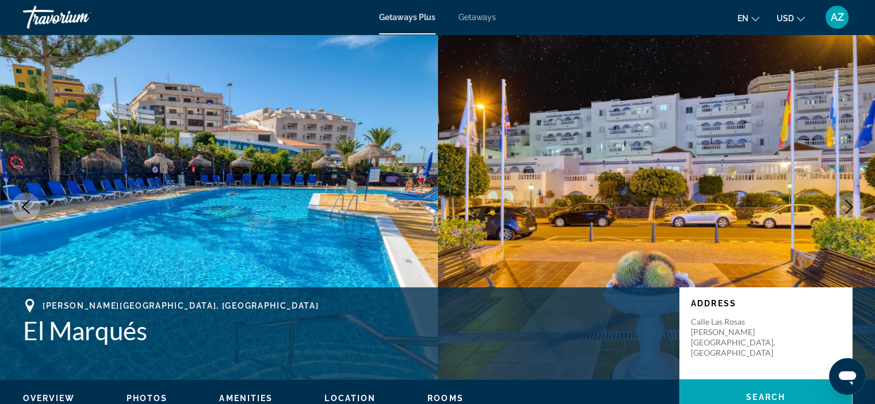
click at [847, 202] on icon "Next image" at bounding box center [849, 207] width 7 height 14
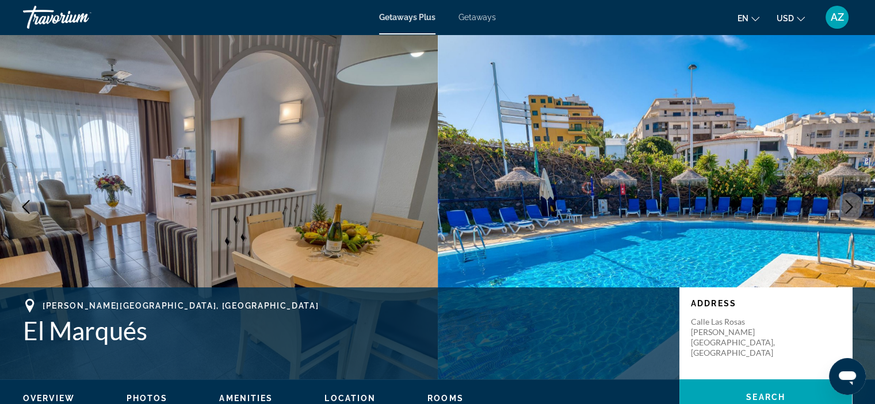
click at [847, 202] on icon "Next image" at bounding box center [849, 207] width 7 height 14
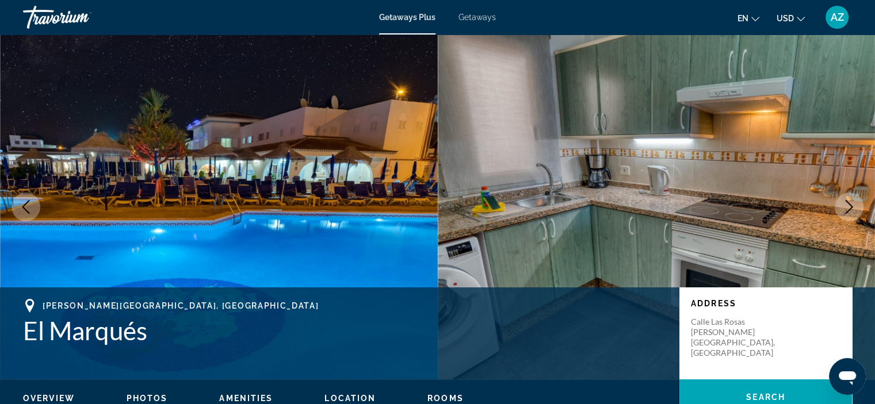
click at [847, 200] on icon "Next image" at bounding box center [849, 207] width 14 height 14
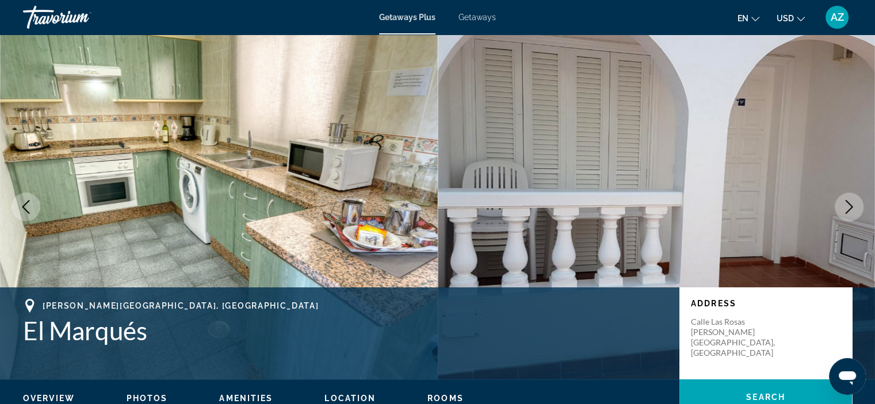
click at [847, 200] on icon "Next image" at bounding box center [849, 207] width 14 height 14
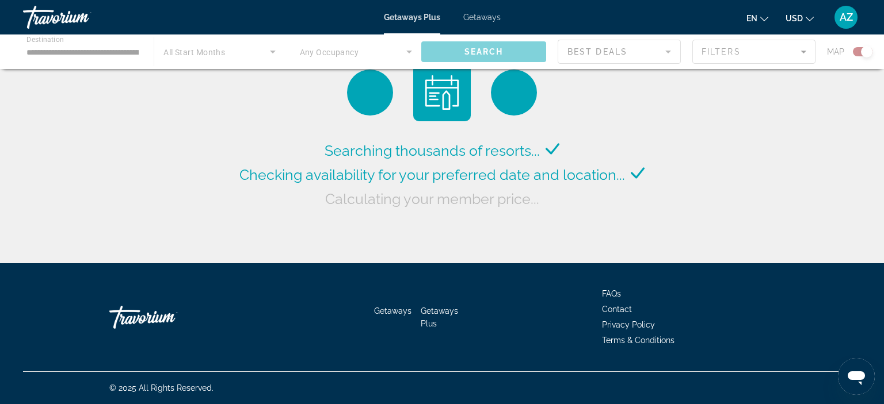
click at [111, 54] on div "Main content" at bounding box center [442, 52] width 884 height 35
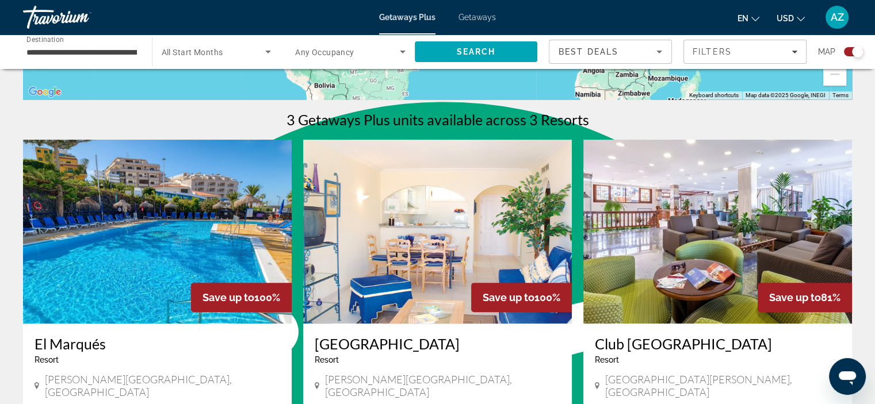
scroll to position [345, 0]
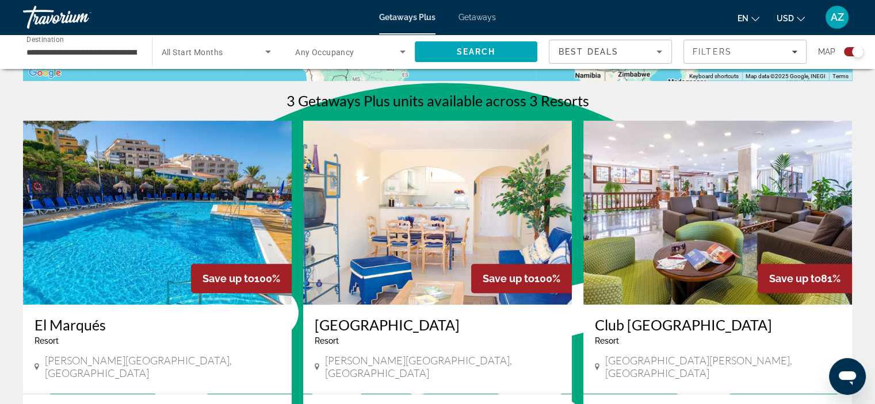
click at [451, 200] on img "Main content" at bounding box center [437, 213] width 269 height 184
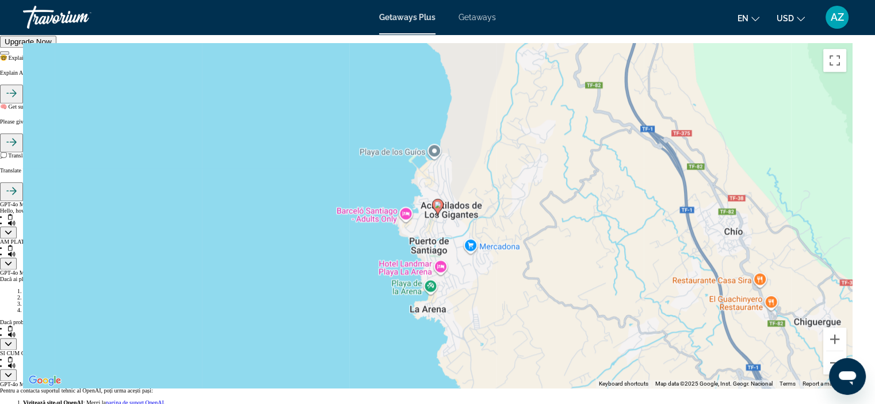
scroll to position [1381, 0]
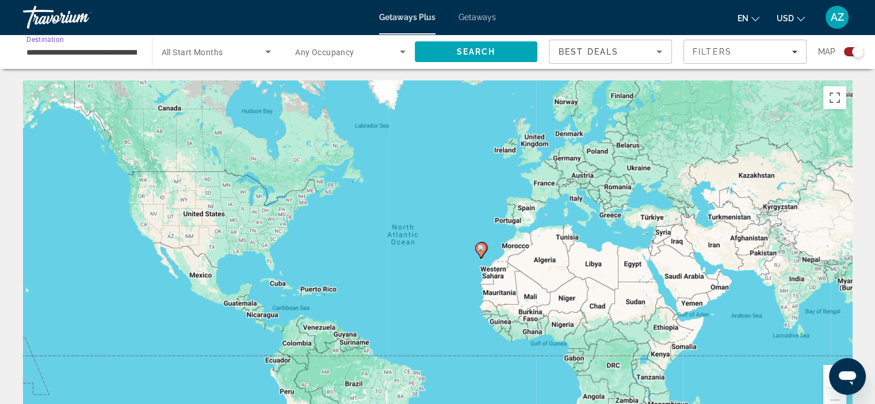
click at [78, 45] on input "**********" at bounding box center [81, 52] width 110 height 14
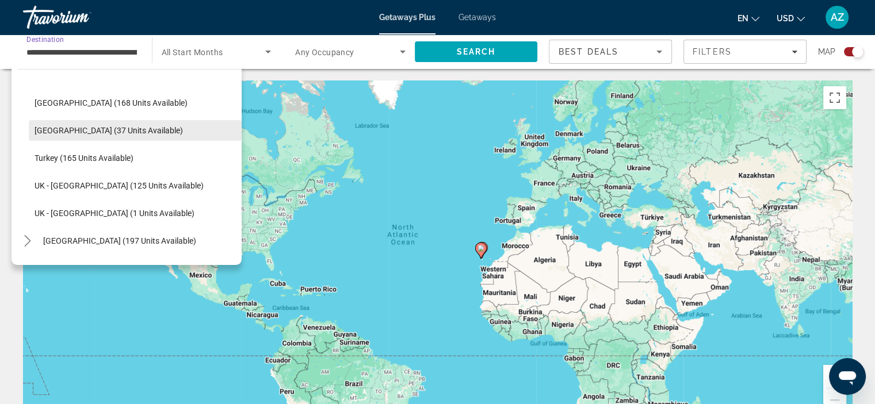
scroll to position [713, 0]
